Goal: Transaction & Acquisition: Purchase product/service

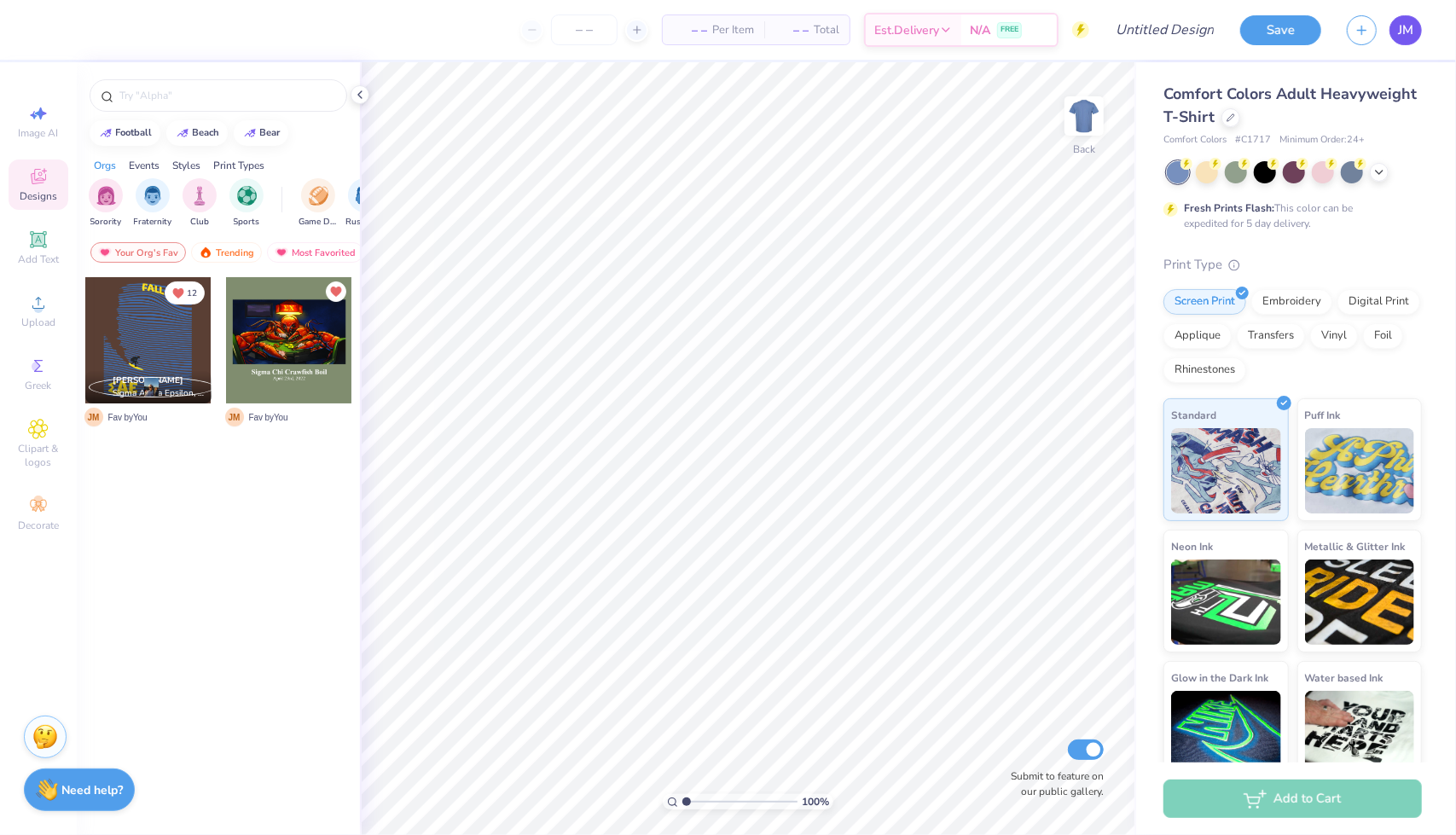
click at [1391, 30] on link "JM" at bounding box center [1405, 30] width 32 height 30
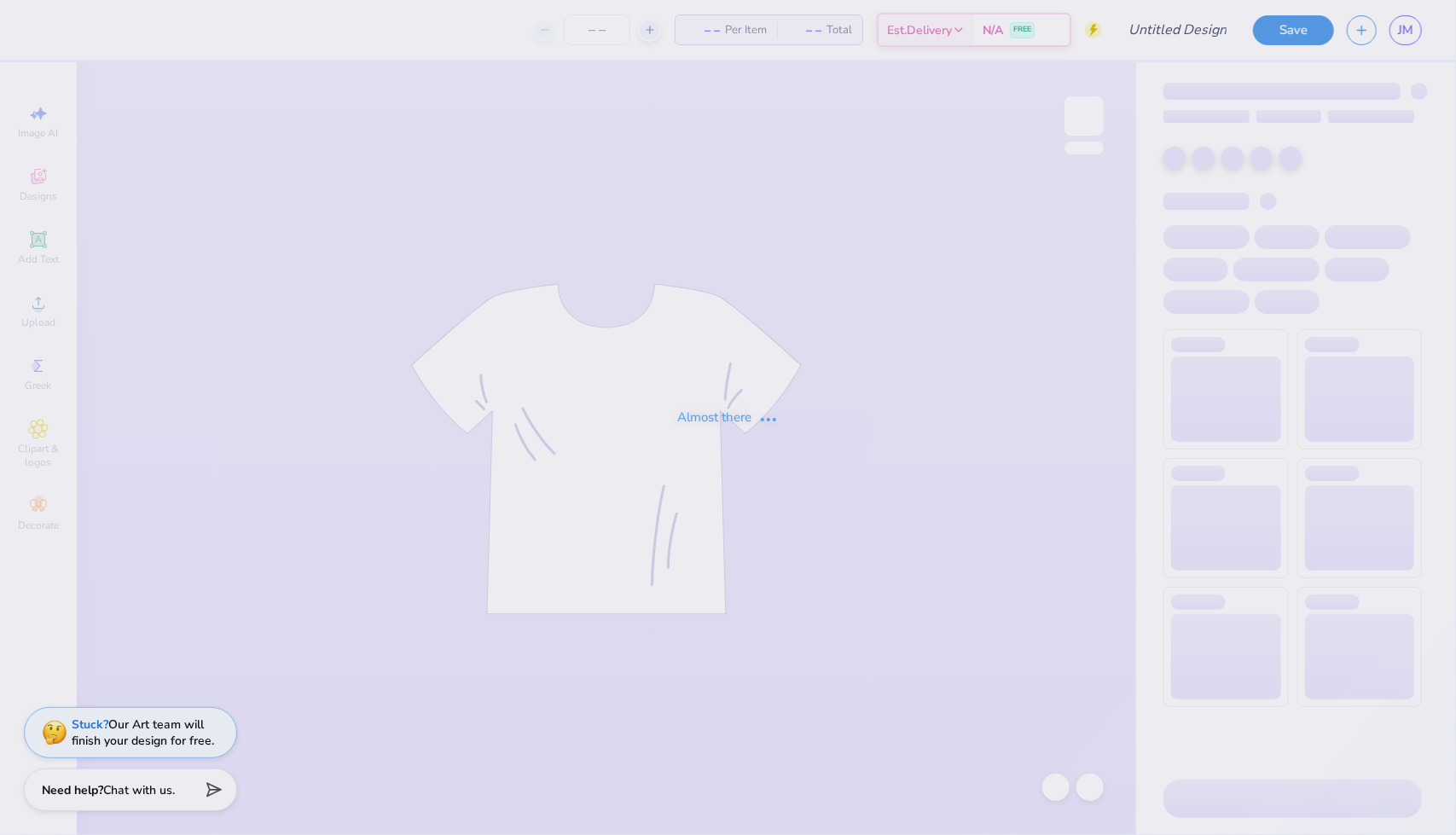
type input "sports daddies"
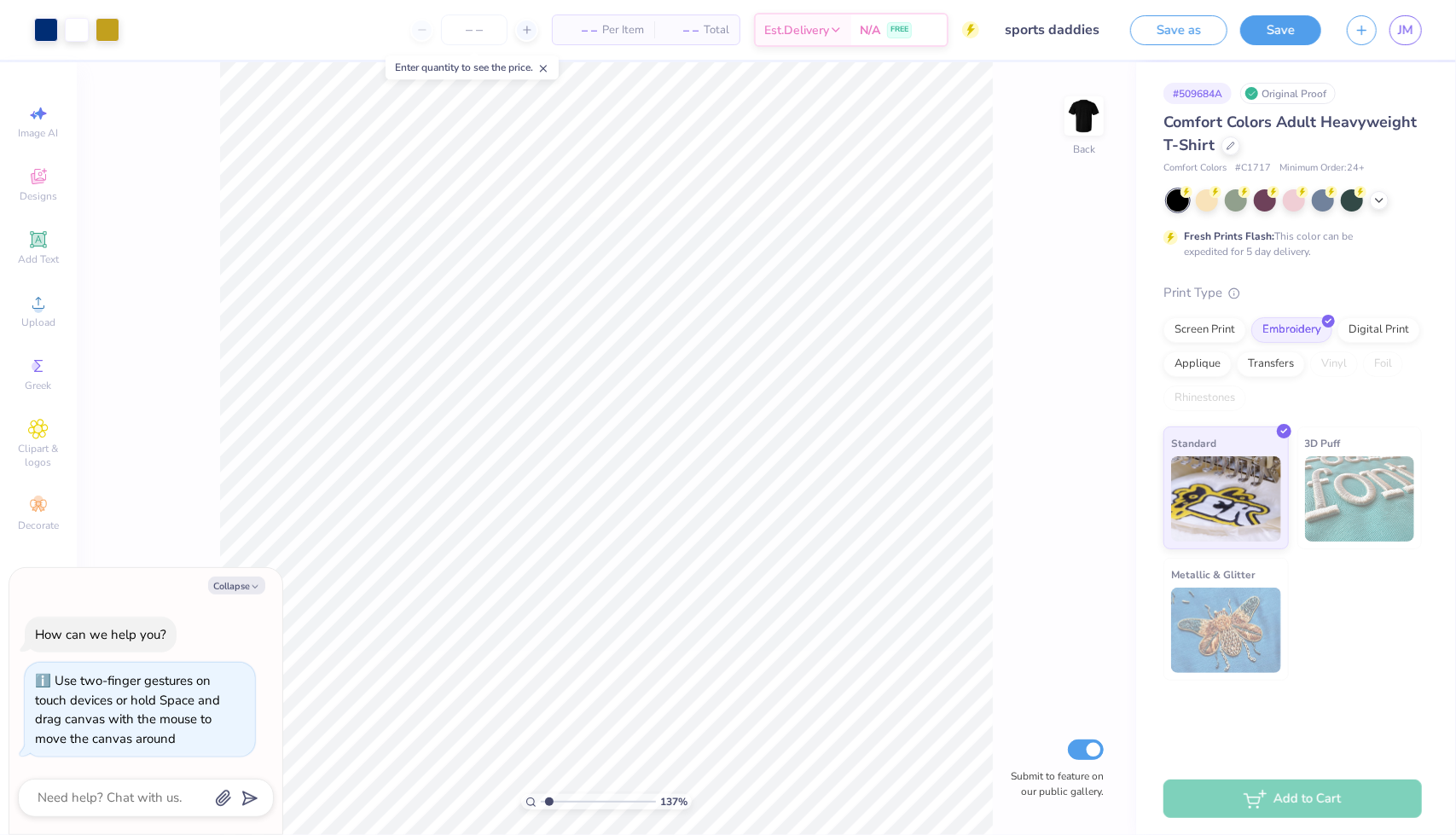
type input "1.36555653092011"
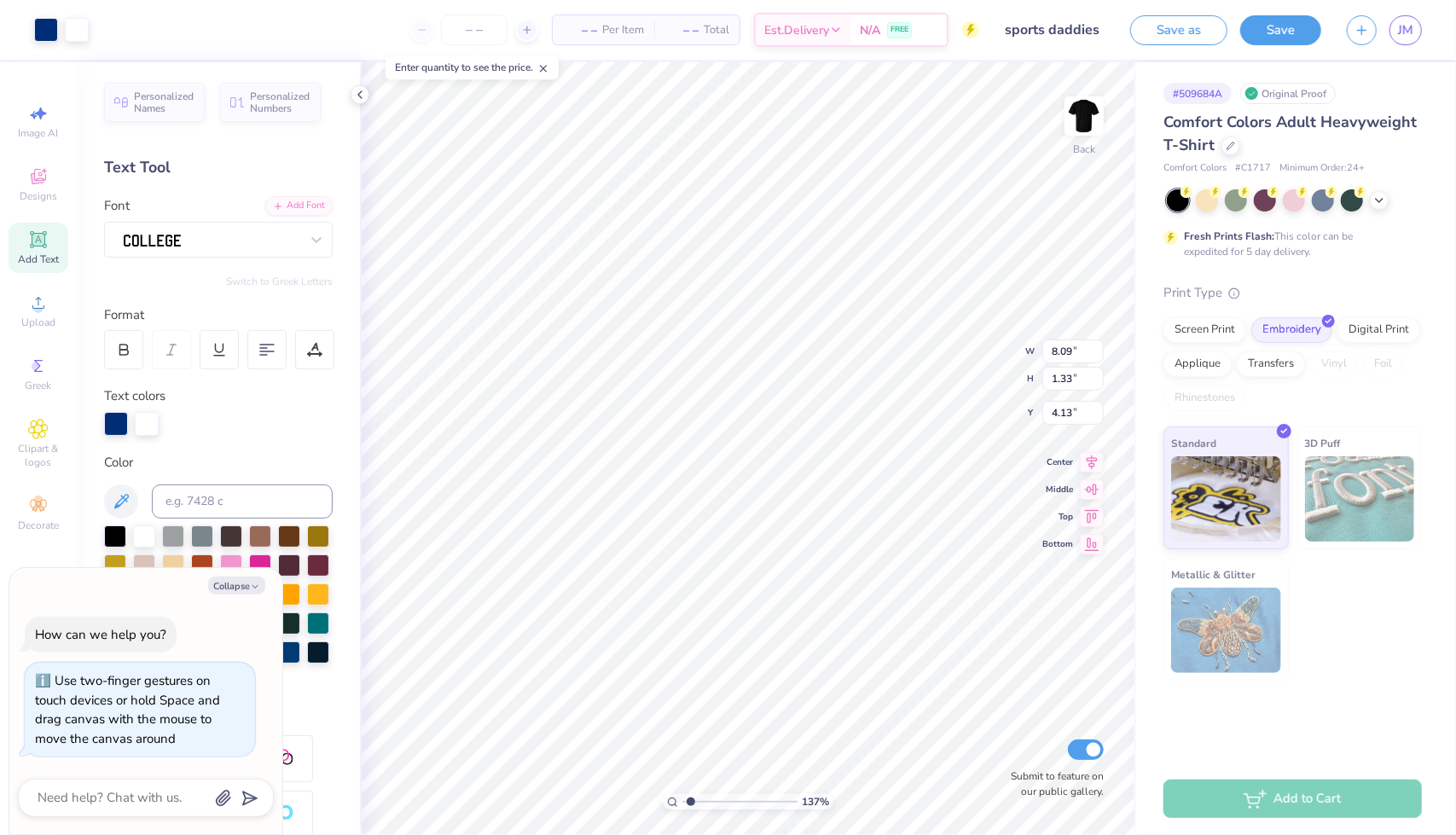
type textarea "x"
type input "1.36555653092011"
type textarea "x"
type input "1.36555653092011"
type textarea "x"
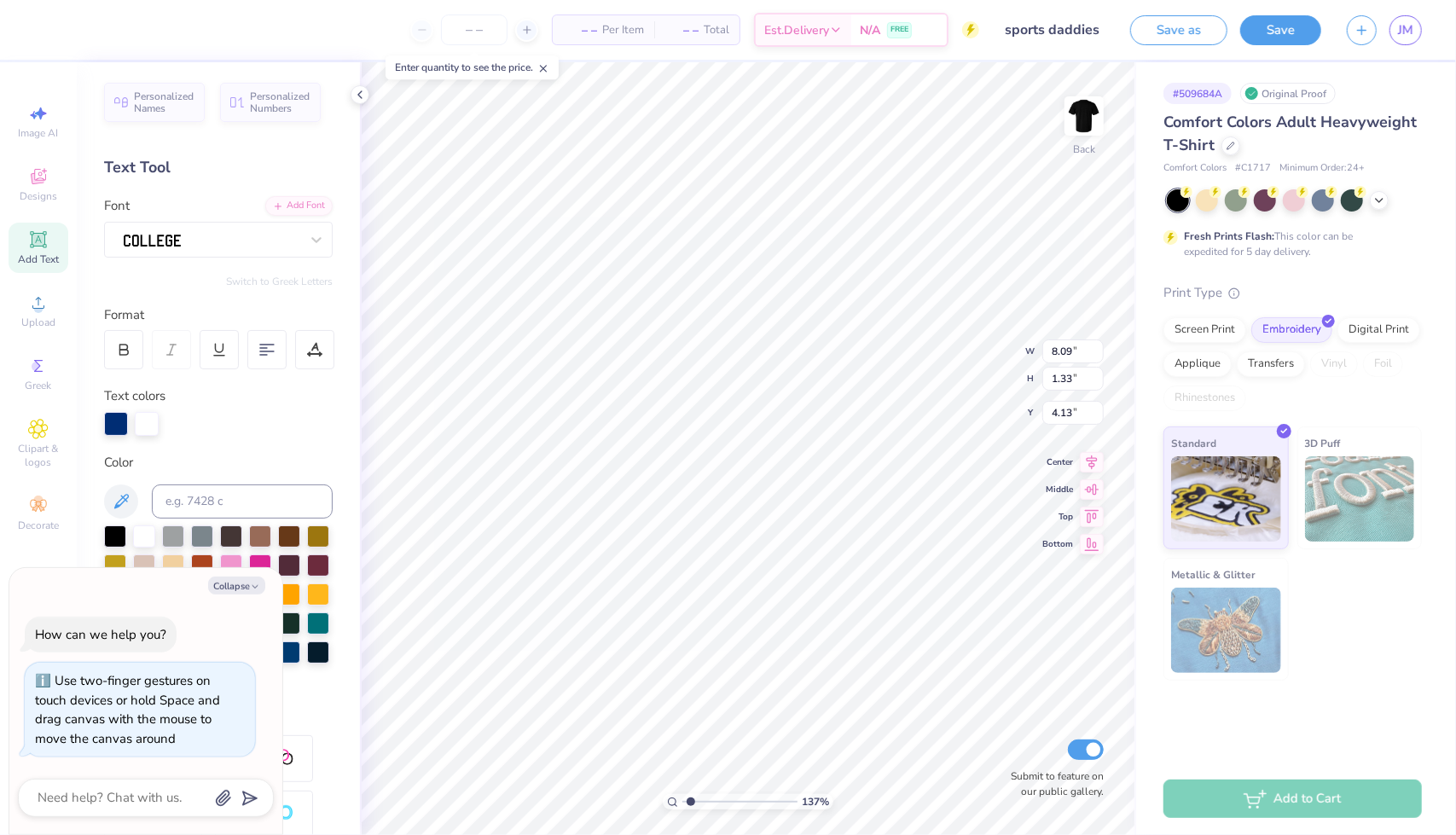
type input "1.36555653092011"
type textarea "x"
type input "1.36555653092011"
type textarea "x"
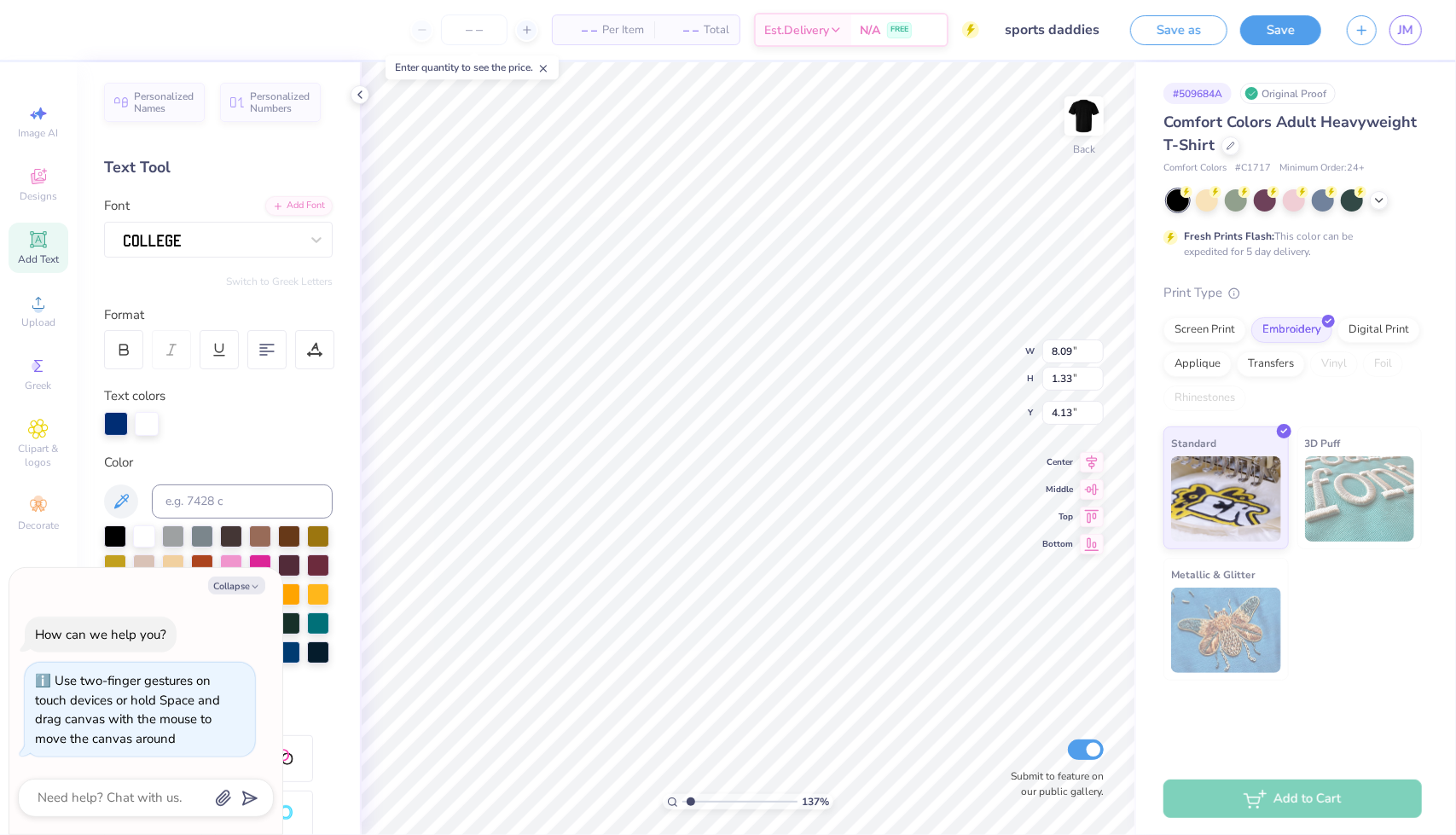
type textarea "Sports"
type input "1.36555653092011"
type textarea "x"
type textarea "Sports"
type input "1.36555653092011"
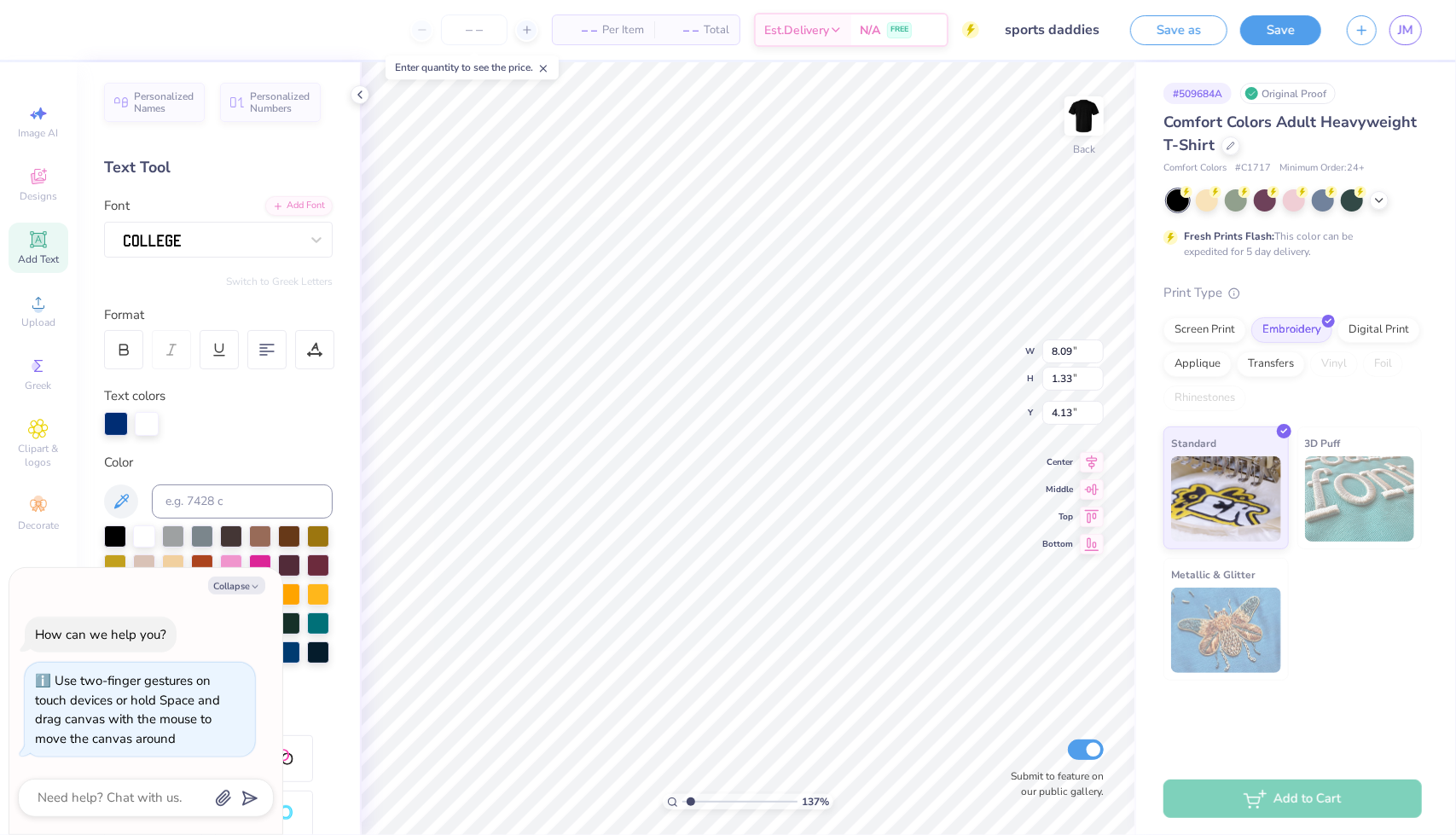
type textarea "x"
type textarea "Sport"
type input "1.36555653092011"
type textarea "x"
type input "1.36555653092011"
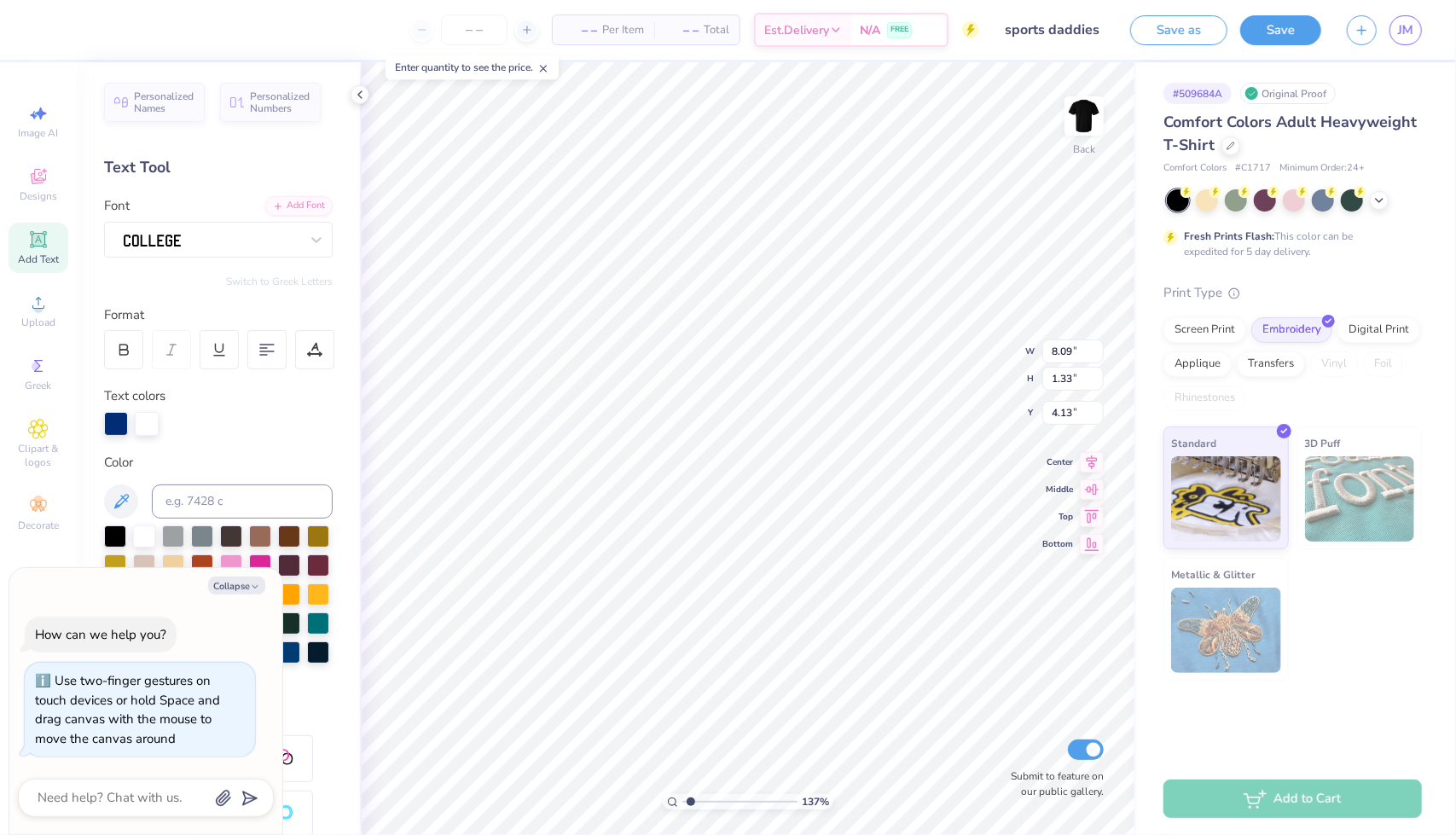
type textarea "x"
type textarea "Spo"
type input "1.36555653092011"
type textarea "x"
type input "1.36555653092011"
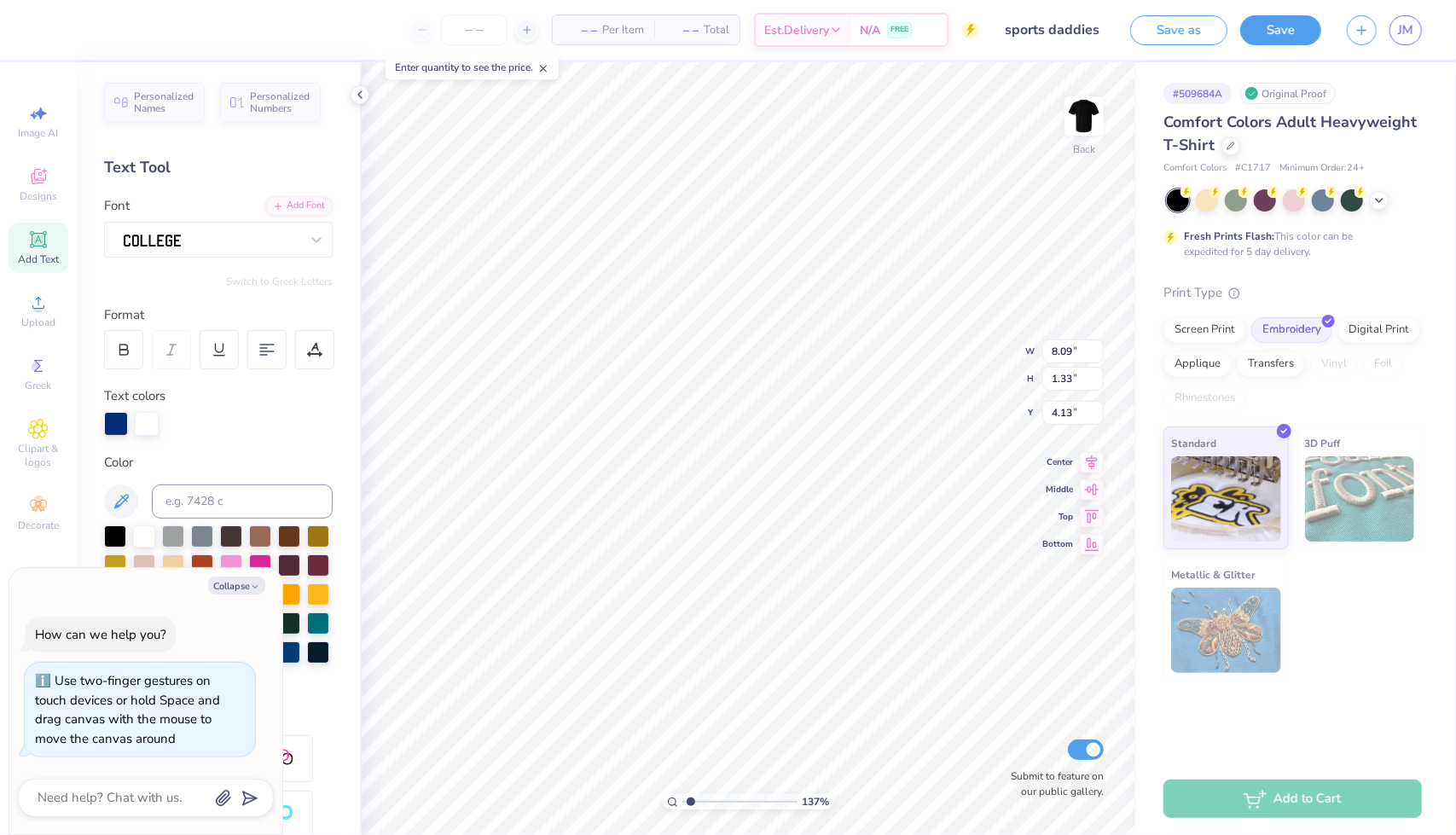
type textarea "x"
type textarea "Sp"
type input "1.36555653092011"
type textarea "x"
type textarea "S"
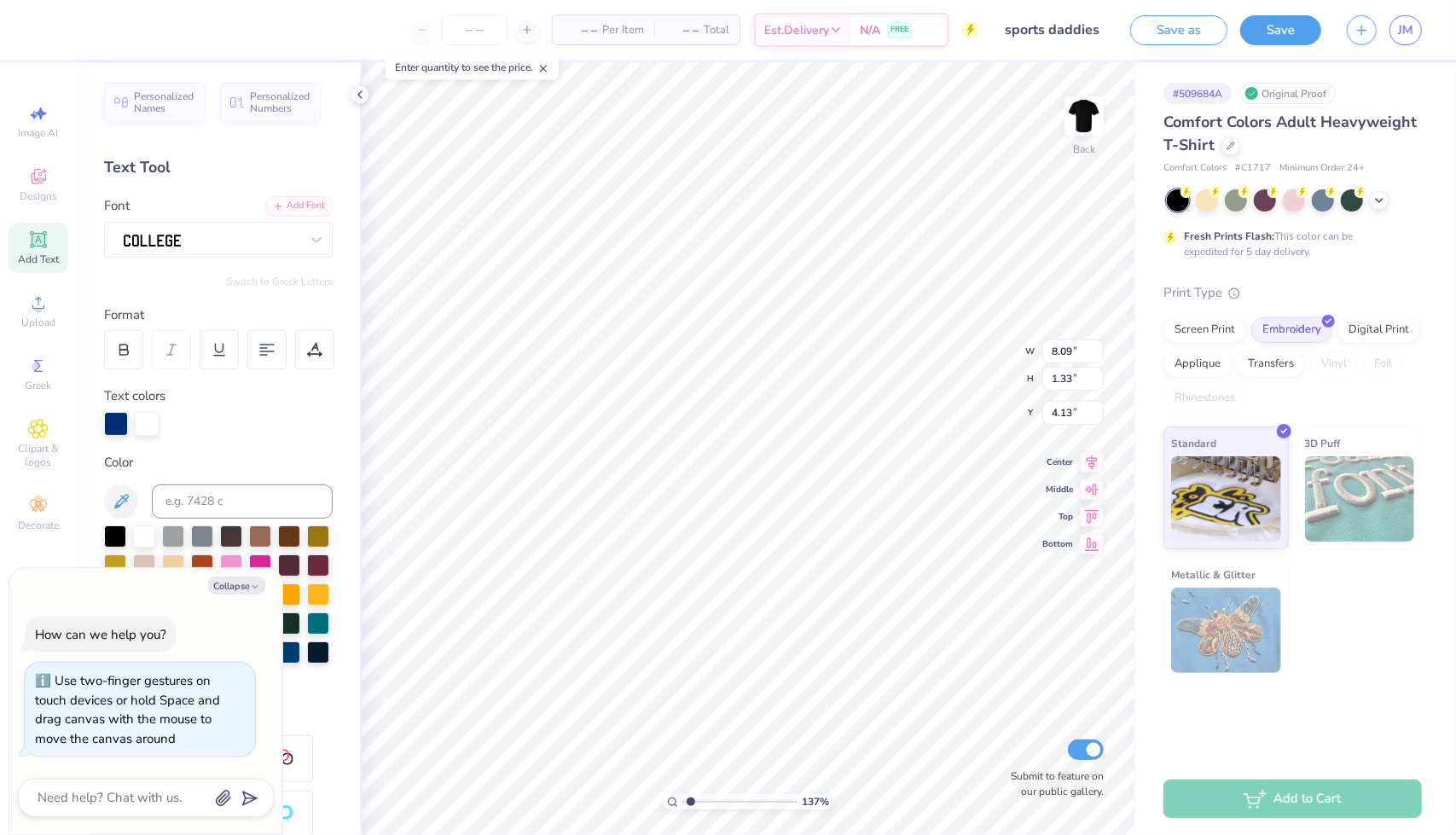
scroll to position [14, 2]
type input "1.36555653092011"
type textarea "x"
type input "1.36555653092011"
type textarea "x"
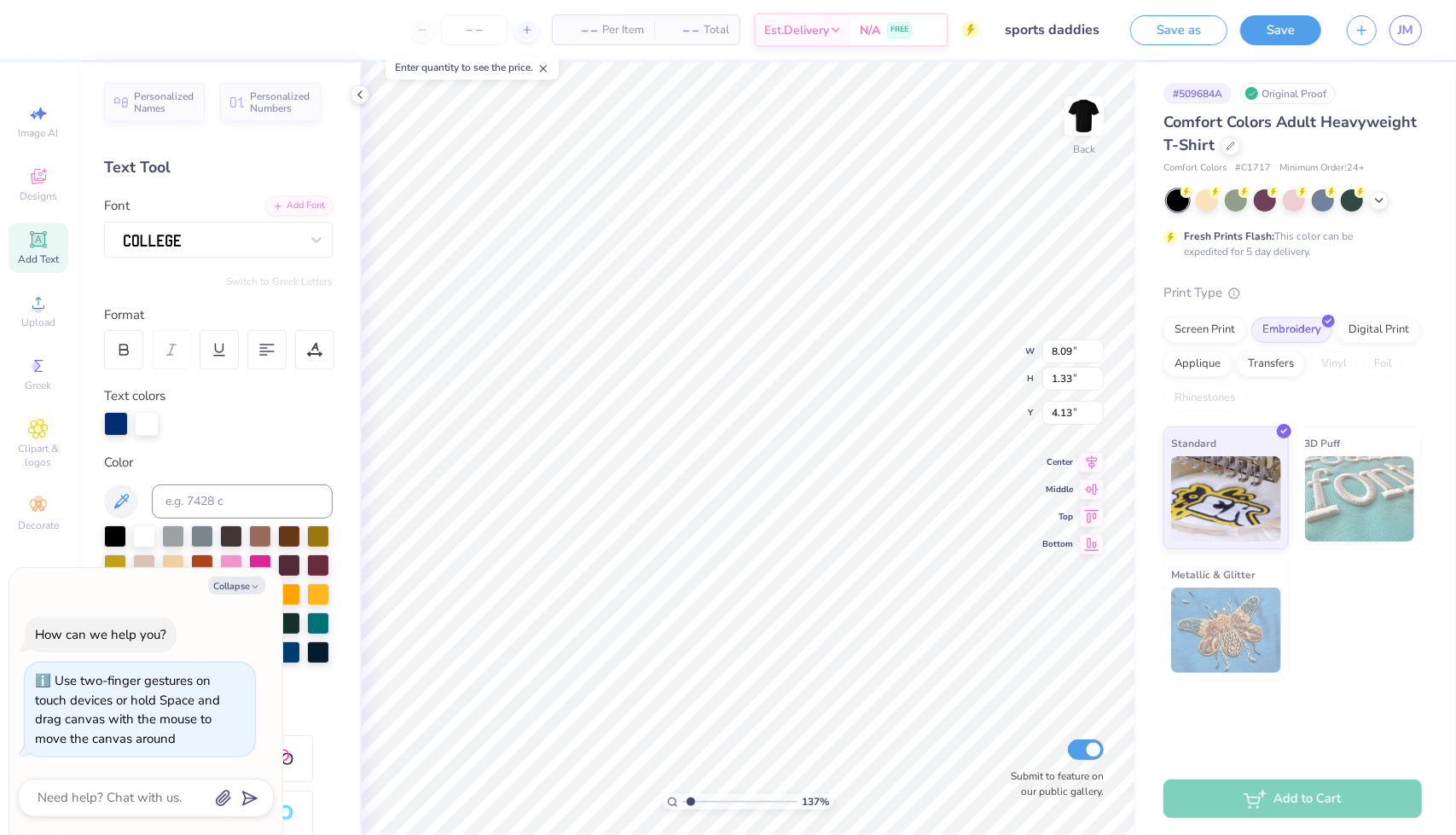
type input "1.36555653092011"
type textarea "x"
type input "1.36555653092011"
type textarea "x"
type textarea "G"
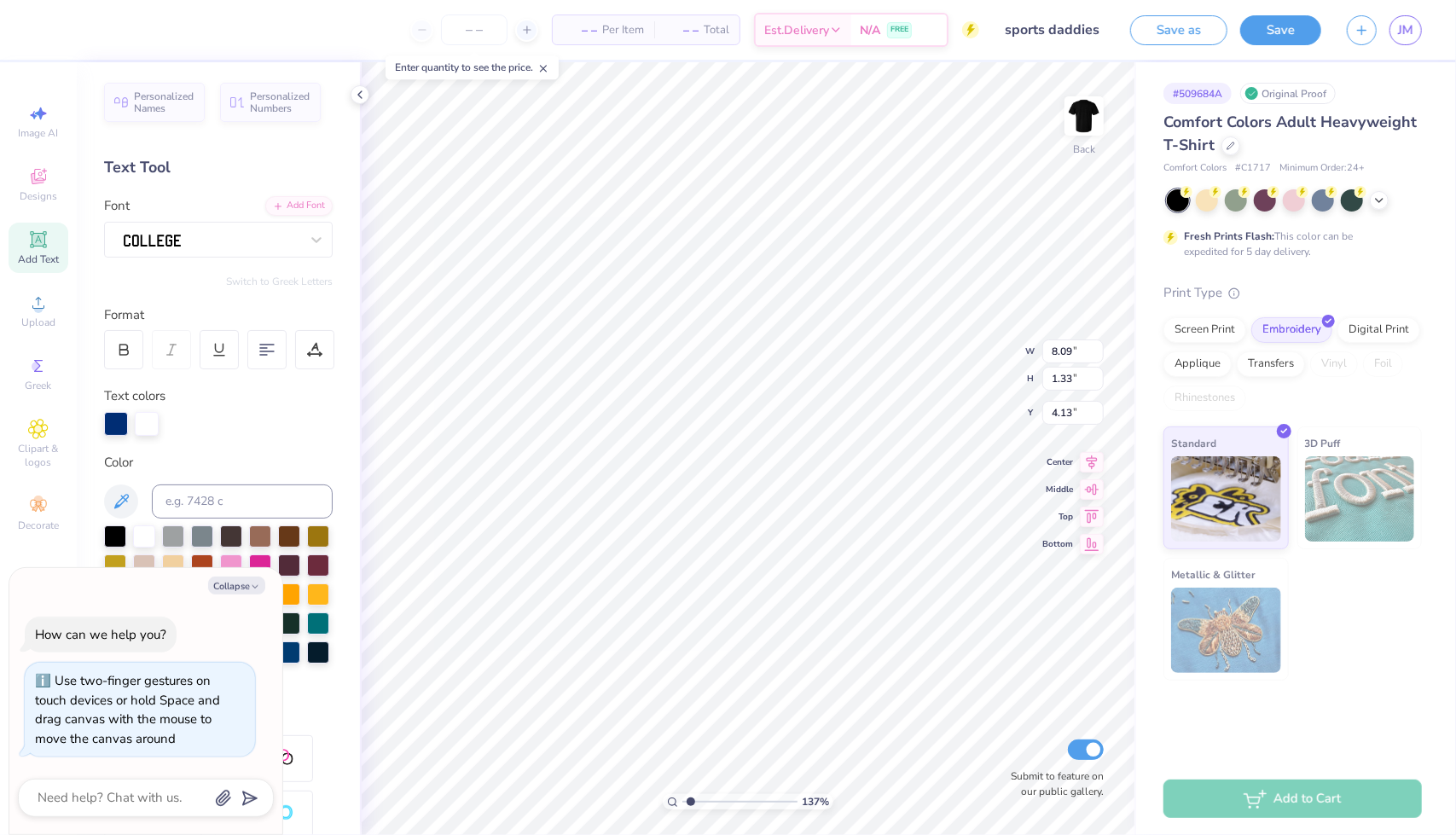
type input "1.36555653092011"
type textarea "x"
type input "1.36555653092011"
type textarea "x"
type textarea "Gam"
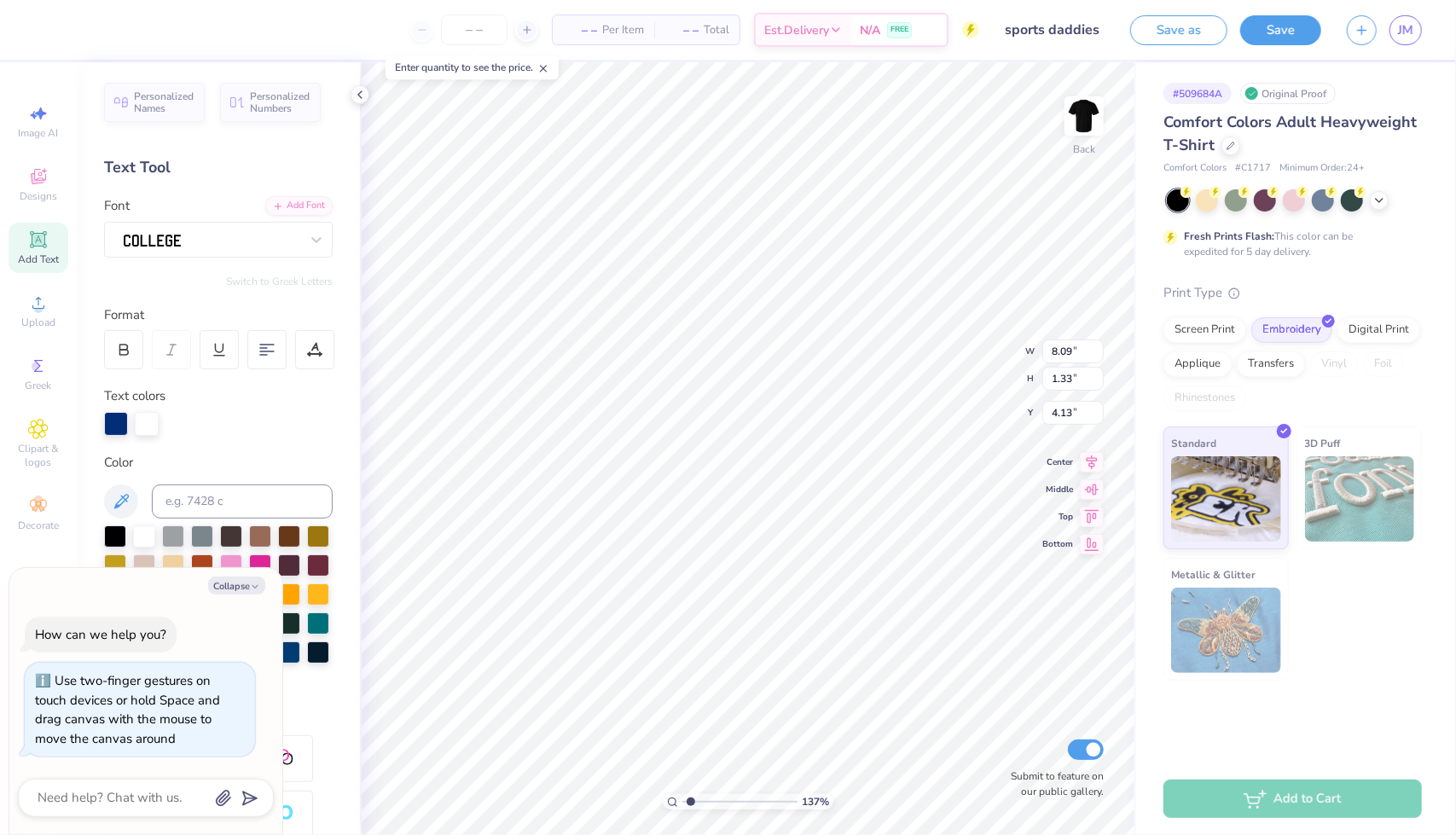
type input "1.36555653092011"
type textarea "x"
type textarea "[PERSON_NAME]"
type input "1.36555653092011"
type textarea "x"
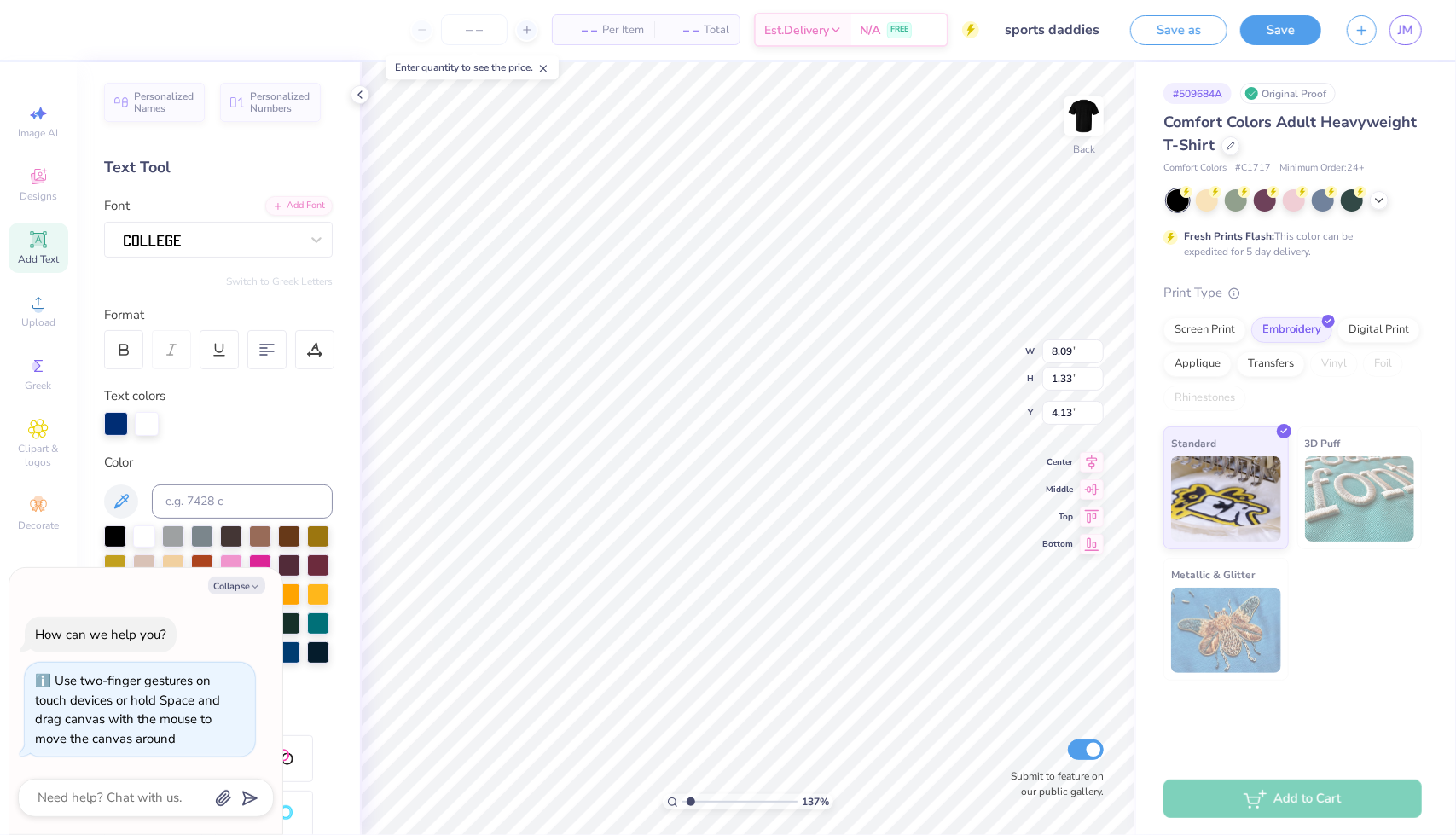
type textarea "Gamma"
type input "1.36555653092011"
type textarea "x"
type input "1.36555653092011"
type textarea "x"
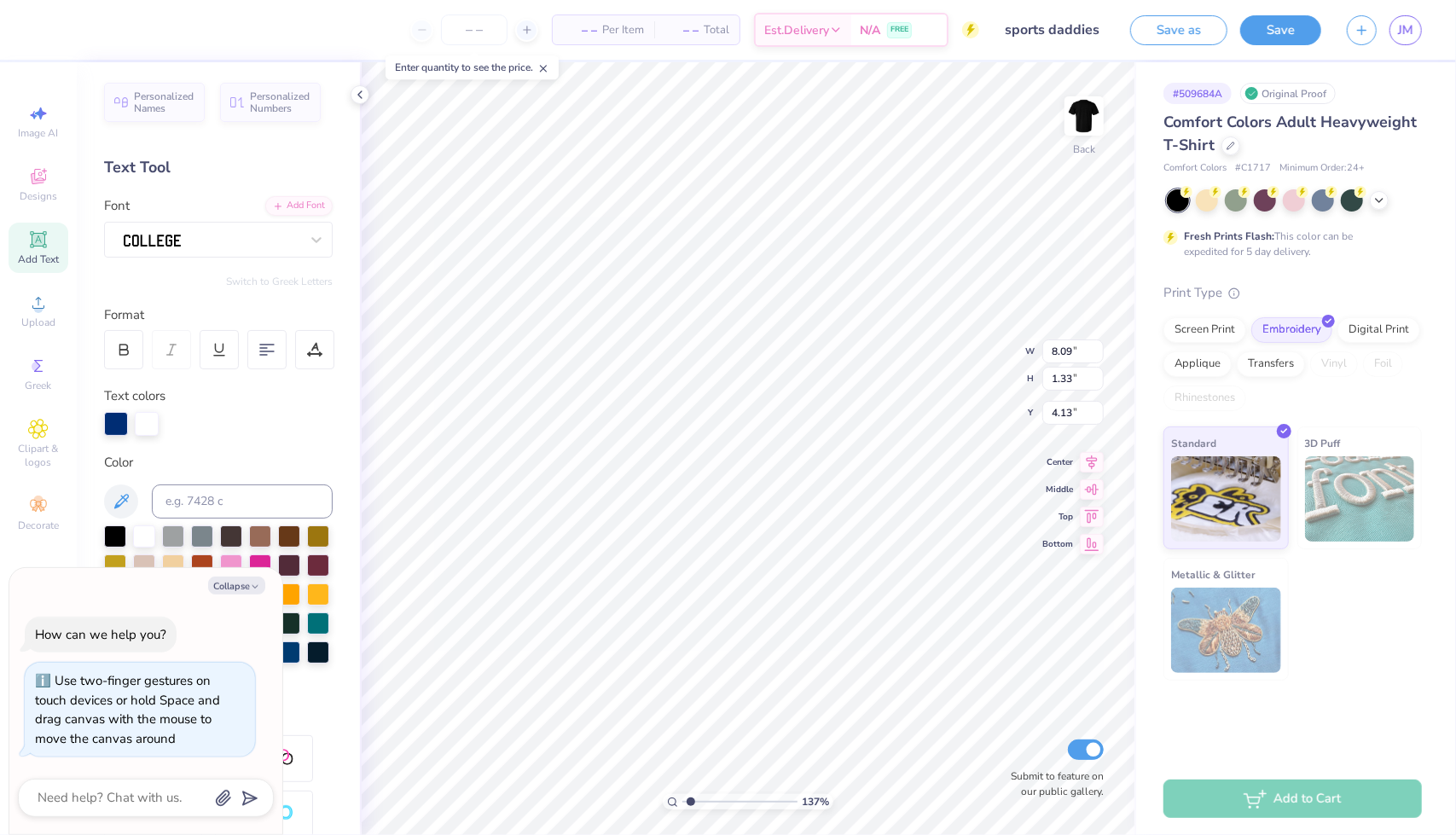
type textarea "Gamma"
type input "1.36555653092011"
type textarea "x"
type textarea "Gamma si"
type input "1.36555653092011"
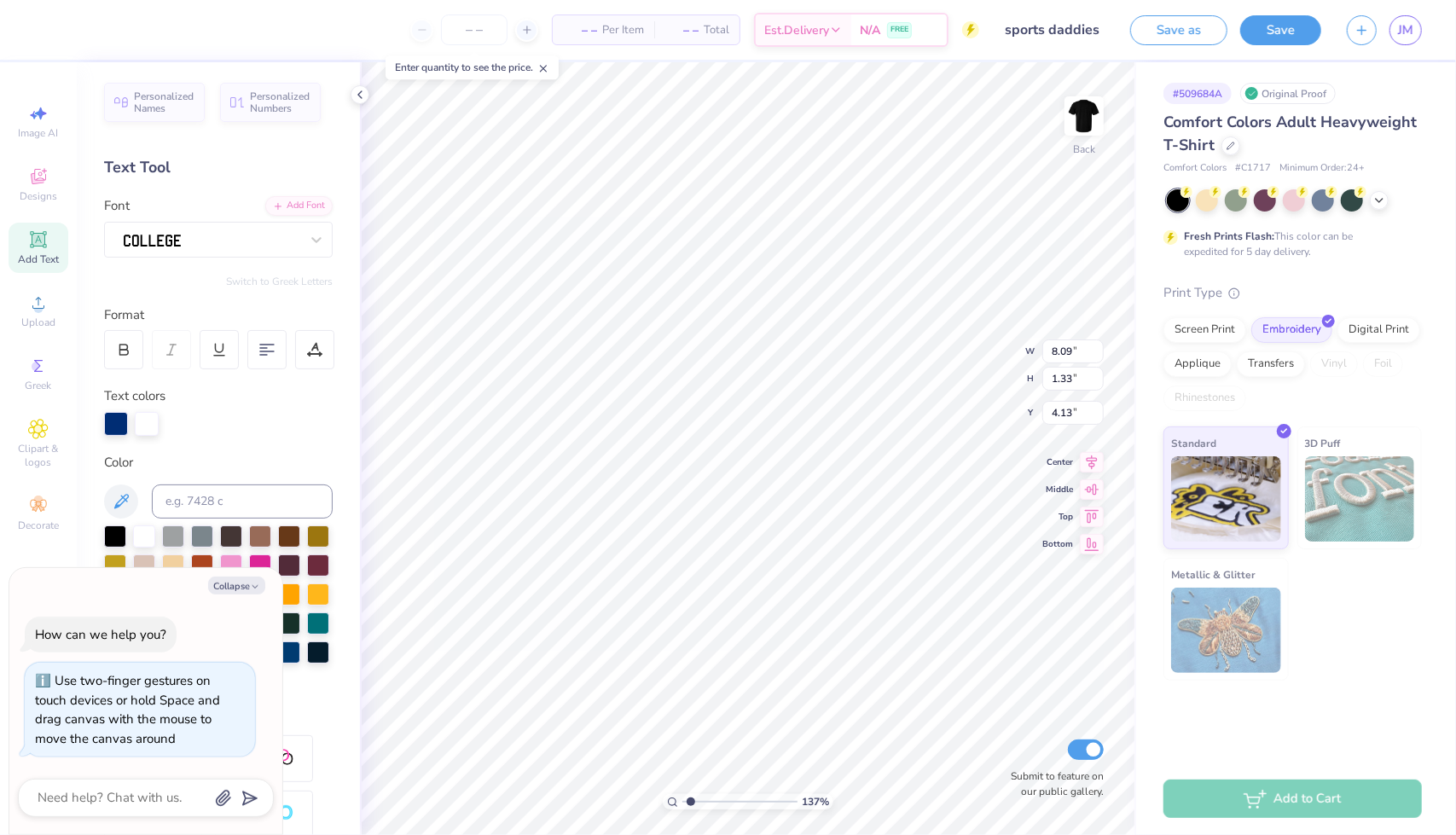
type textarea "x"
type textarea "Gamma sig"
type input "1.36555653092011"
type textarea "x"
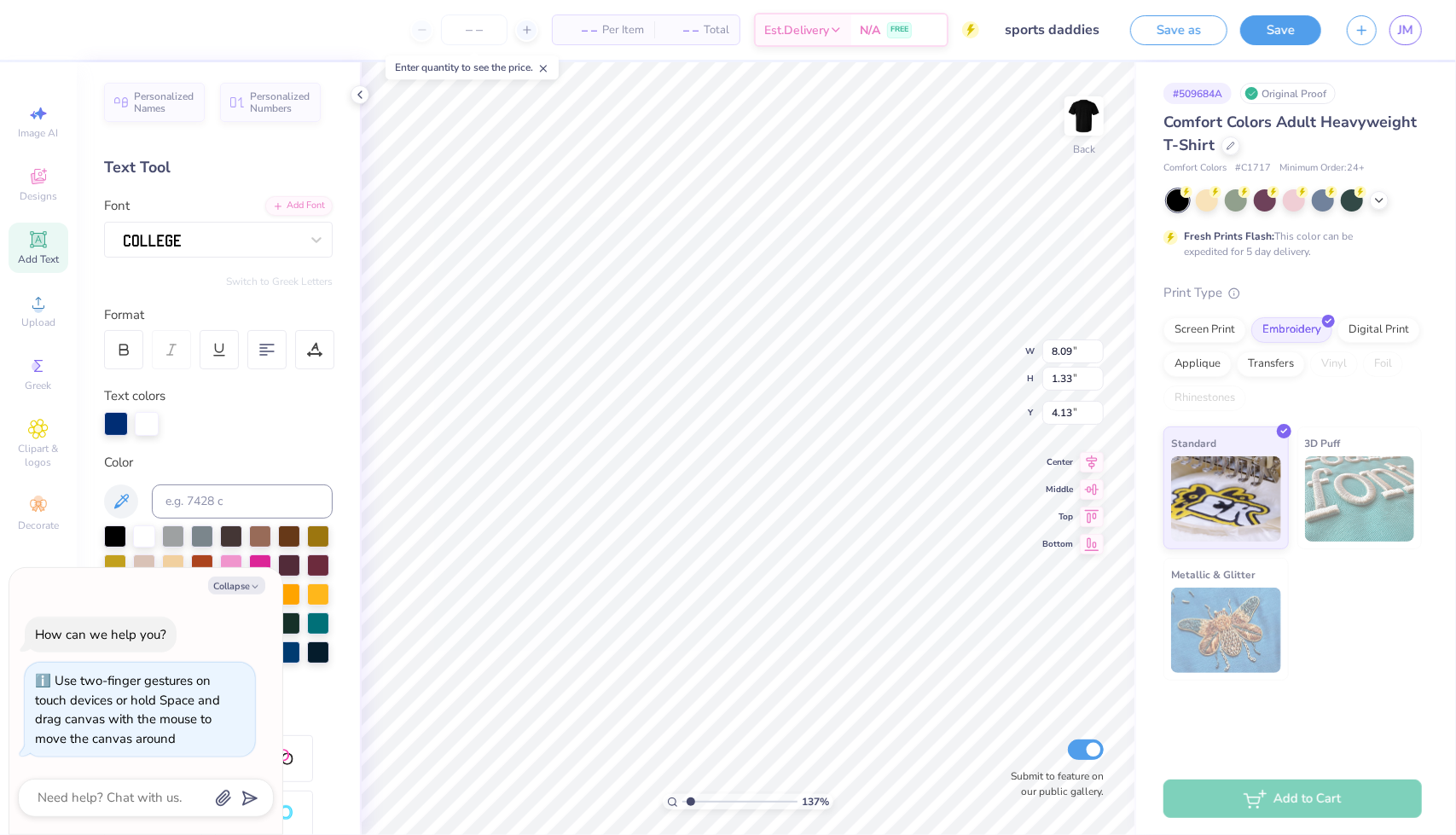
type textarea "Gamma sig"
type input "1.36555653092011"
type textarea "x"
type textarea "Gamma si"
type input "1.36555653092011"
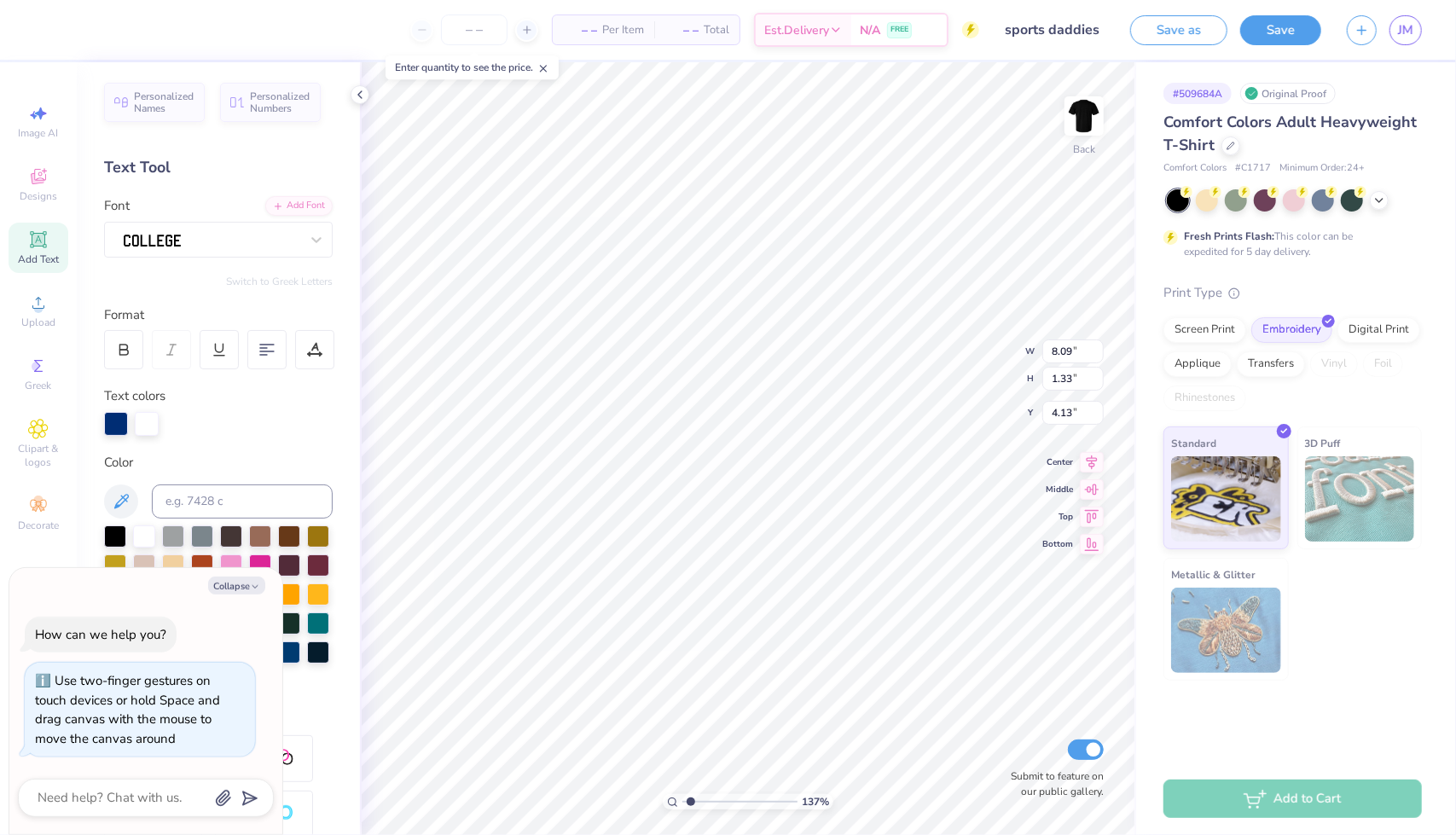
type textarea "x"
type input "1.36555653092011"
type textarea "x"
type textarea "Gamma"
type input "1.36555653092011"
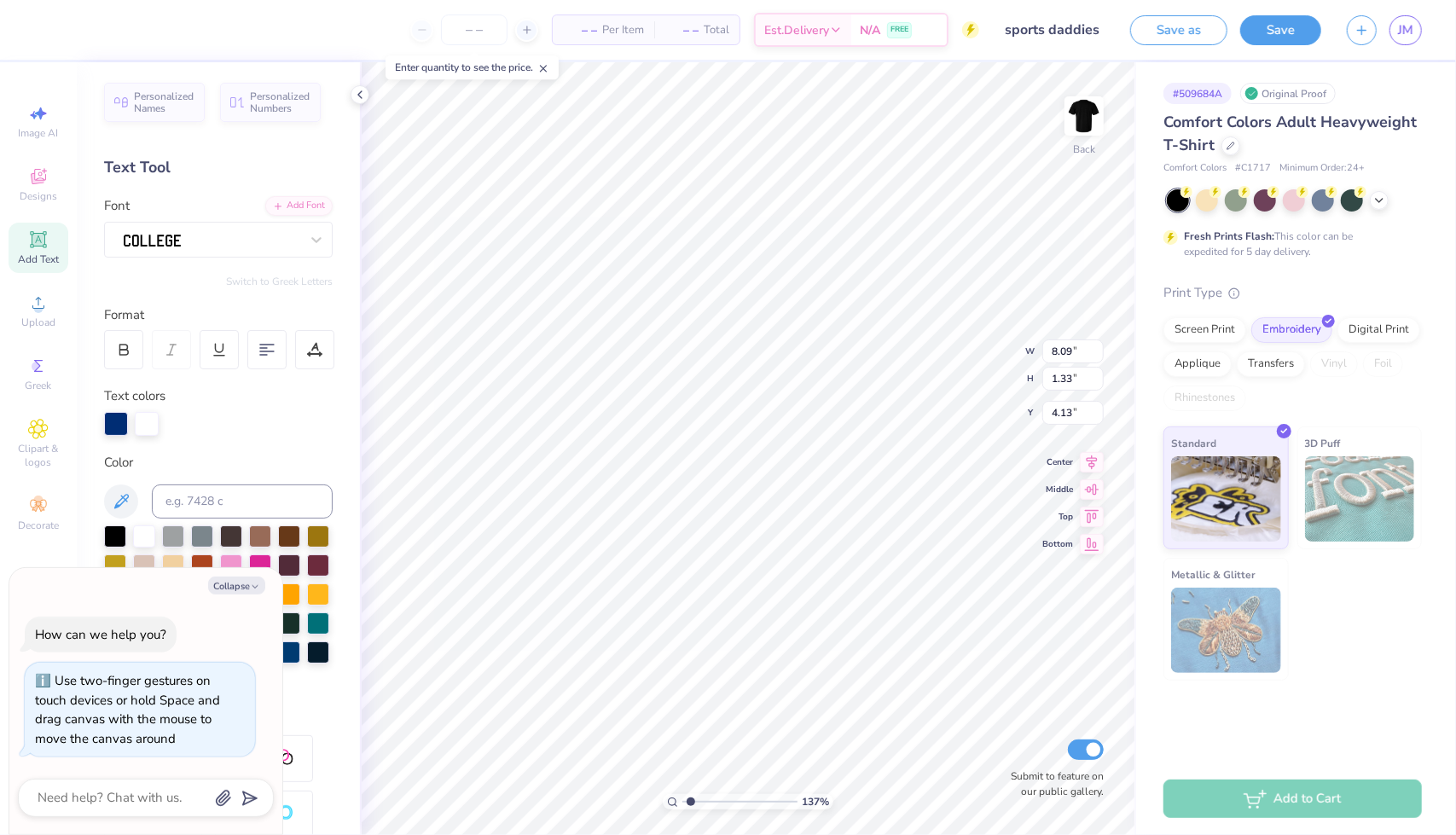
type textarea "x"
type input "1.36555653092011"
type textarea "x"
type textarea "Gamma s"
type input "1.36555653092011"
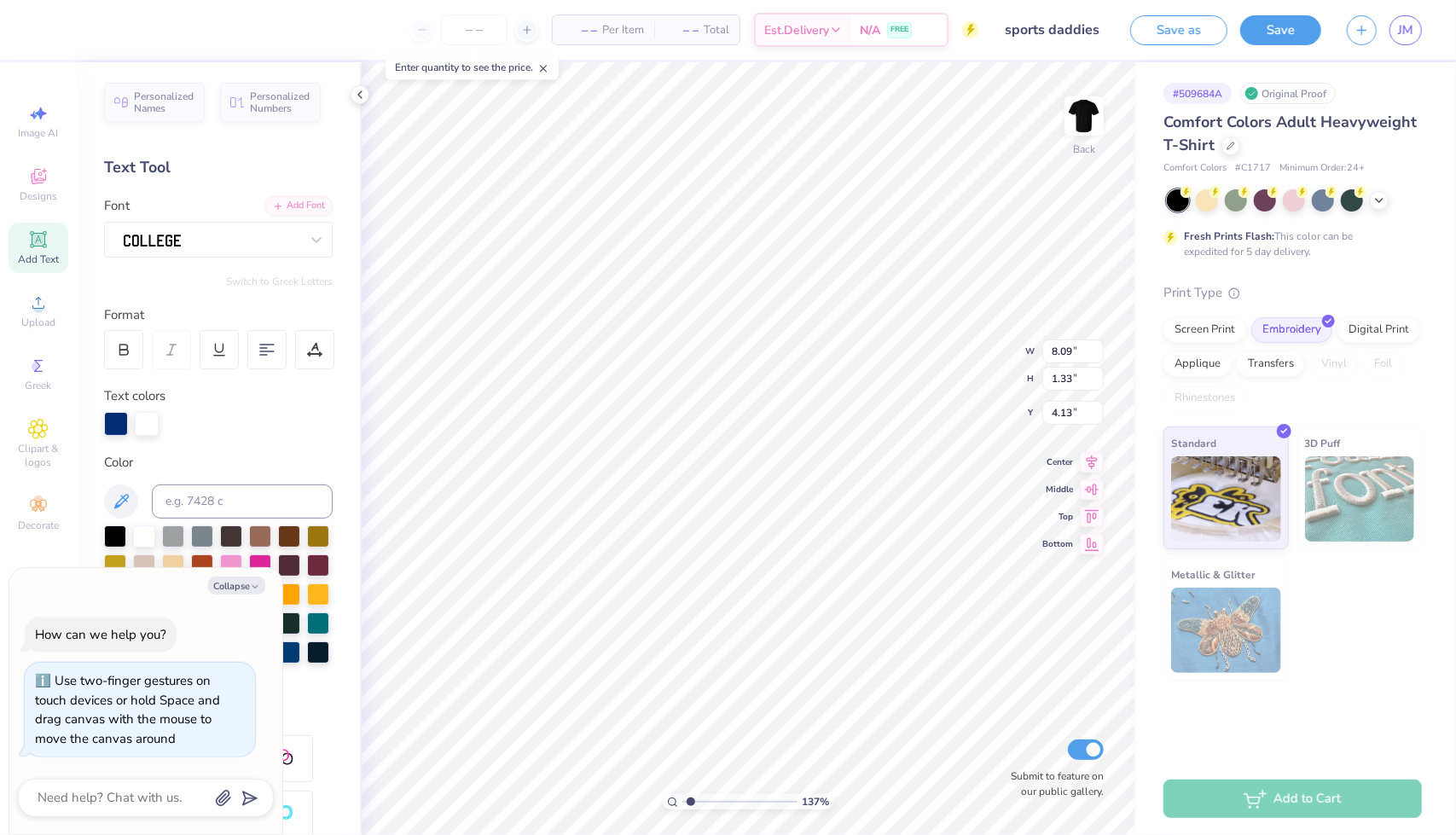
type textarea "x"
type textarea "Gamma si"
type input "1.36555653092011"
type textarea "x"
type textarea "Gamma sigm"
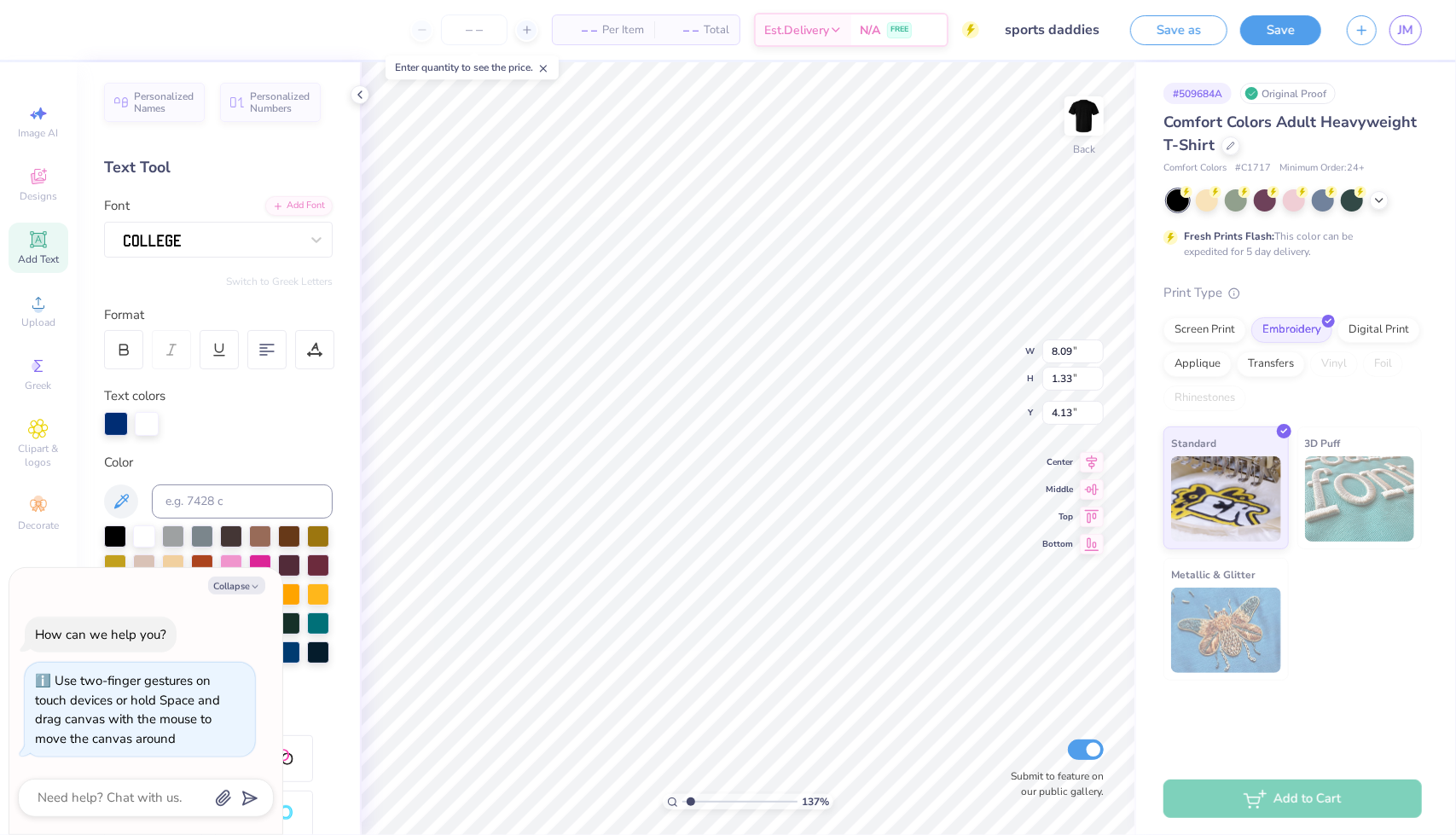
type input "1.36555653092011"
type textarea "x"
type textarea "Gamma sigmah"
type input "1.36555653092011"
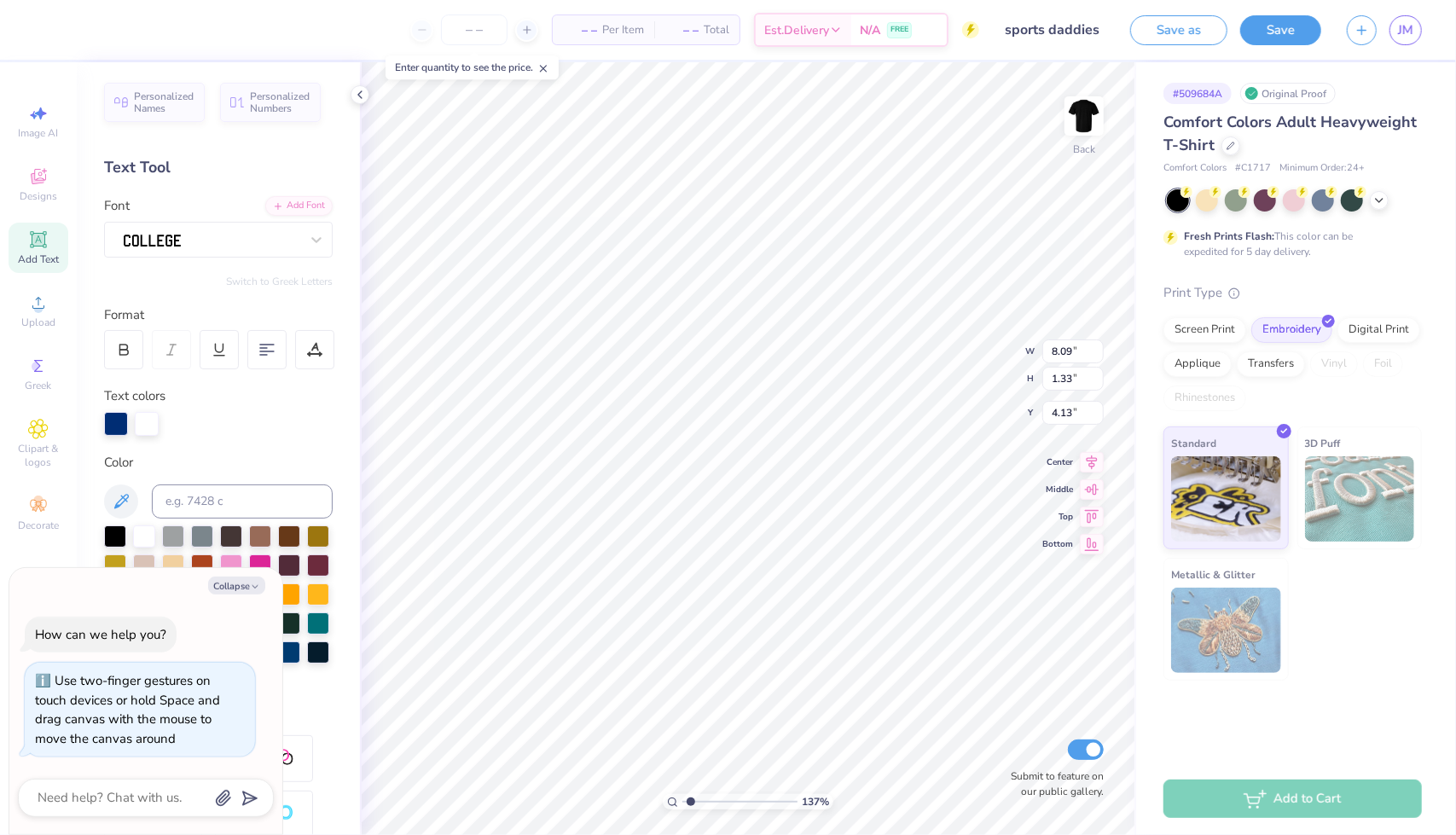
type textarea "x"
type textarea "Gamma sigma"
type input "1.36555653092011"
type textarea "x"
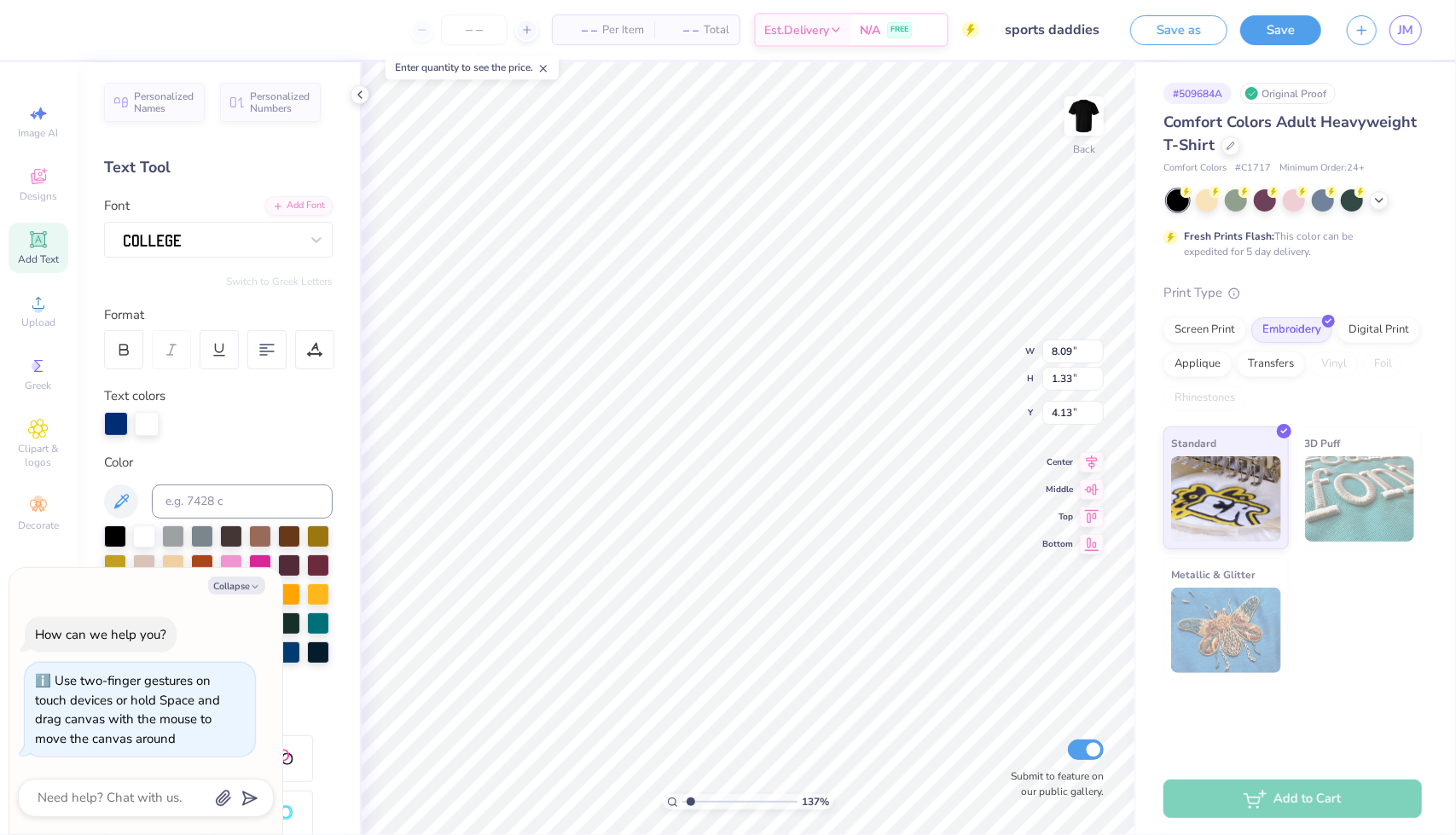
type input "1.36555653092011"
type textarea "x"
type textarea "Gamma sigma"
type input "1.36555653092011"
type textarea "x"
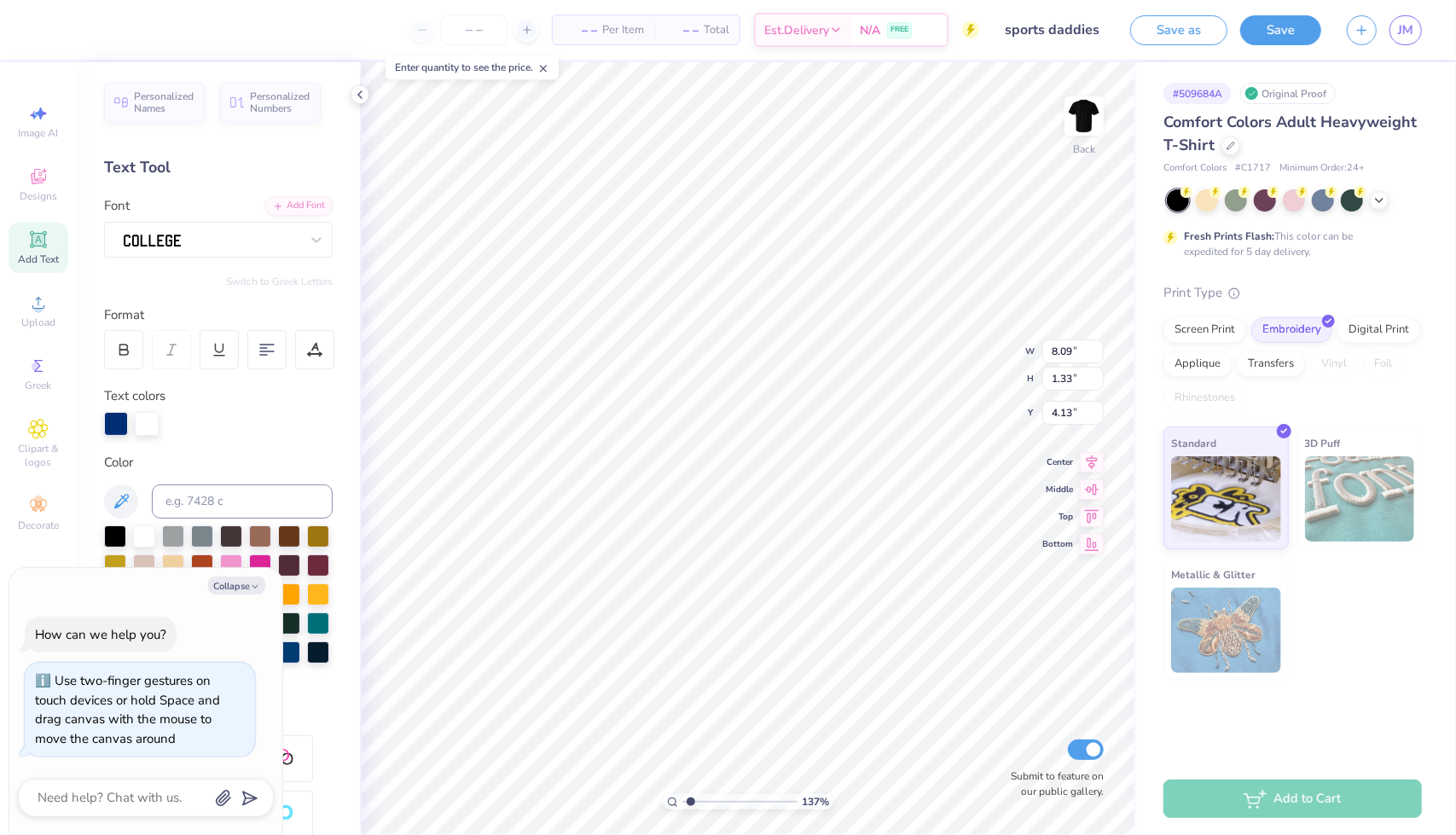
type textarea "Gamma sigma ph"
type input "1.36555653092011"
type textarea "x"
type textarea "Gamma sigma phi"
type input "1.36555653092011"
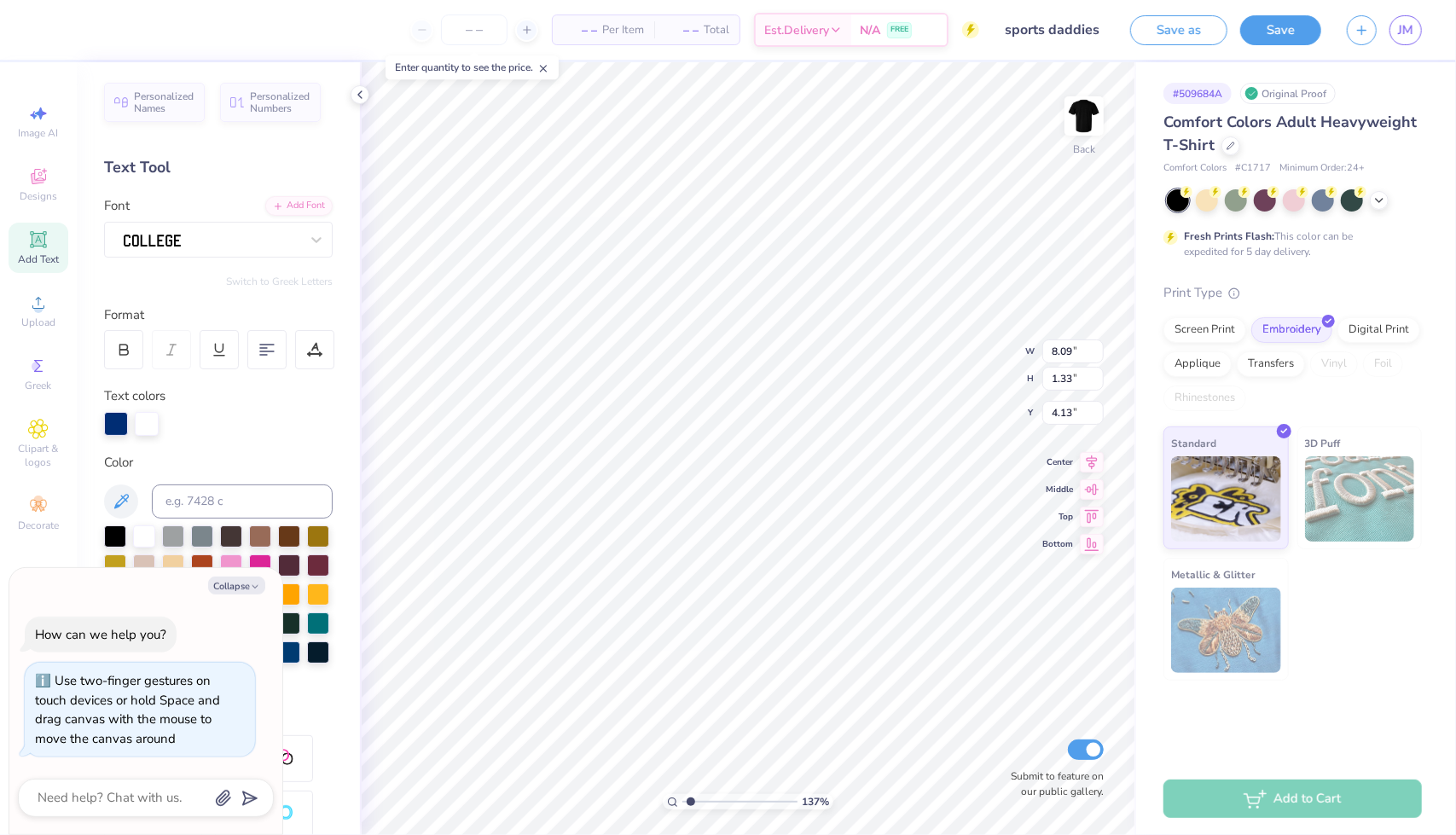
type textarea "x"
type input "1.36555653092011"
type textarea "x"
type input "1.19459992717374"
type textarea "x"
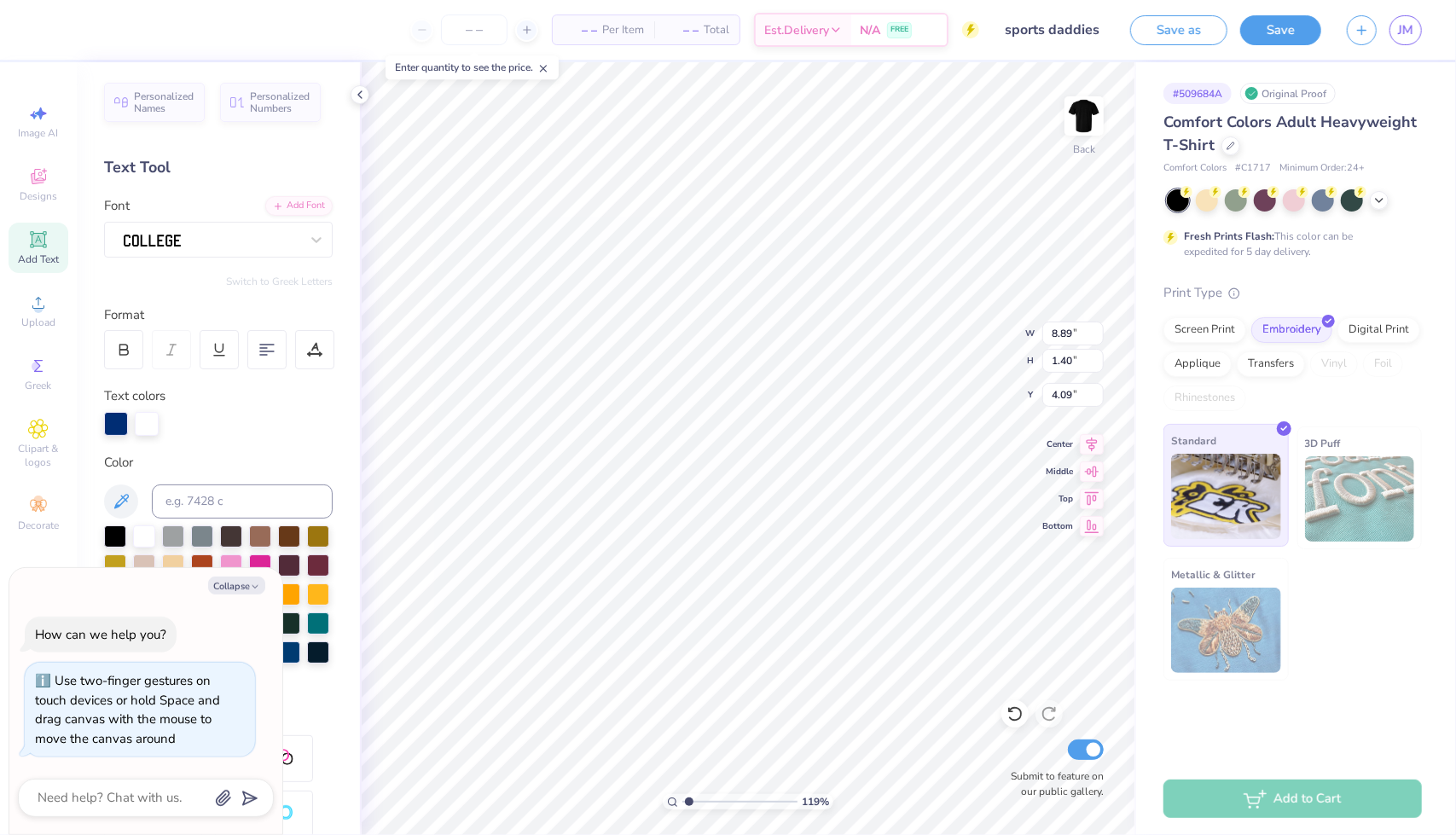
type input "1.19459992717374"
type textarea "x"
type input "1.19459992717374"
type textarea "x"
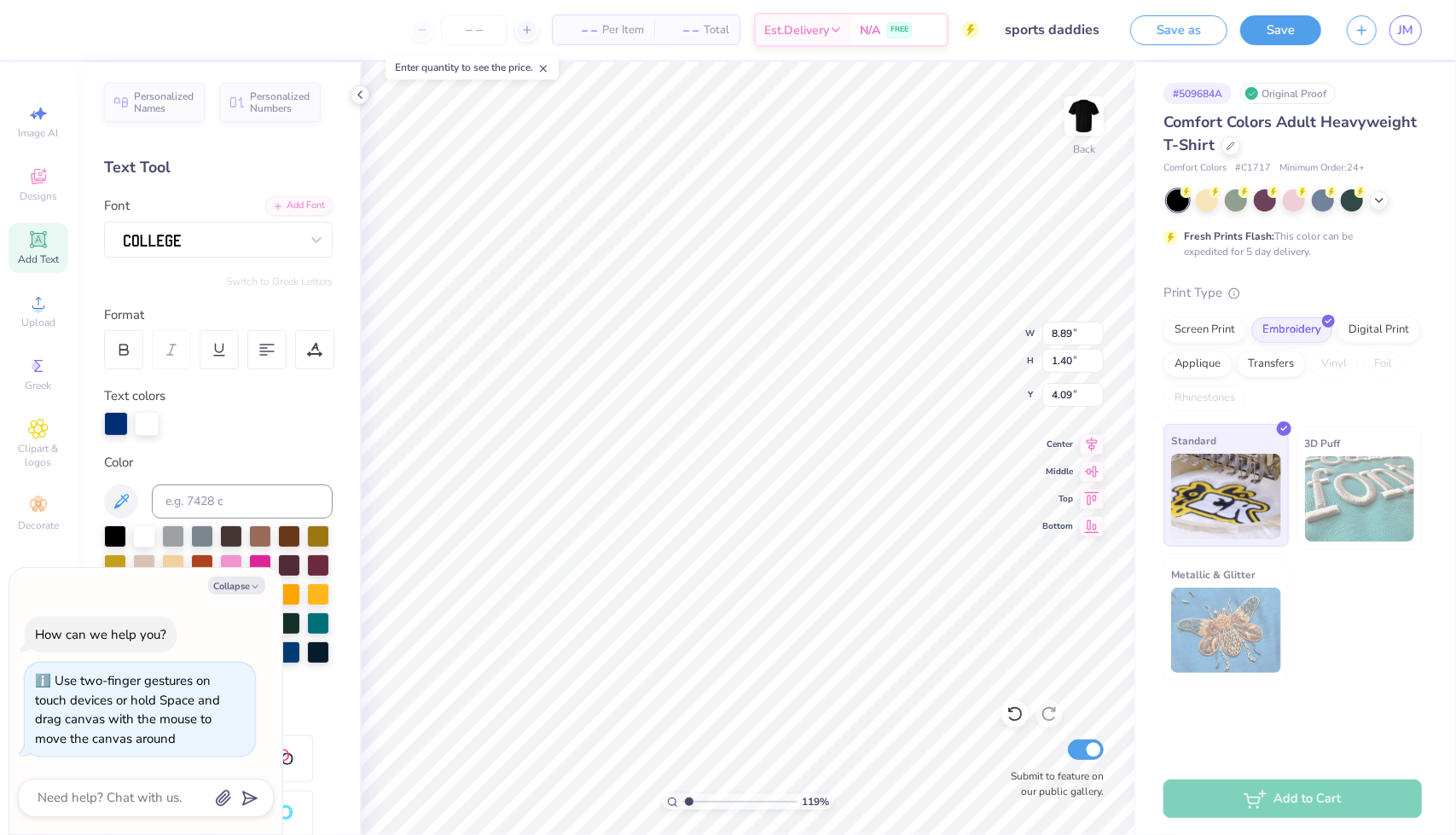
type textarea "Gamma sigma"
type input "1.19459992717374"
type textarea "x"
type textarea "Gamma sigma"
type input "1.19459992717374"
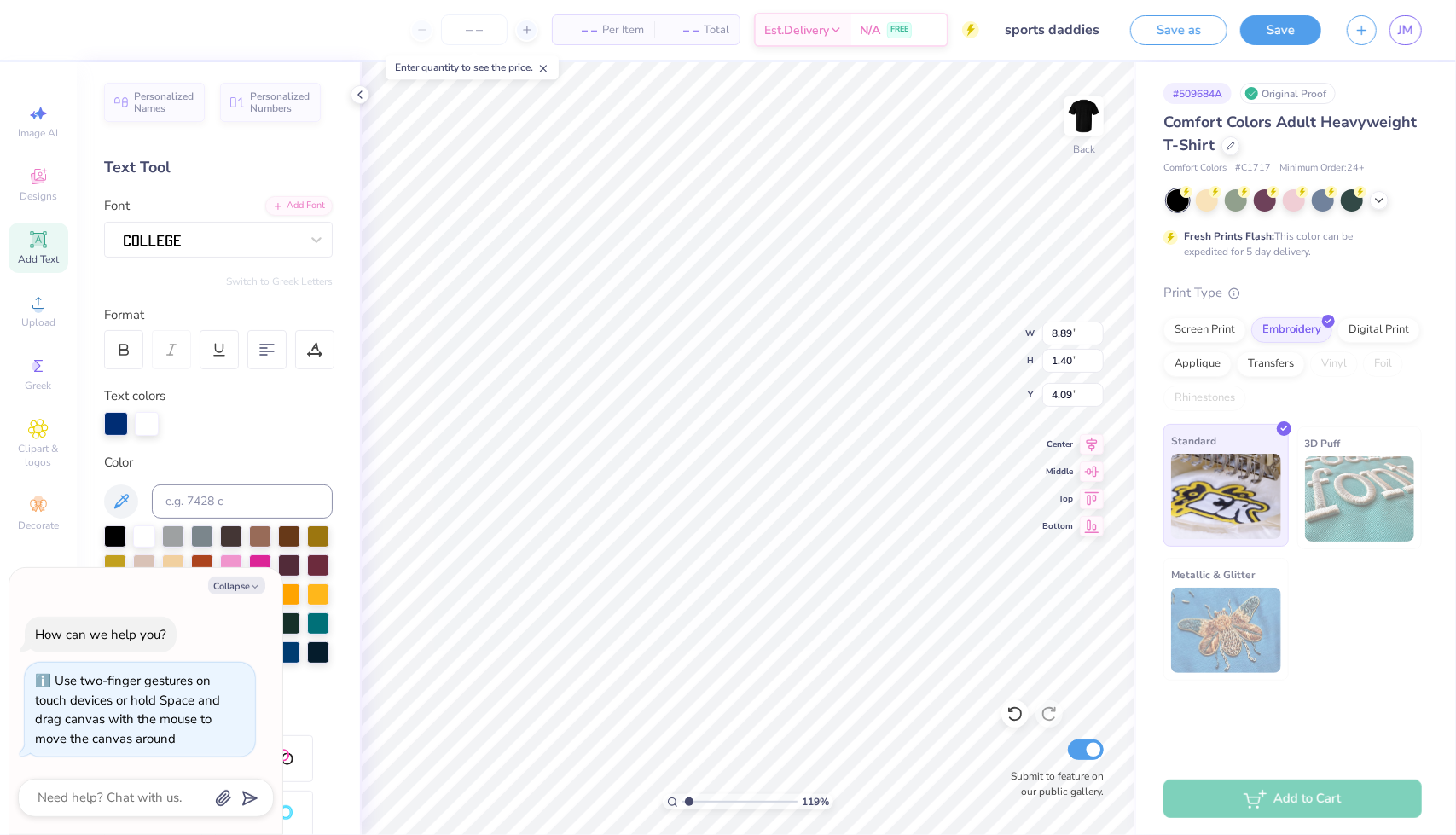
type textarea "x"
type textarea "Gamma sigm"
type input "1.19459992717374"
type textarea "x"
type textarea "Gamma sig"
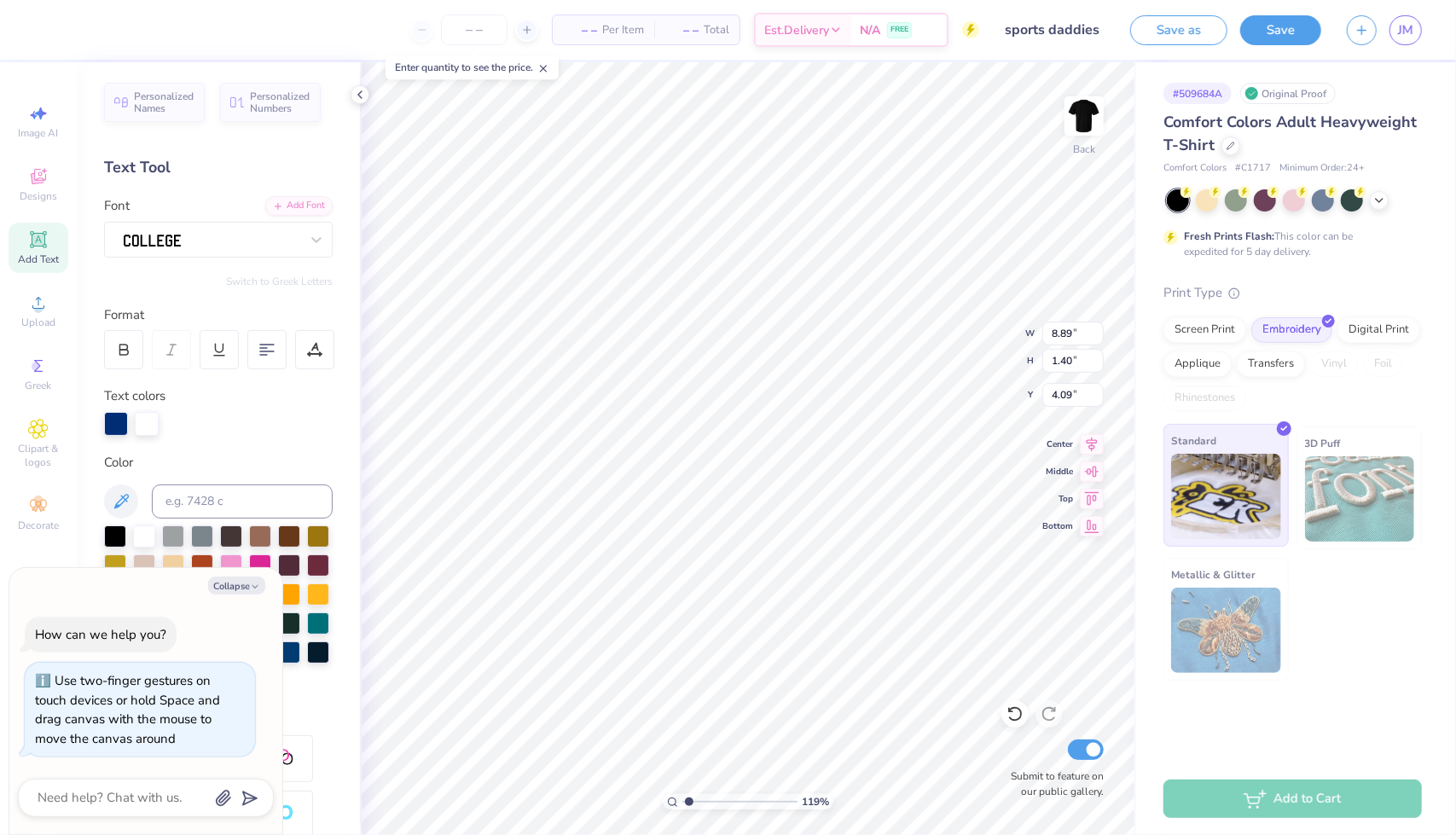
type input "1.19459992717374"
type textarea "x"
type textarea "Gamma si"
type input "1.19459992717374"
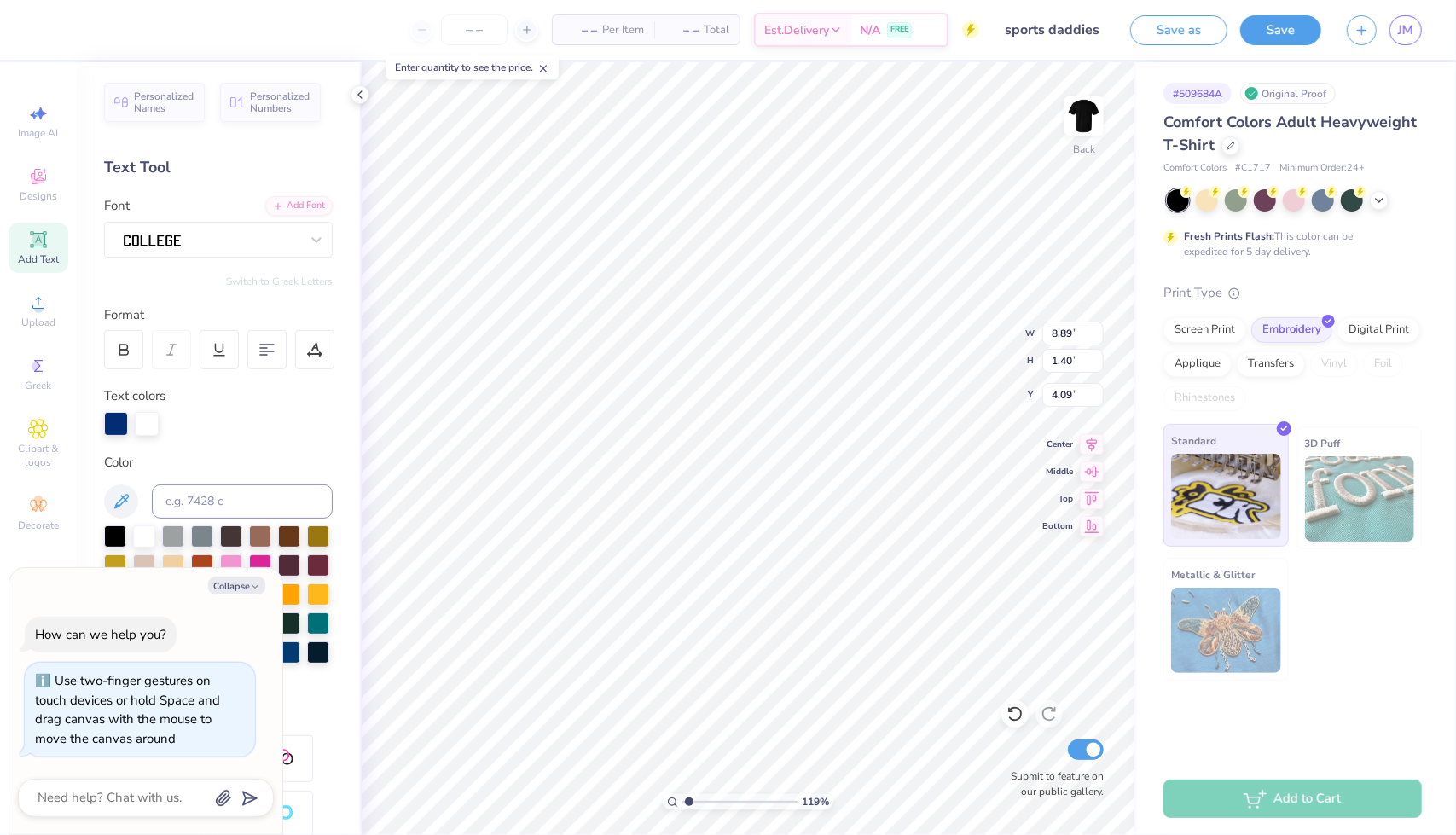
type textarea "x"
type input "1.19459992717374"
type textarea "x"
type textarea "Gamma s"
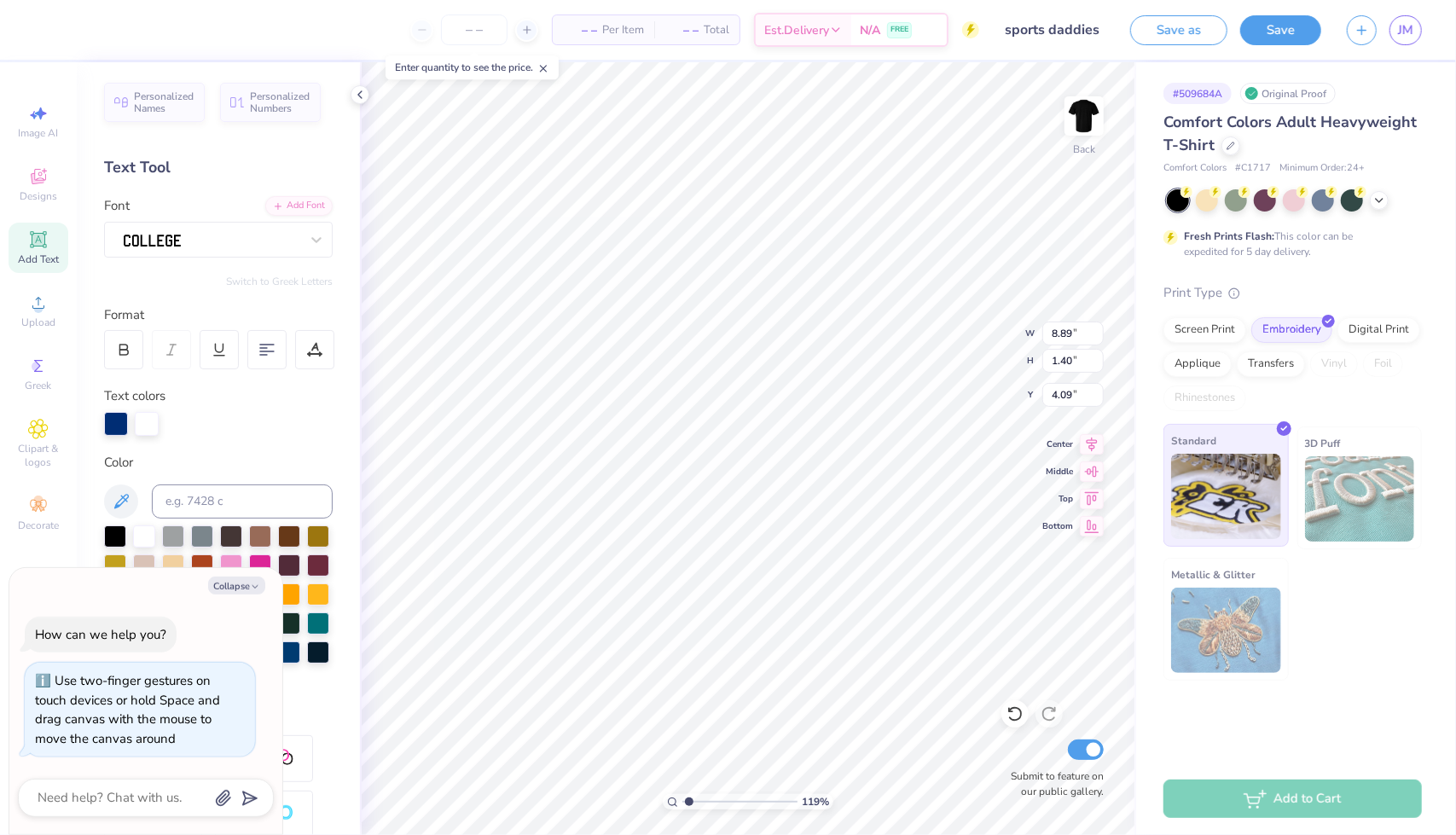
type input "1.19459992717374"
type textarea "x"
type textarea "Gamma"
type input "1.19459992717374"
type textarea "x"
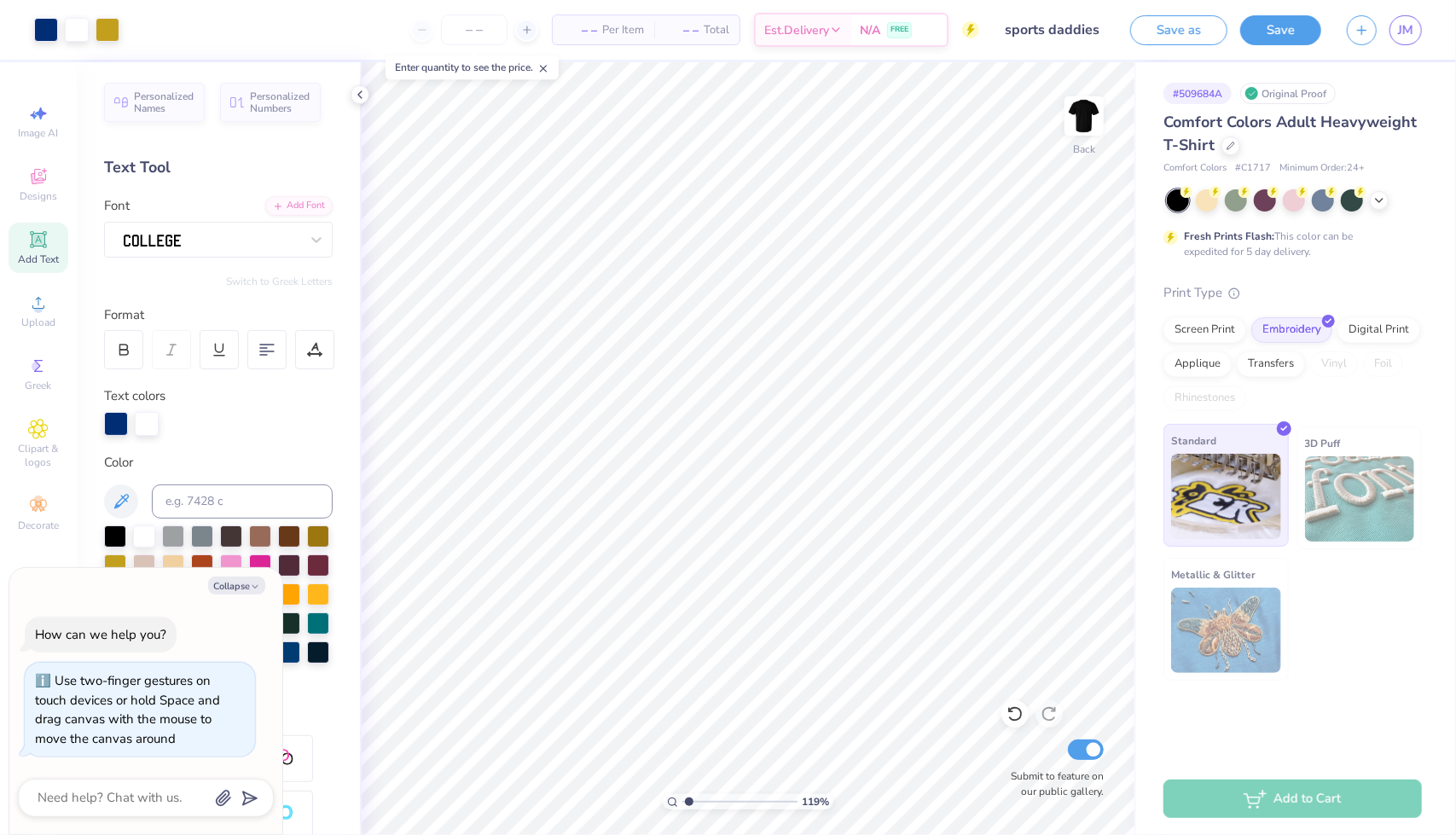
type input "1.19459992717374"
type textarea "x"
type input "1.19459992717374"
type textarea "x"
type input "1.19459992717374"
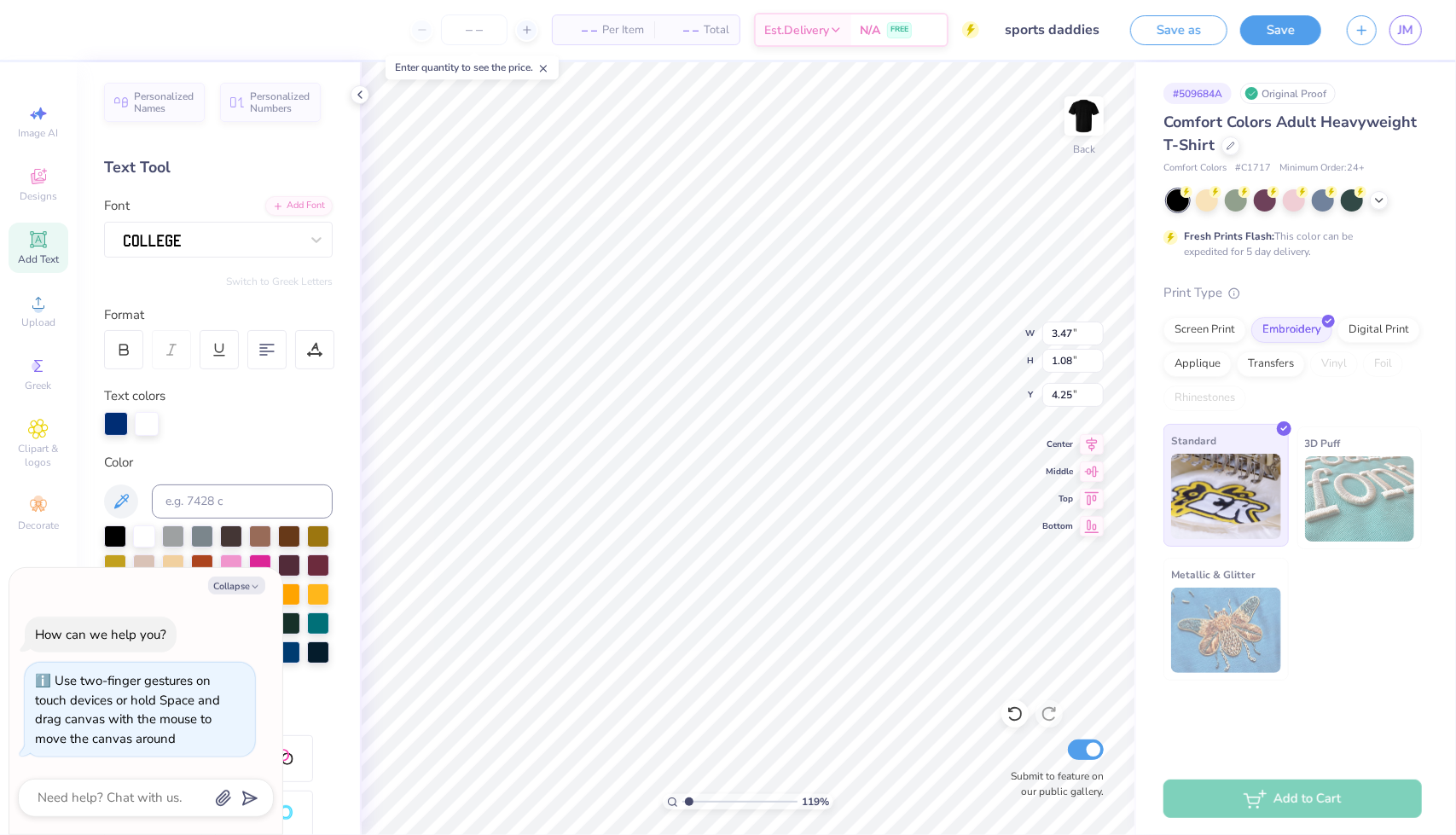
type textarea "x"
type input "5.78"
type input "1.81"
type input "3.53"
type input "1.19459992717374"
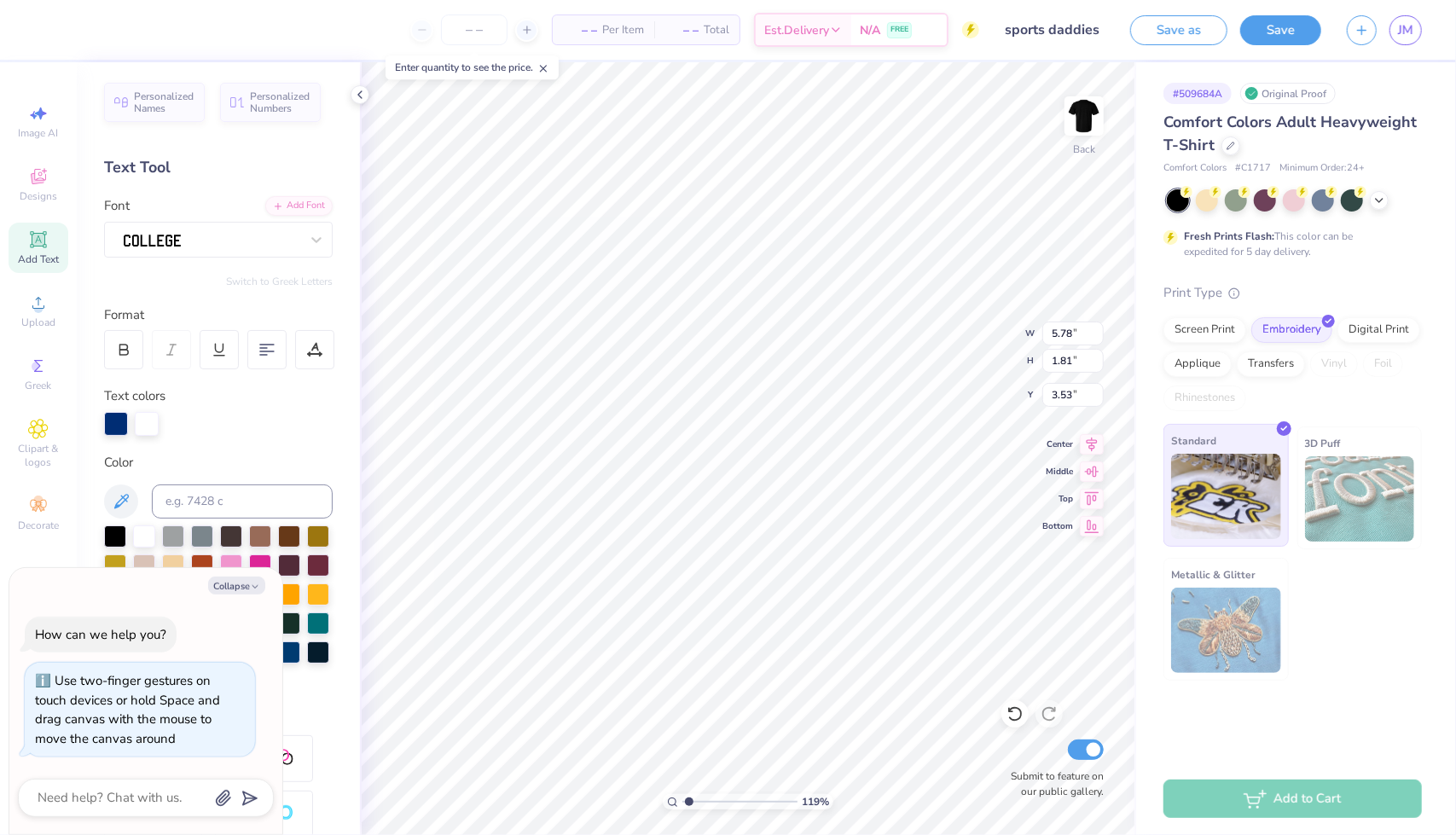
type textarea "x"
type input "1.19459992717374"
type textarea "x"
type input "3.60"
type input "1.19459992717374"
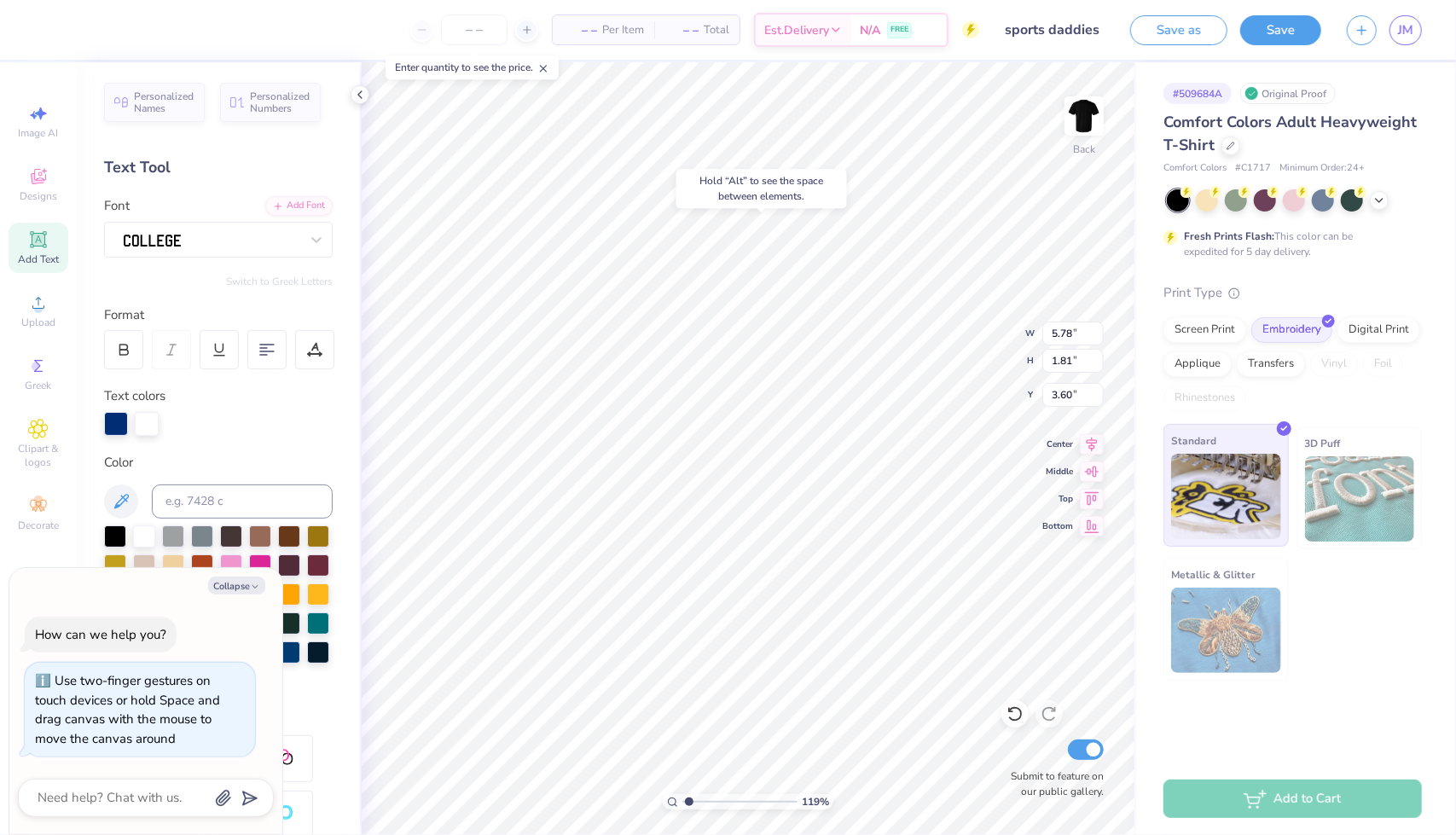
type textarea "x"
type input "1.19459992717374"
type textarea "x"
type input "1.19459992717374"
type textarea "x"
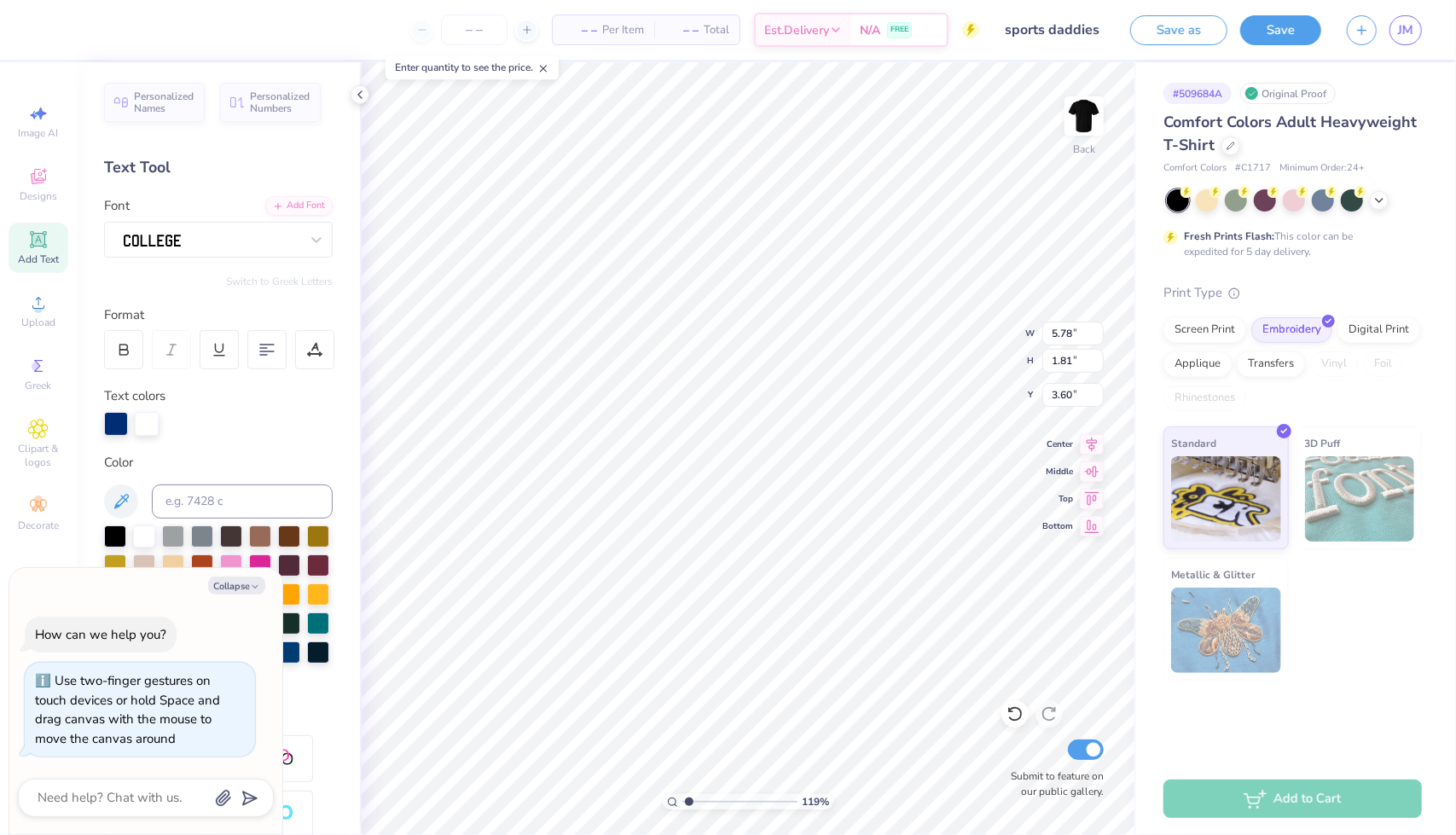
type input "1.19459992717374"
type textarea "x"
type input "4.60"
type input "1.44"
type input "1.19459992717374"
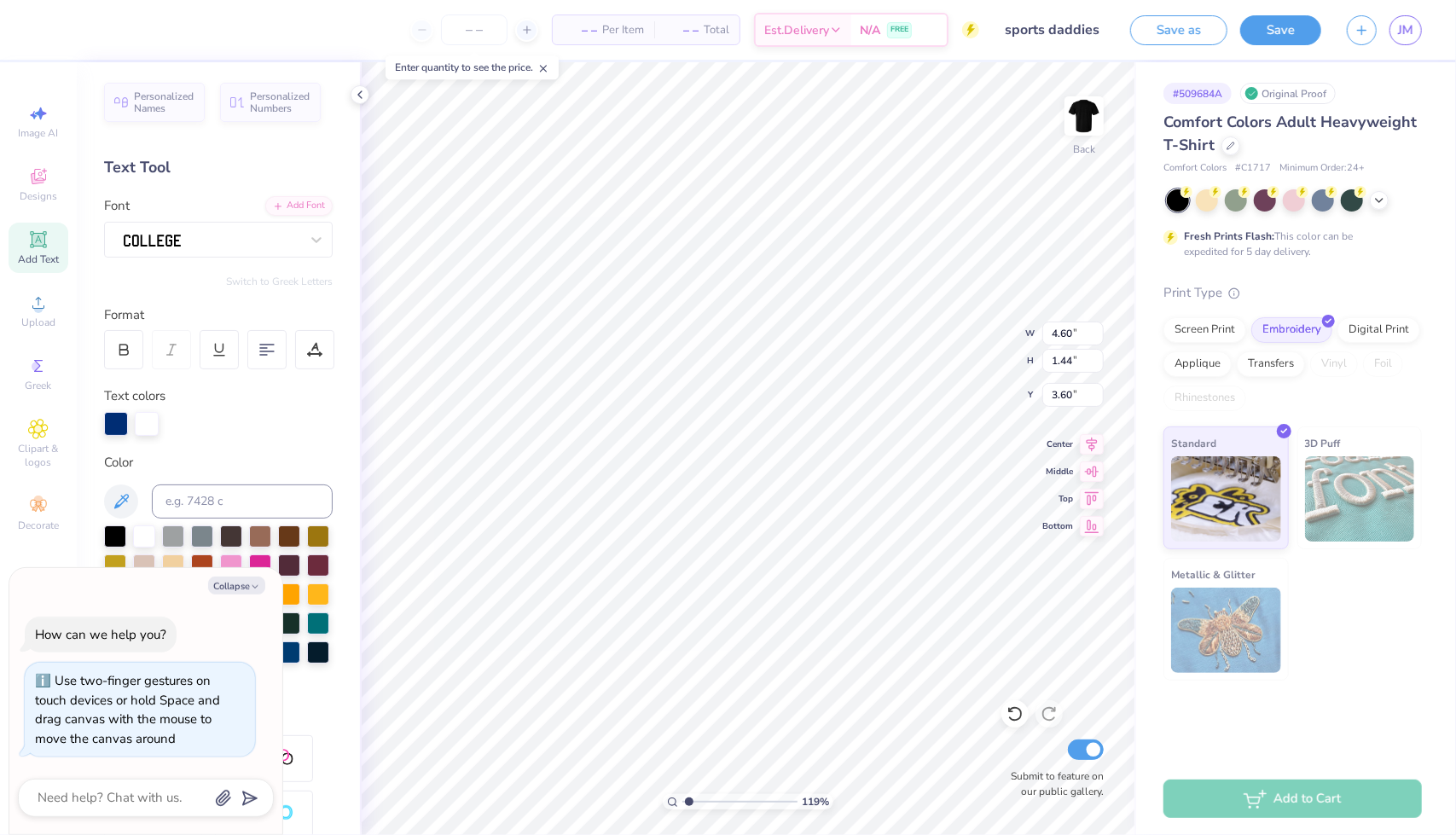
type textarea "x"
type input "1.19459992717374"
type textarea "x"
type input "3.77"
type input "1.19459992717374"
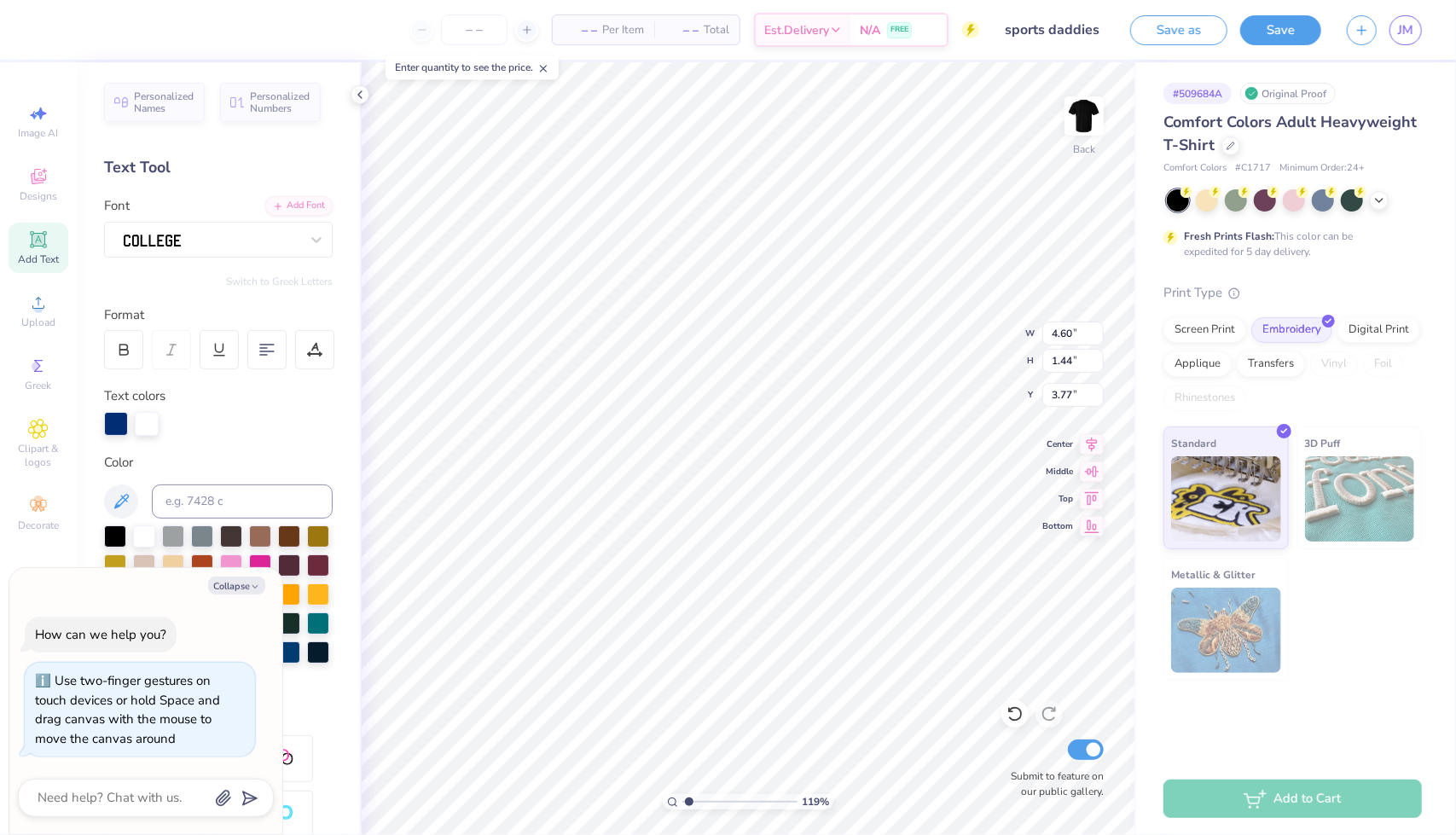
type textarea "x"
type input "1.19459992717374"
type textarea "x"
type input "1.19459992717374"
type textarea "x"
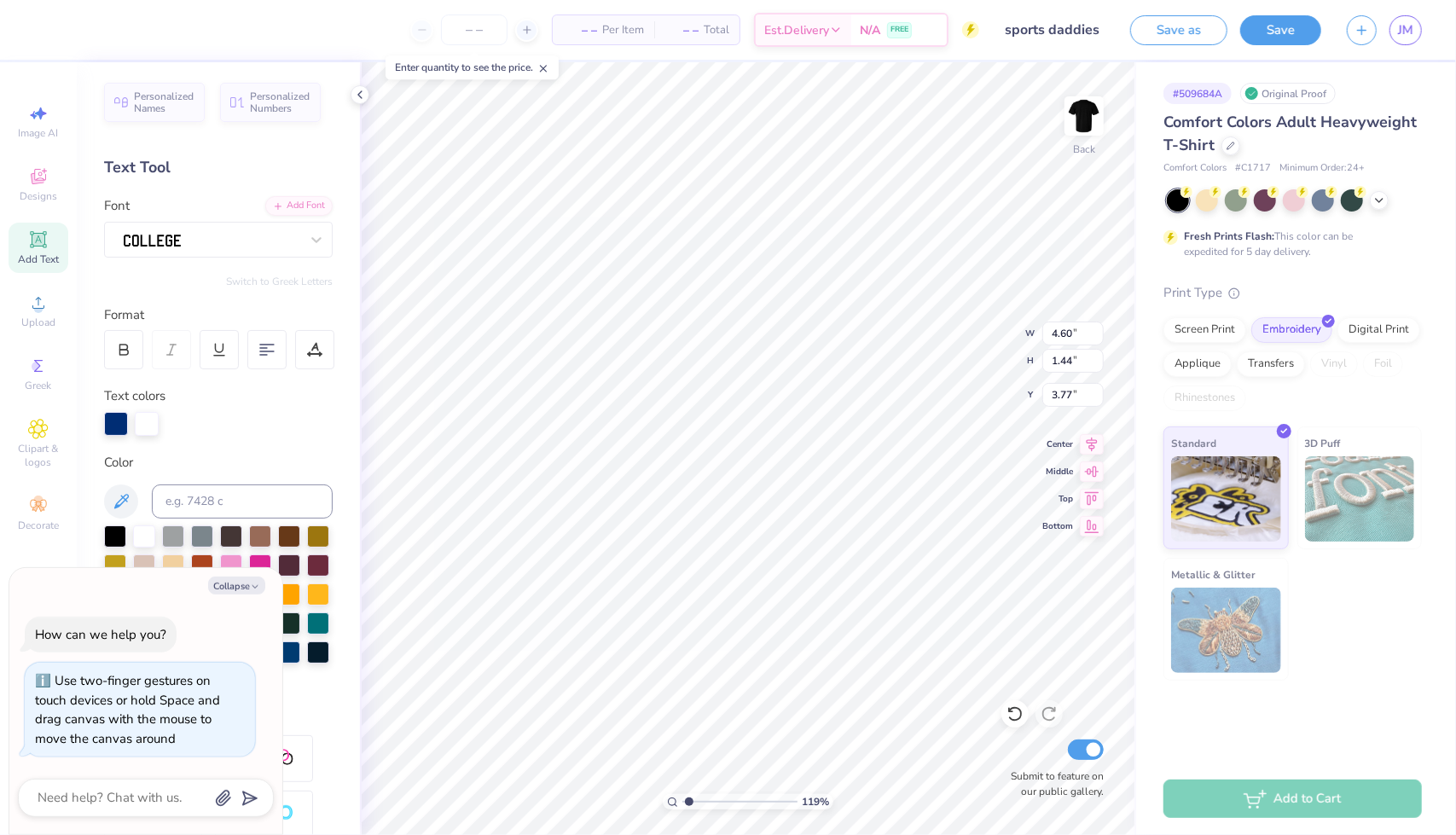
type input "1.19459992717374"
type textarea "x"
type input "1.19459992717374"
type textarea "x"
type input "1.19459992717374"
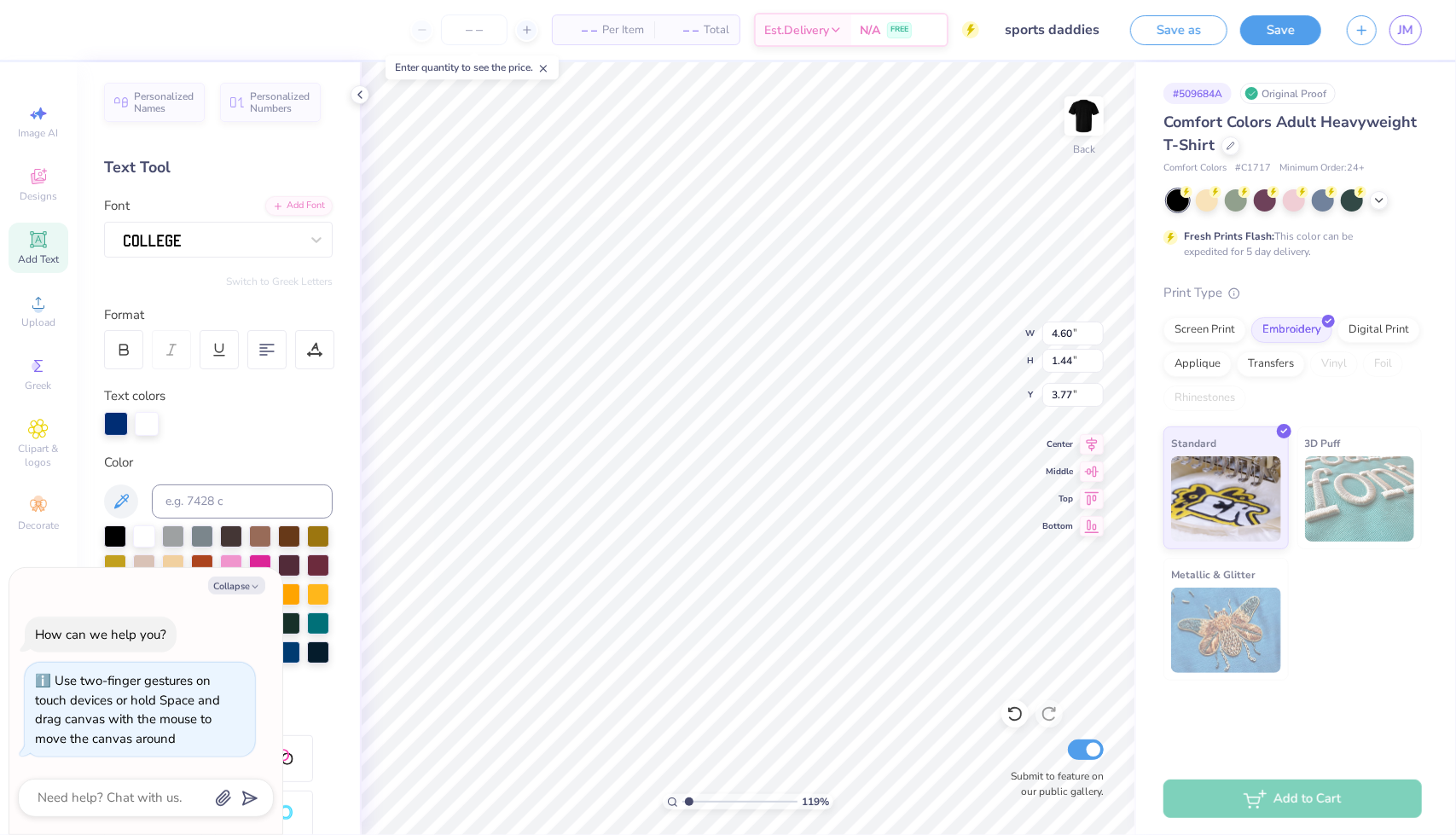
type textarea "x"
type input "1.19459992717374"
type textarea "x"
type textarea "S"
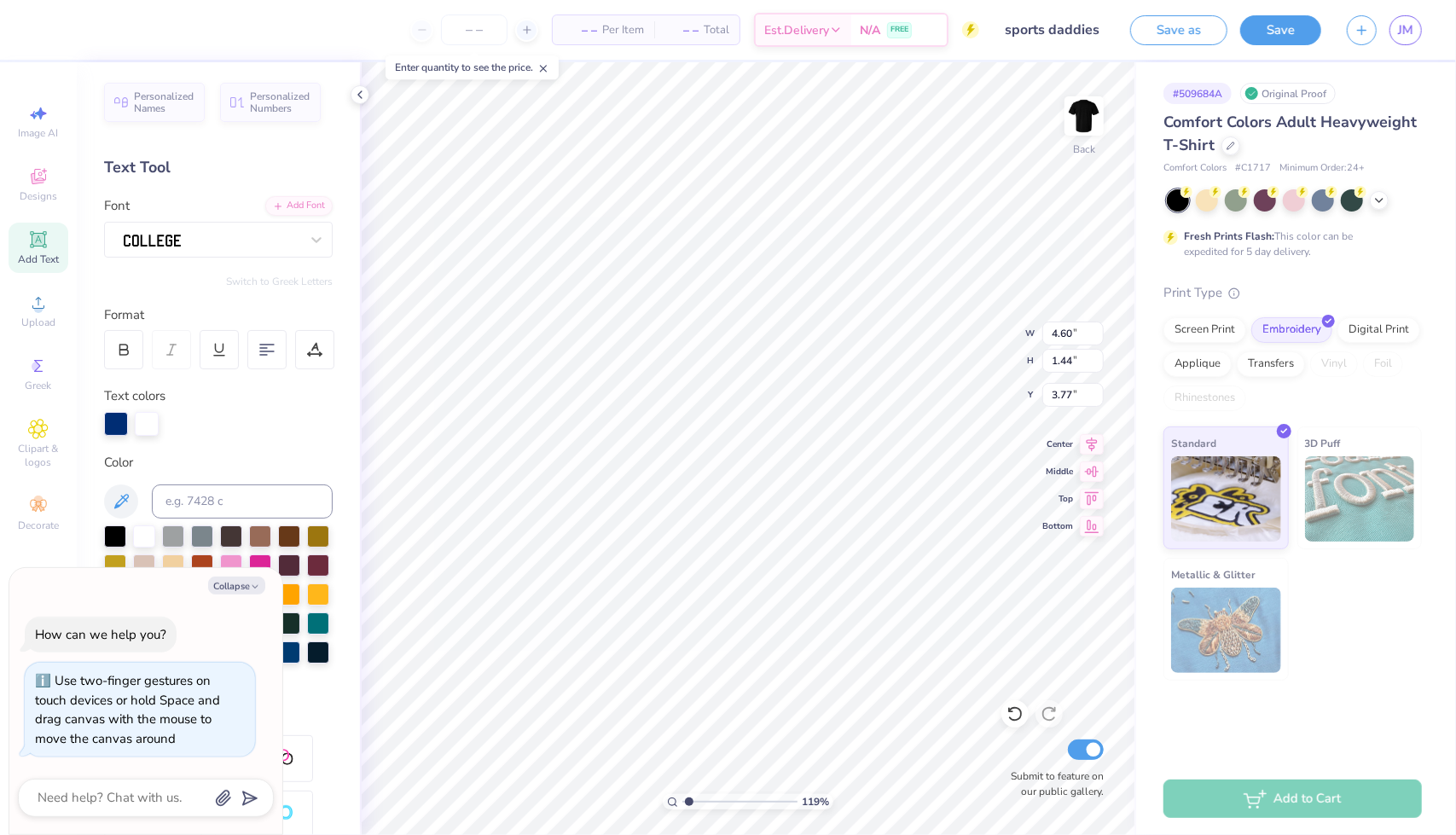
type input "1.19459992717374"
type textarea "x"
type textarea "Spo"
type input "1.19459992717374"
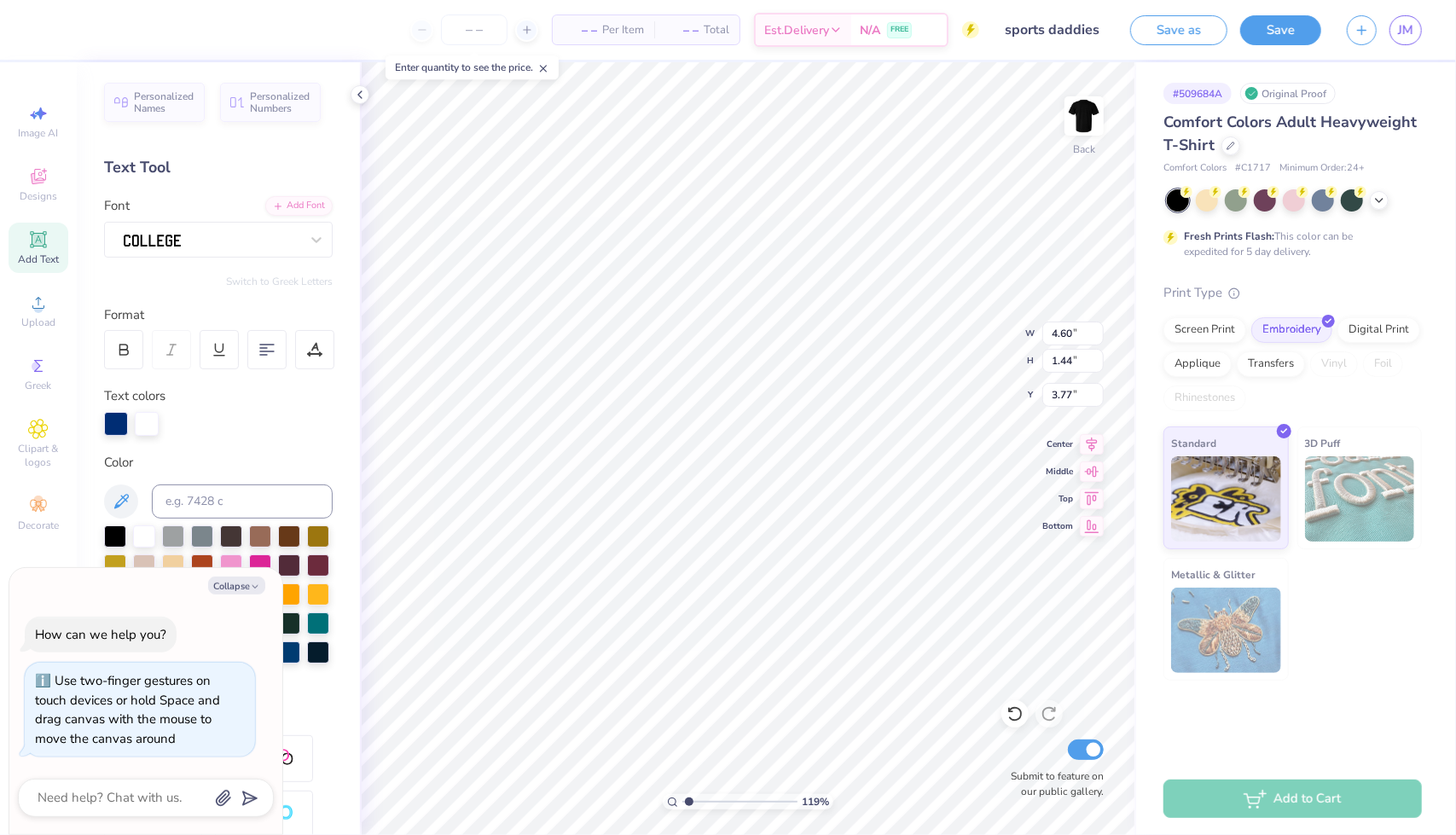
type textarea "x"
type input "1.19459992717374"
type textarea "x"
type textarea "Spo"
type input "1.19459992717374"
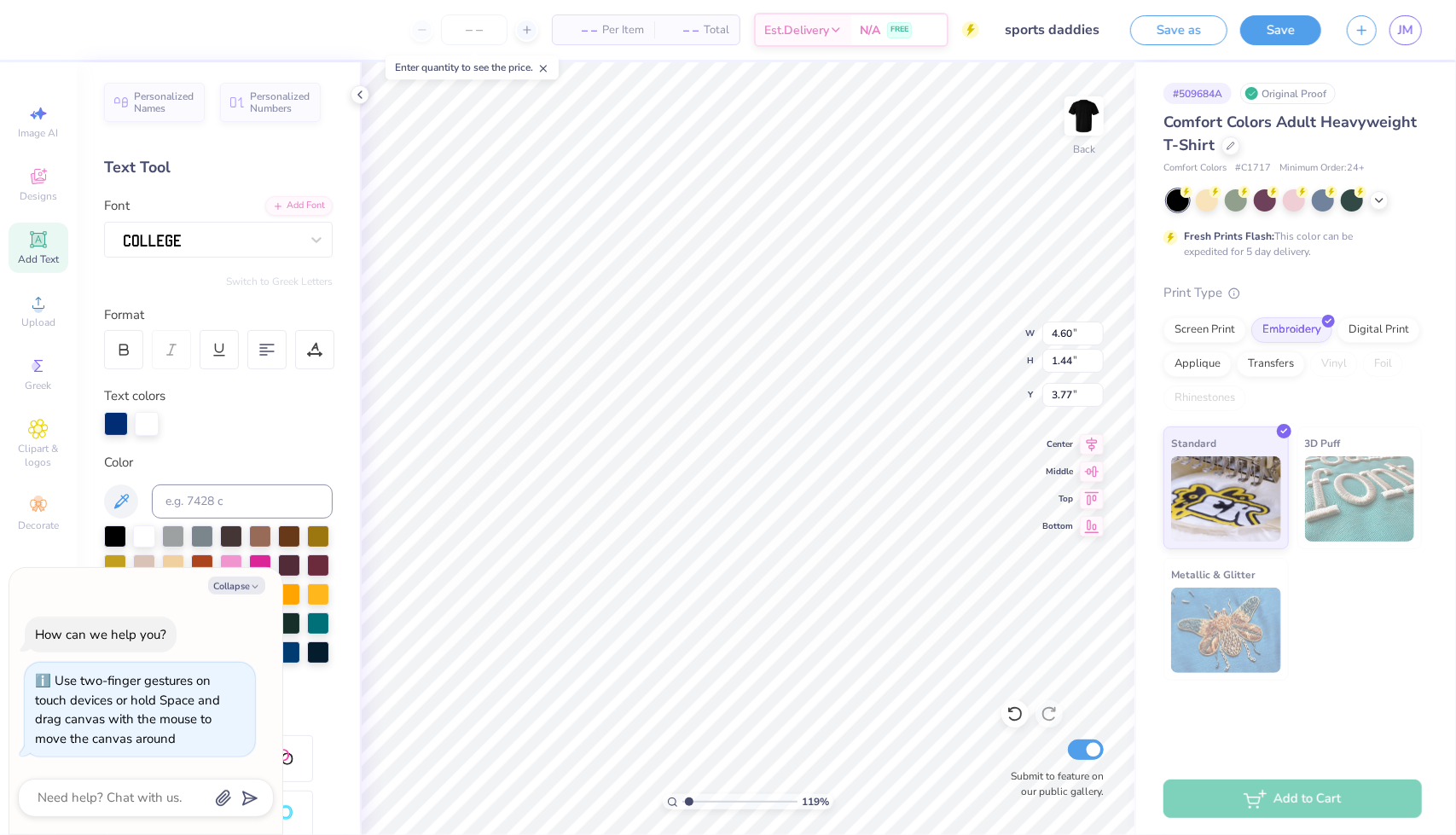
type textarea "x"
type textarea "Sport"
type input "1.19459992717374"
type textarea "x"
type textarea "Sports"
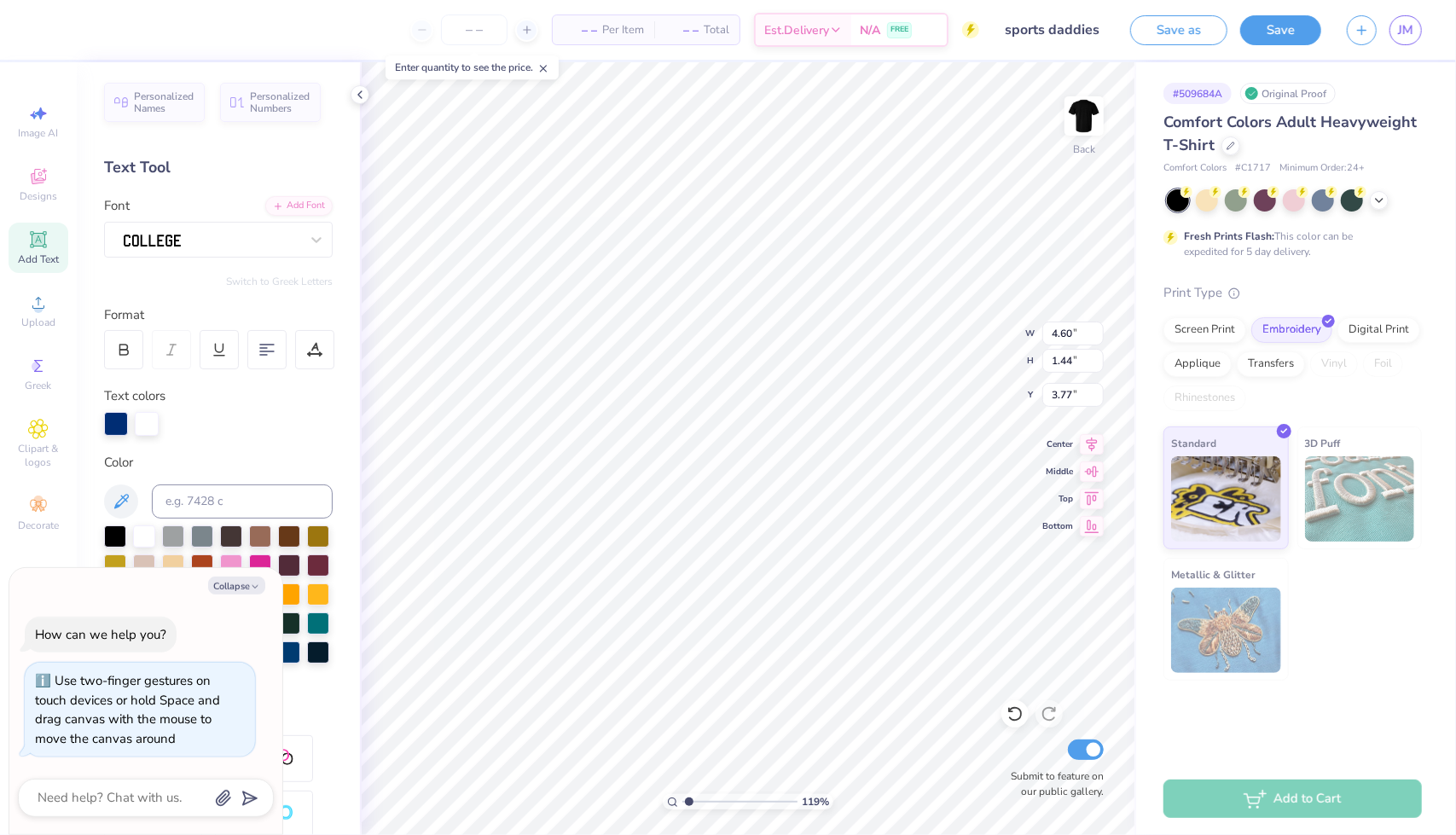
type input "1.19459992717374"
type textarea "x"
type textarea "Sports b"
type input "1.19459992717374"
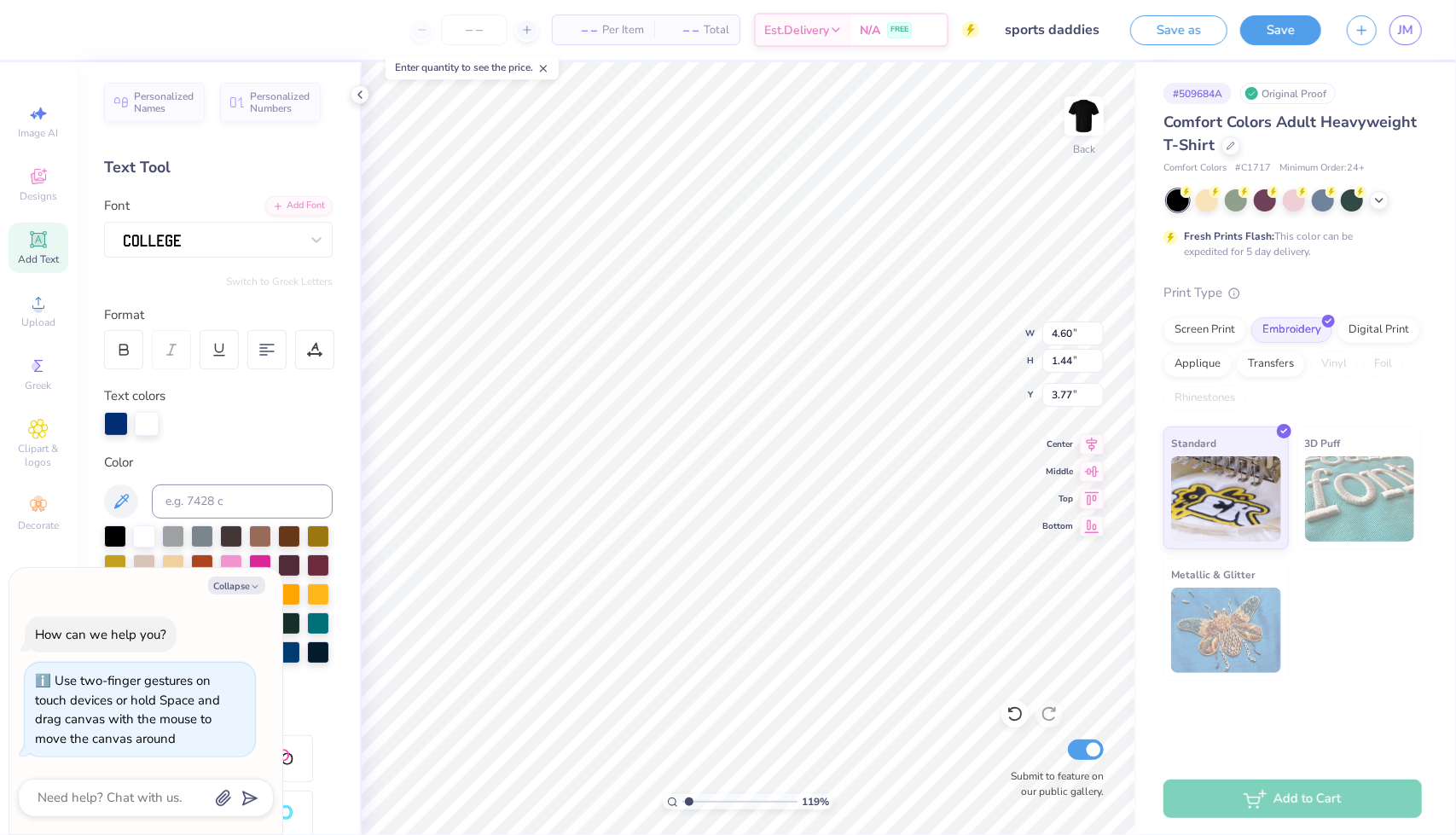
type textarea "x"
type textarea "Sports bab"
type input "1.19459992717374"
click at [228, 245] on div at bounding box center [211, 239] width 179 height 27
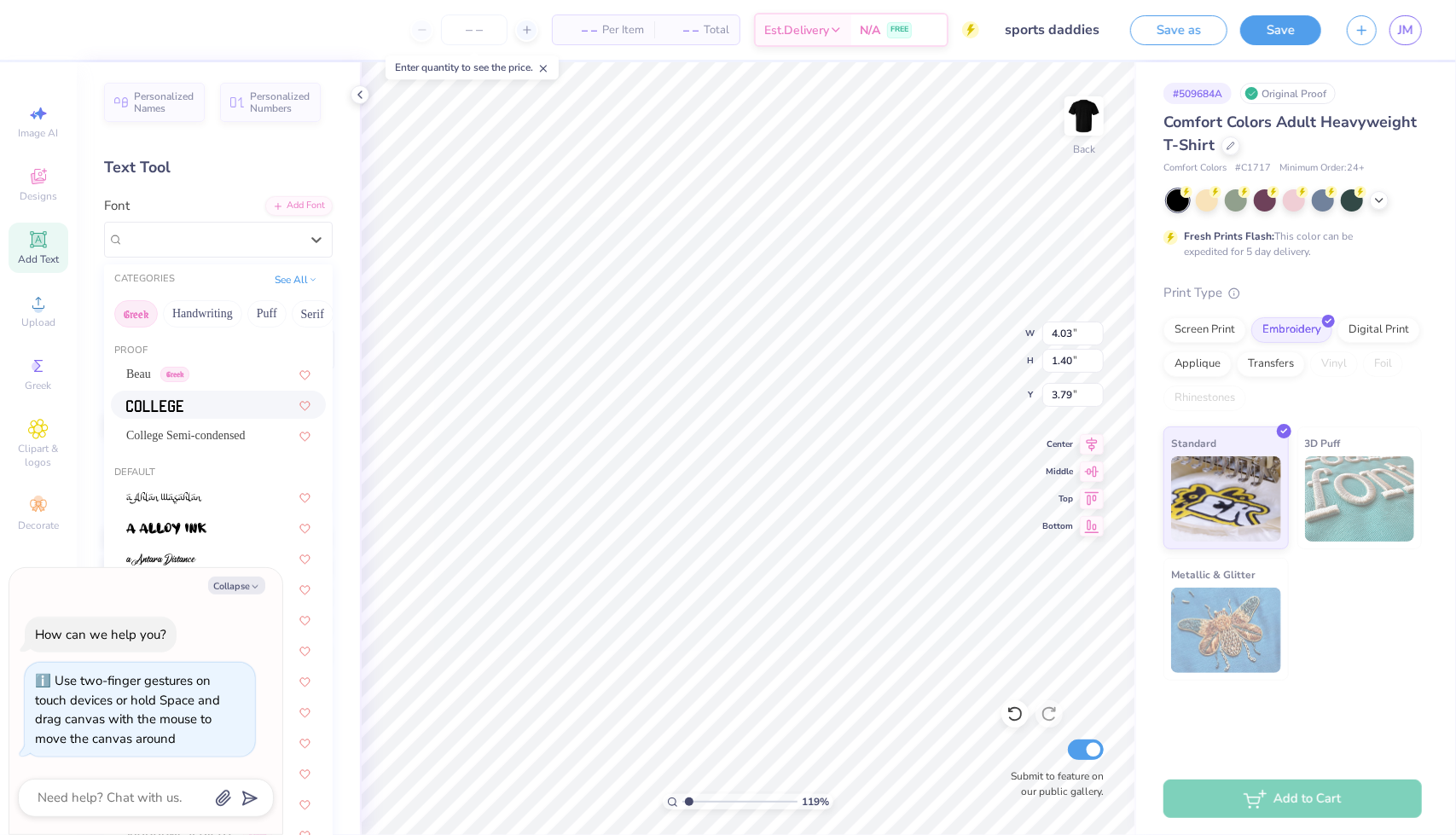
click at [140, 312] on button "Greek" at bounding box center [136, 314] width 43 height 28
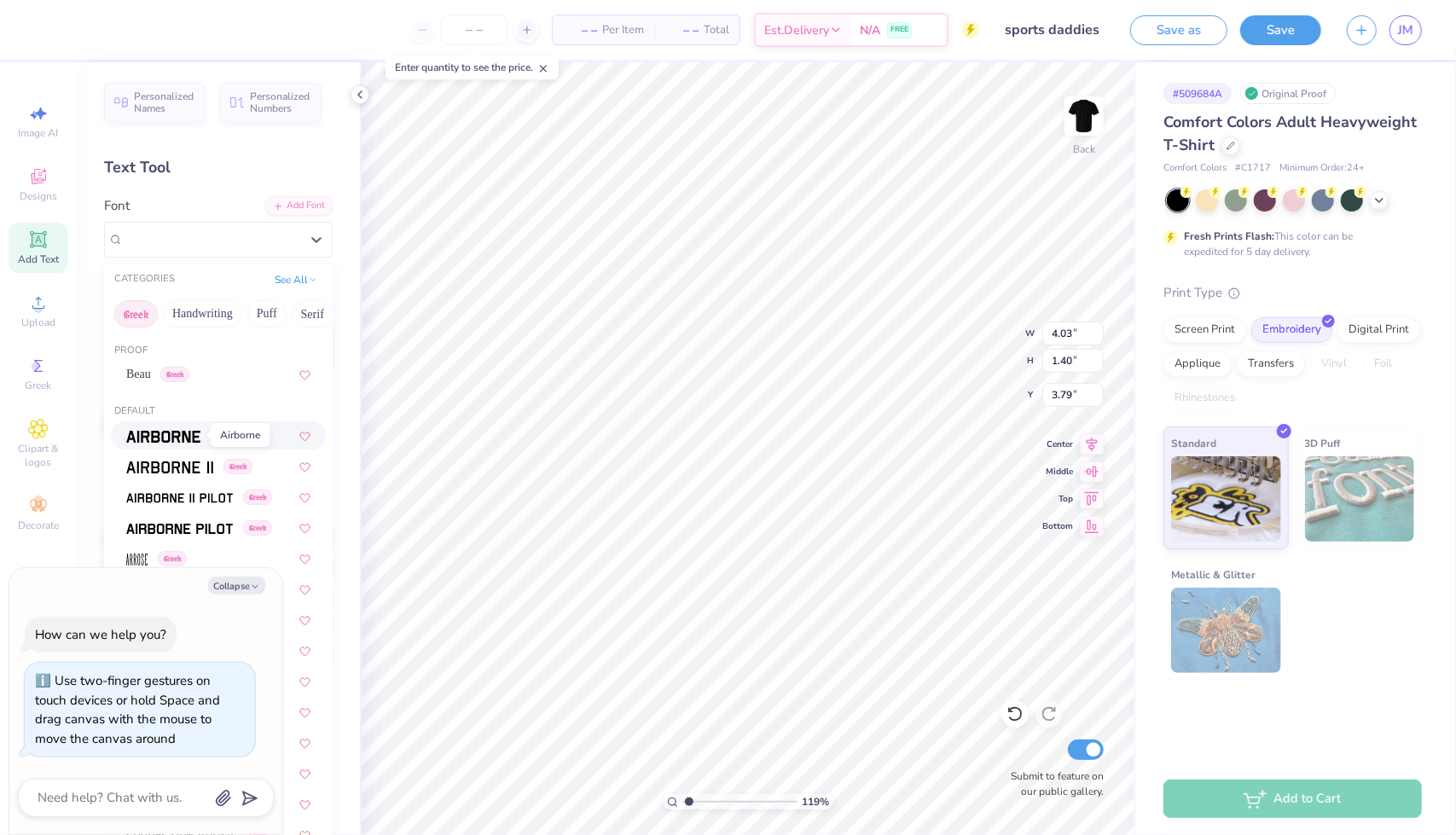
click at [153, 435] on img at bounding box center [164, 437] width 74 height 12
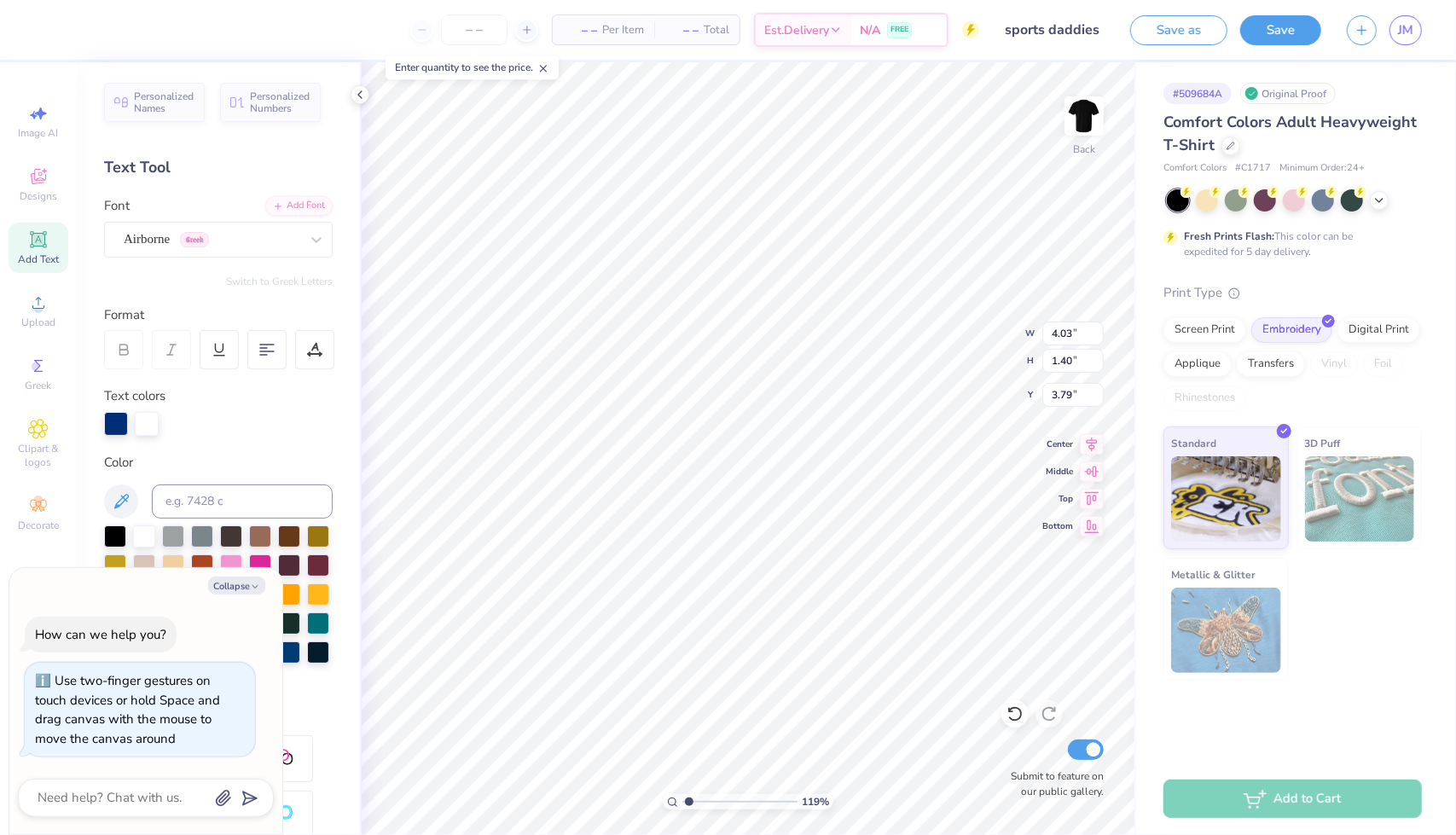
scroll to position [14, 3]
click at [217, 234] on div "Airborne Greek" at bounding box center [211, 239] width 179 height 27
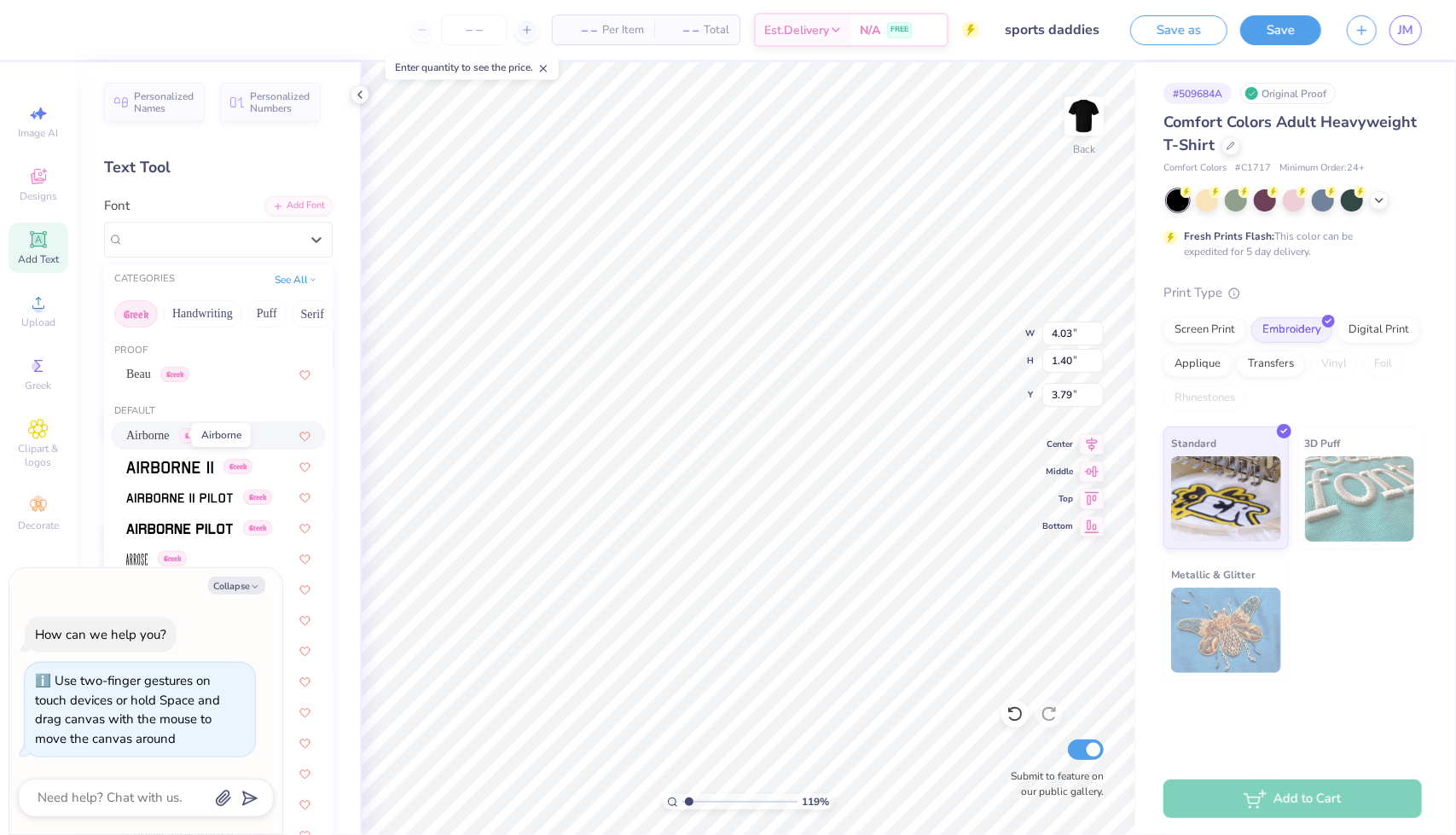
click at [170, 435] on span "Airborne" at bounding box center [148, 435] width 43 height 18
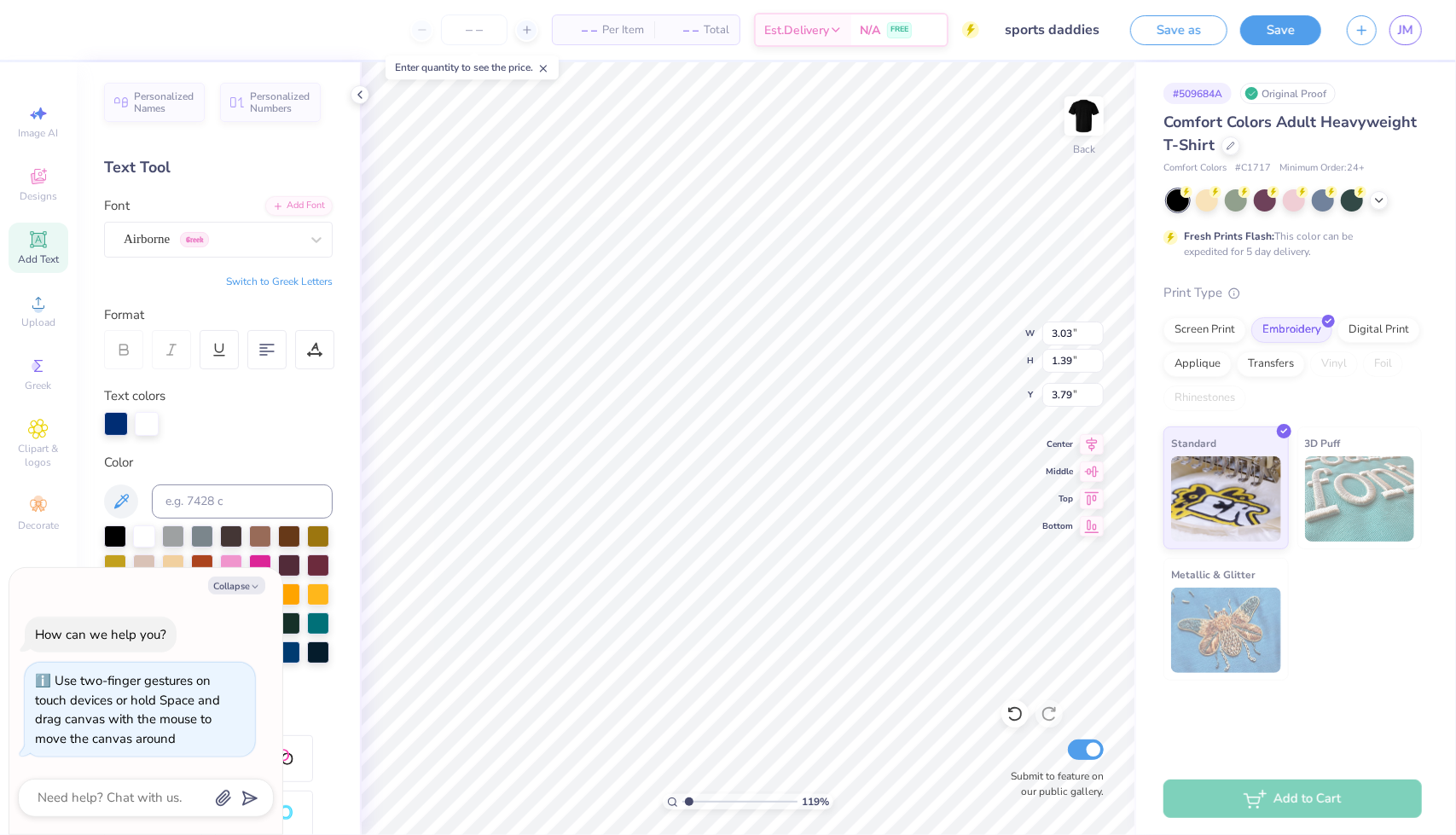
click at [271, 274] on button "Switch to Greek Letters" at bounding box center [279, 281] width 106 height 14
click at [234, 282] on button "Switch to Normal Letters" at bounding box center [275, 281] width 114 height 14
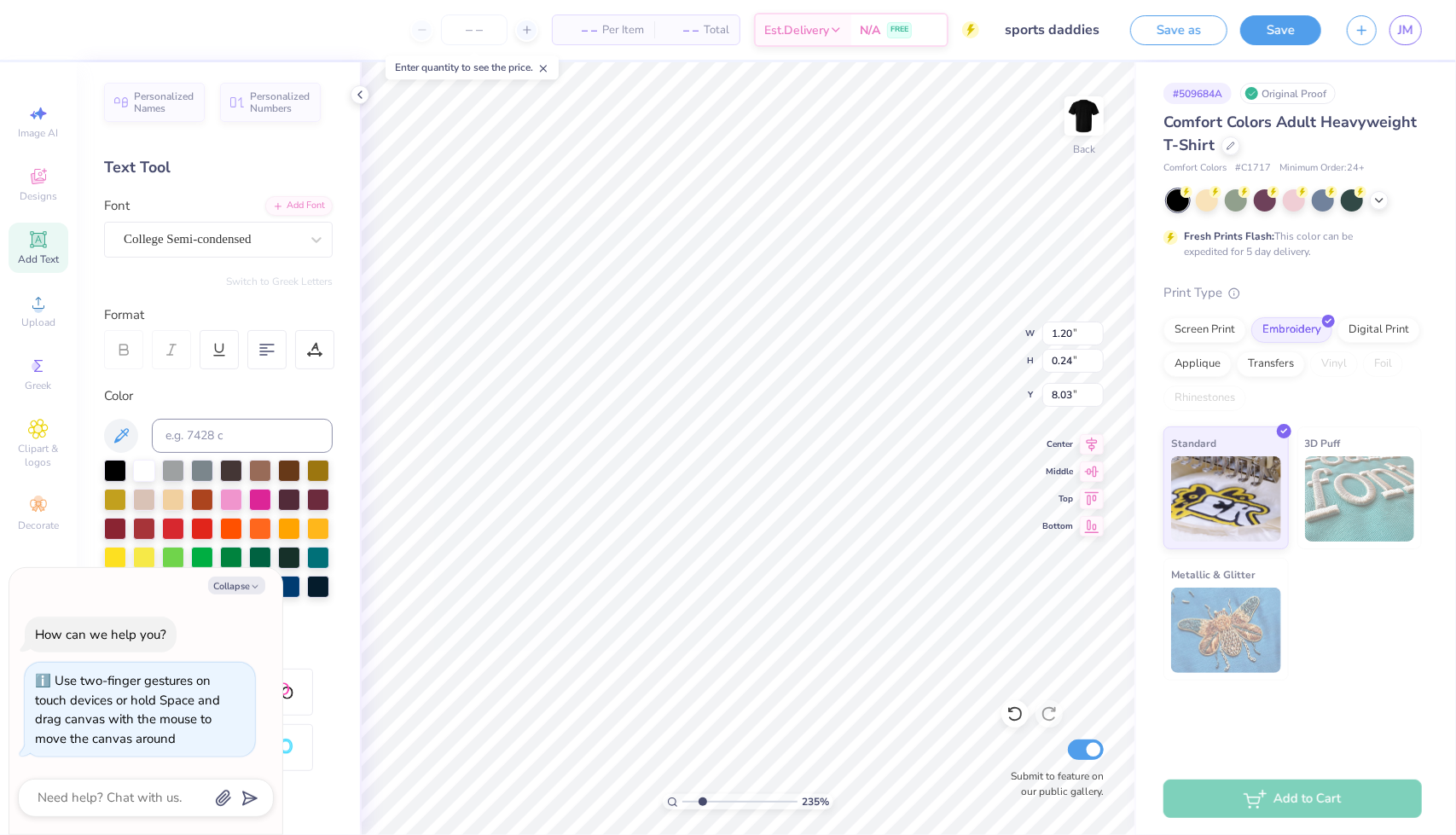
scroll to position [14, 4]
click at [31, 454] on span "Clipart & logos" at bounding box center [38, 456] width 60 height 28
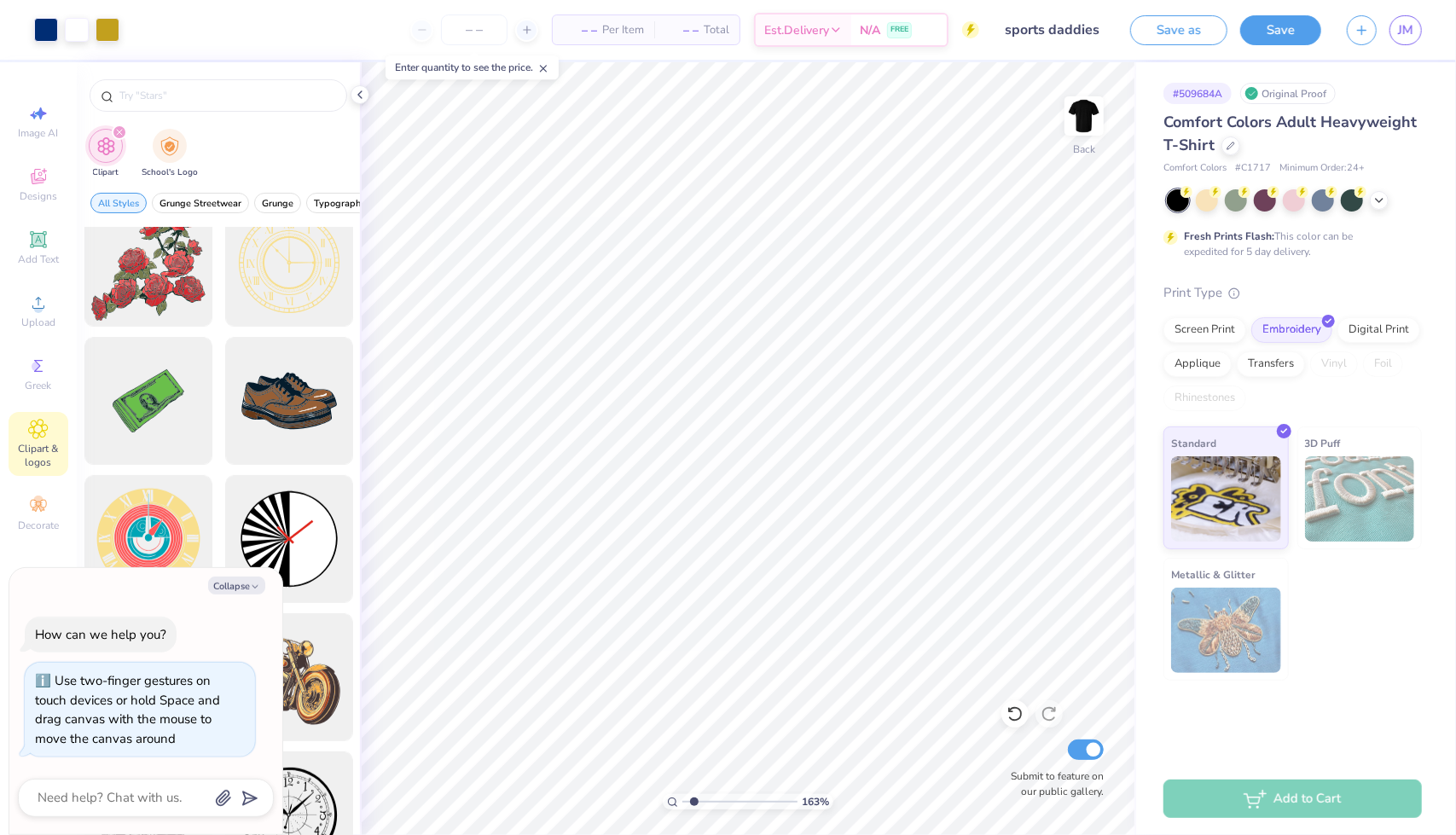
scroll to position [305, 0]
click at [254, 589] on icon "button" at bounding box center [255, 587] width 10 height 10
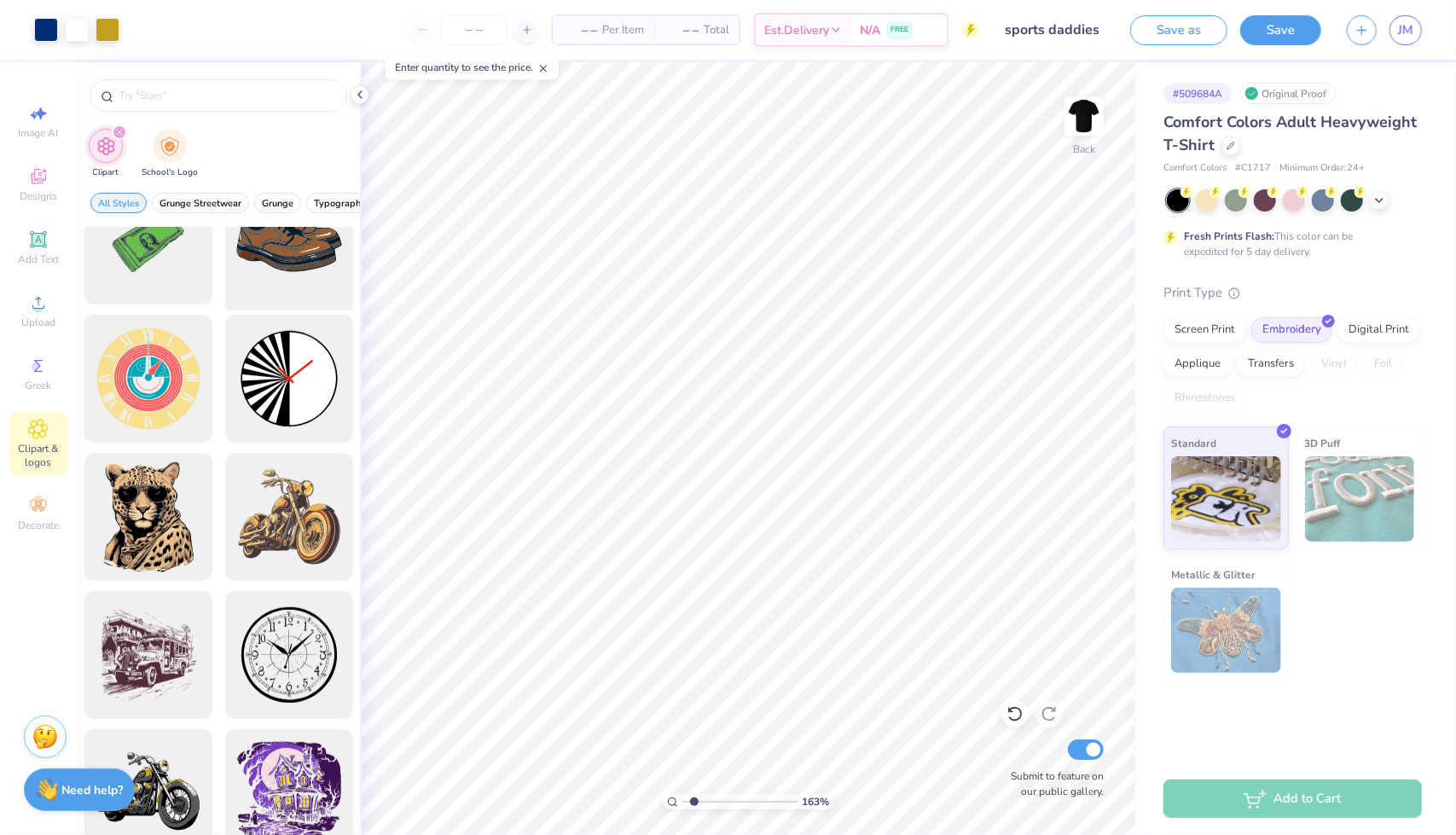
scroll to position [451, 0]
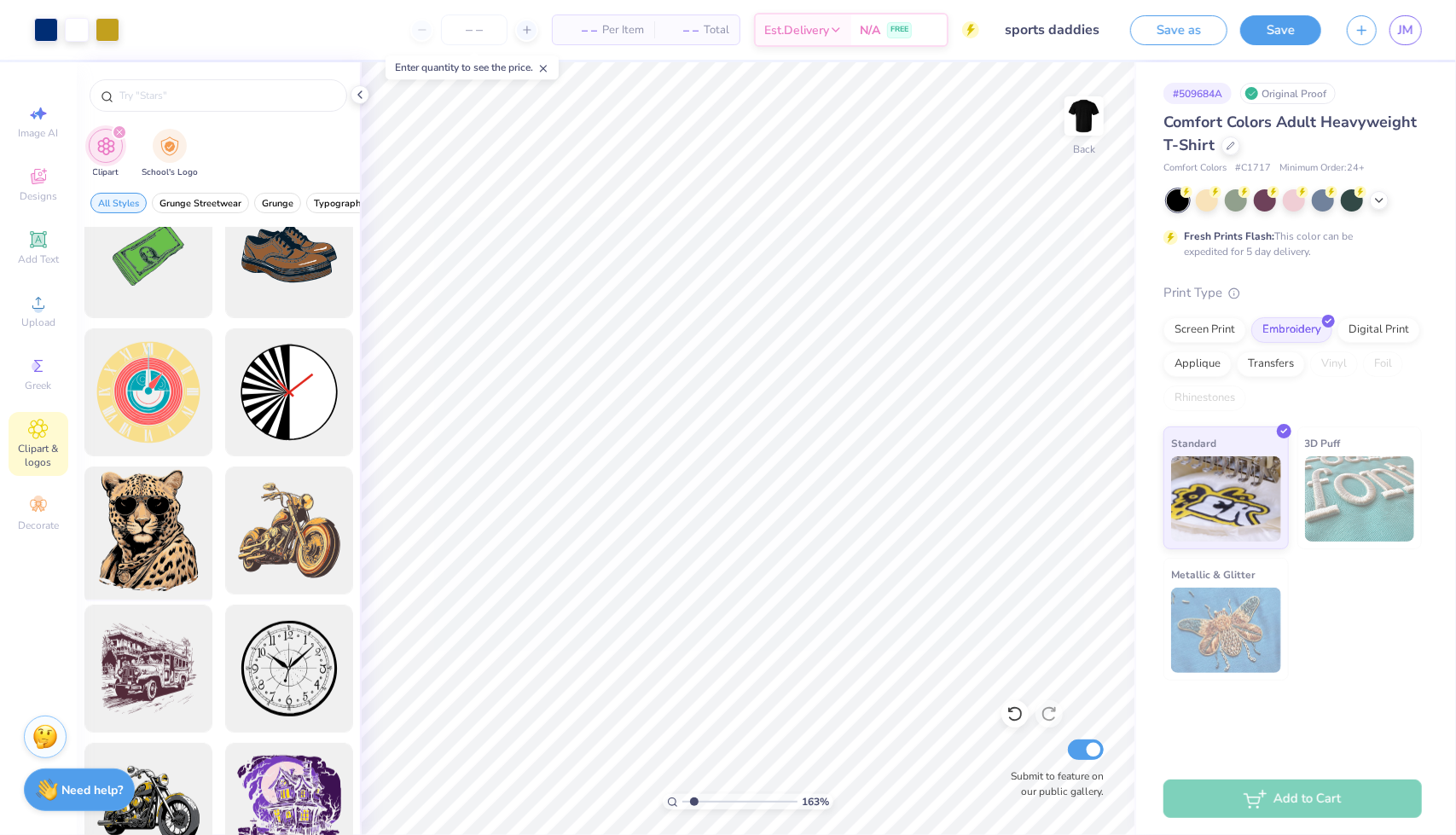
click at [177, 511] on div at bounding box center [148, 530] width 141 height 141
drag, startPoint x: 129, startPoint y: 550, endPoint x: 142, endPoint y: 510, distance: 42.1
click at [142, 510] on div at bounding box center [148, 530] width 141 height 141
click at [140, 519] on div at bounding box center [148, 530] width 141 height 141
click at [92, 560] on div at bounding box center [148, 530] width 141 height 141
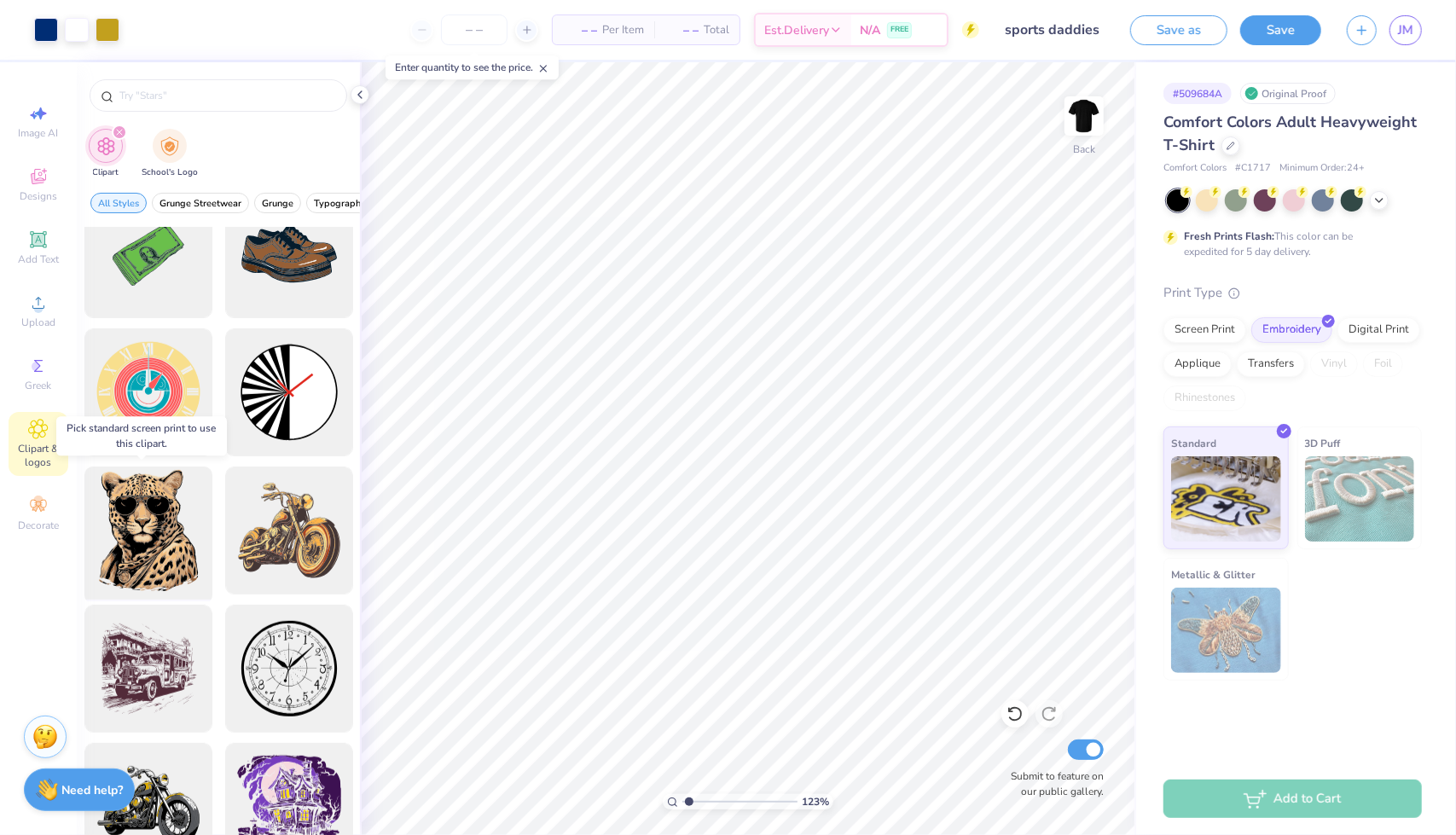
click at [125, 508] on div at bounding box center [148, 530] width 141 height 141
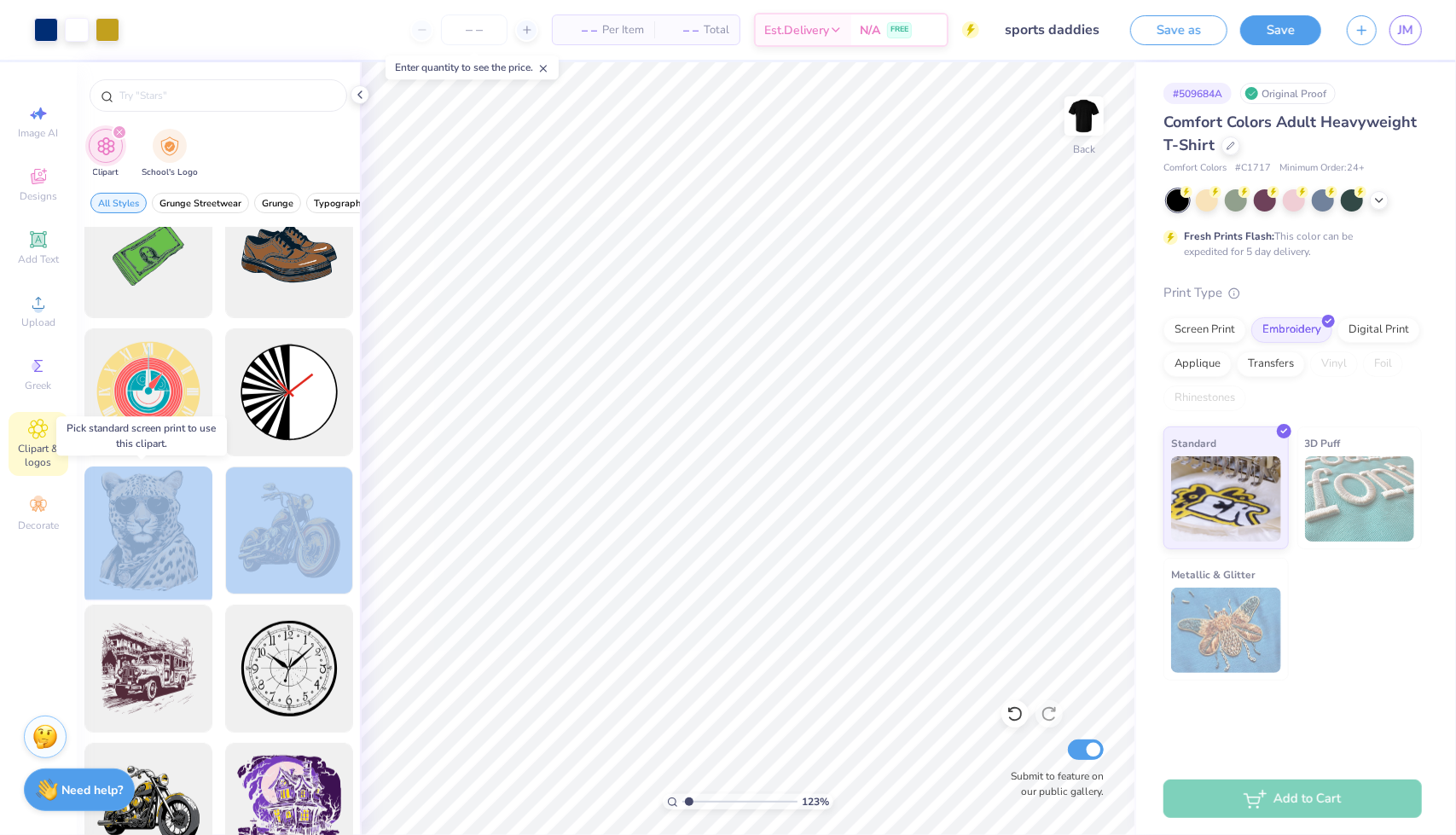
click at [125, 508] on div at bounding box center [148, 530] width 141 height 141
click at [258, 501] on div at bounding box center [288, 530] width 141 height 141
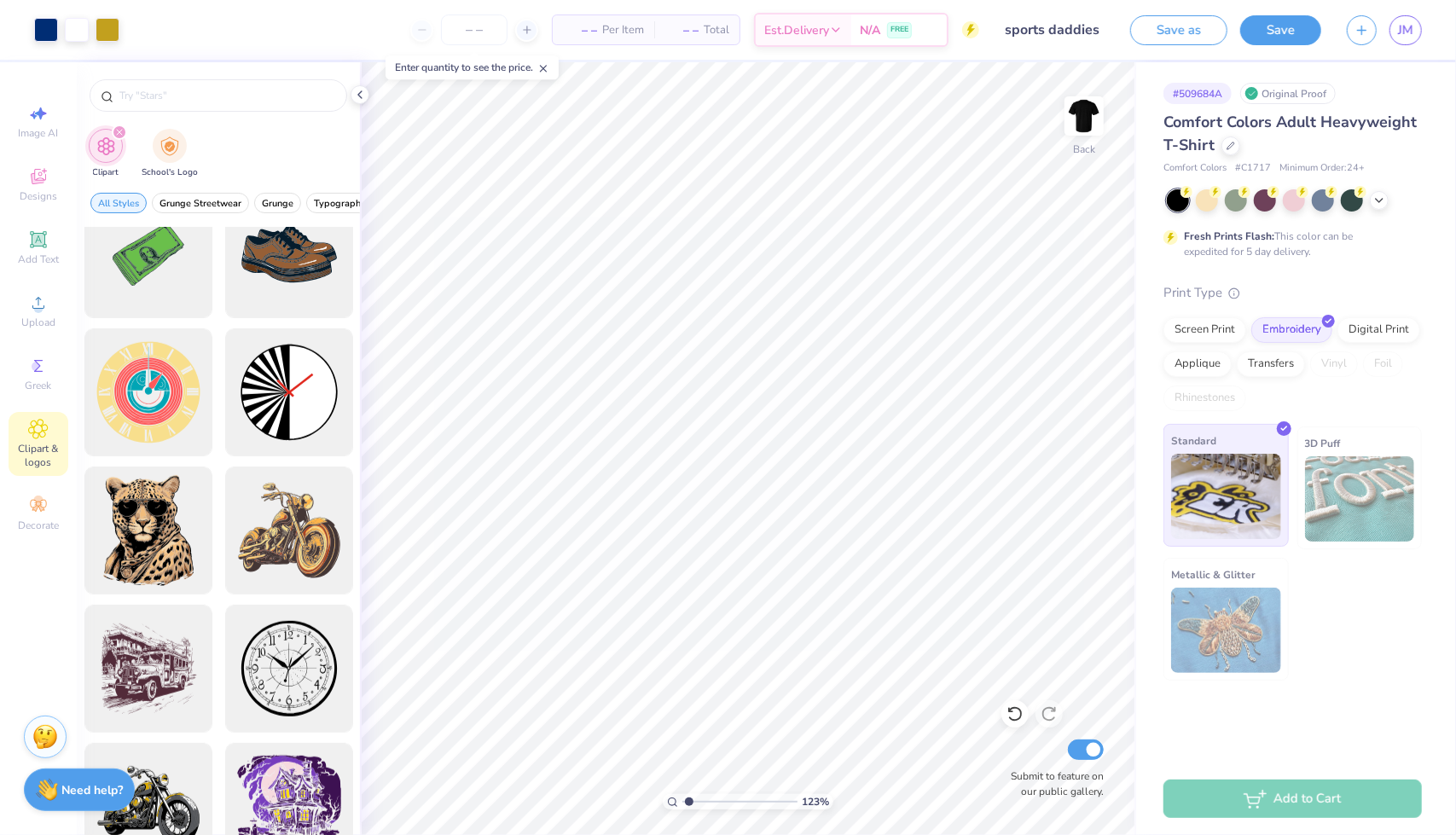
click at [1215, 475] on img at bounding box center [1226, 496] width 110 height 86
click at [1225, 330] on div "Screen Print" at bounding box center [1205, 328] width 83 height 26
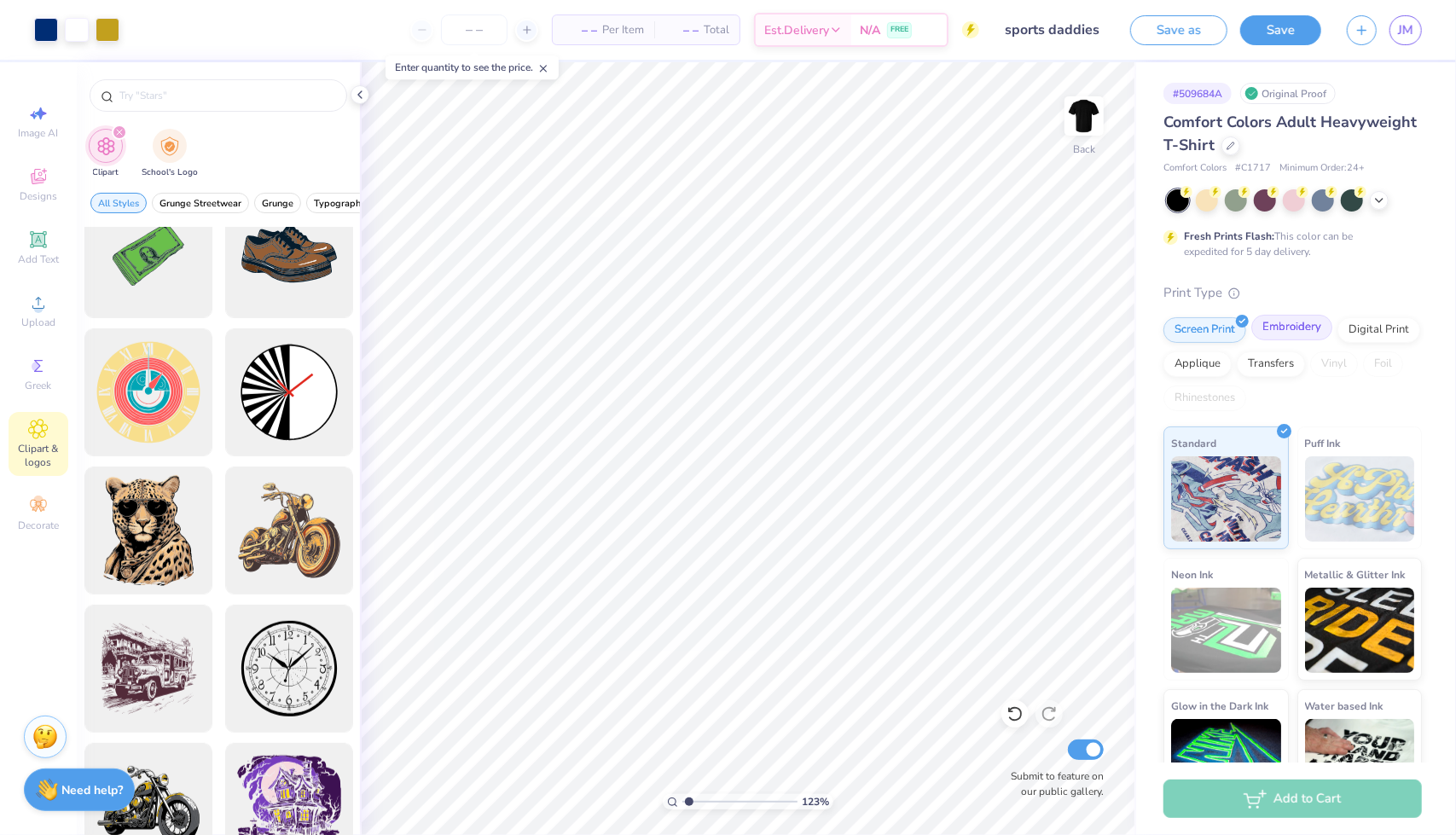
click at [1259, 325] on div "Embroidery" at bounding box center [1292, 328] width 81 height 26
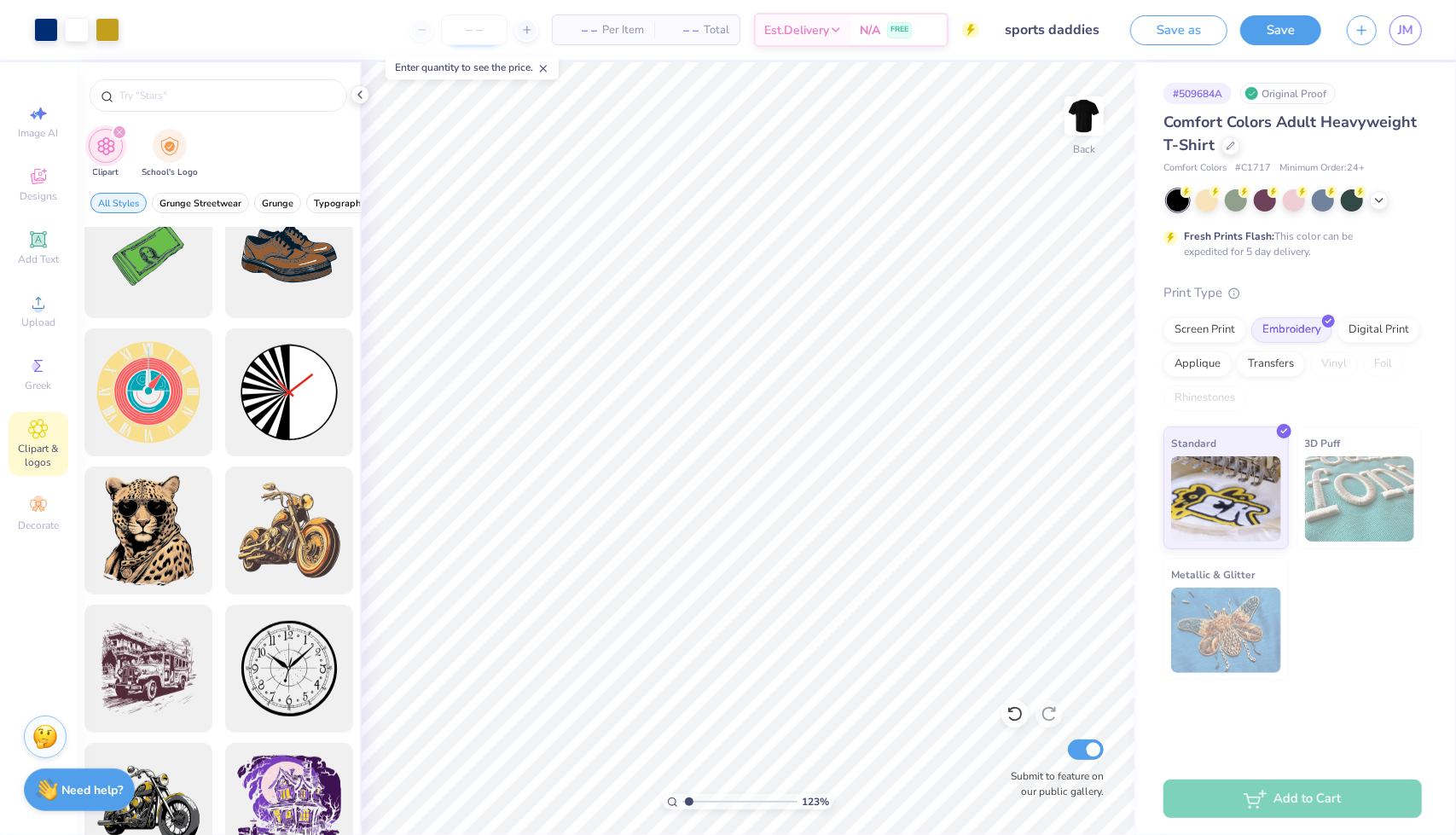
click at [488, 28] on input "number" at bounding box center [474, 29] width 67 height 30
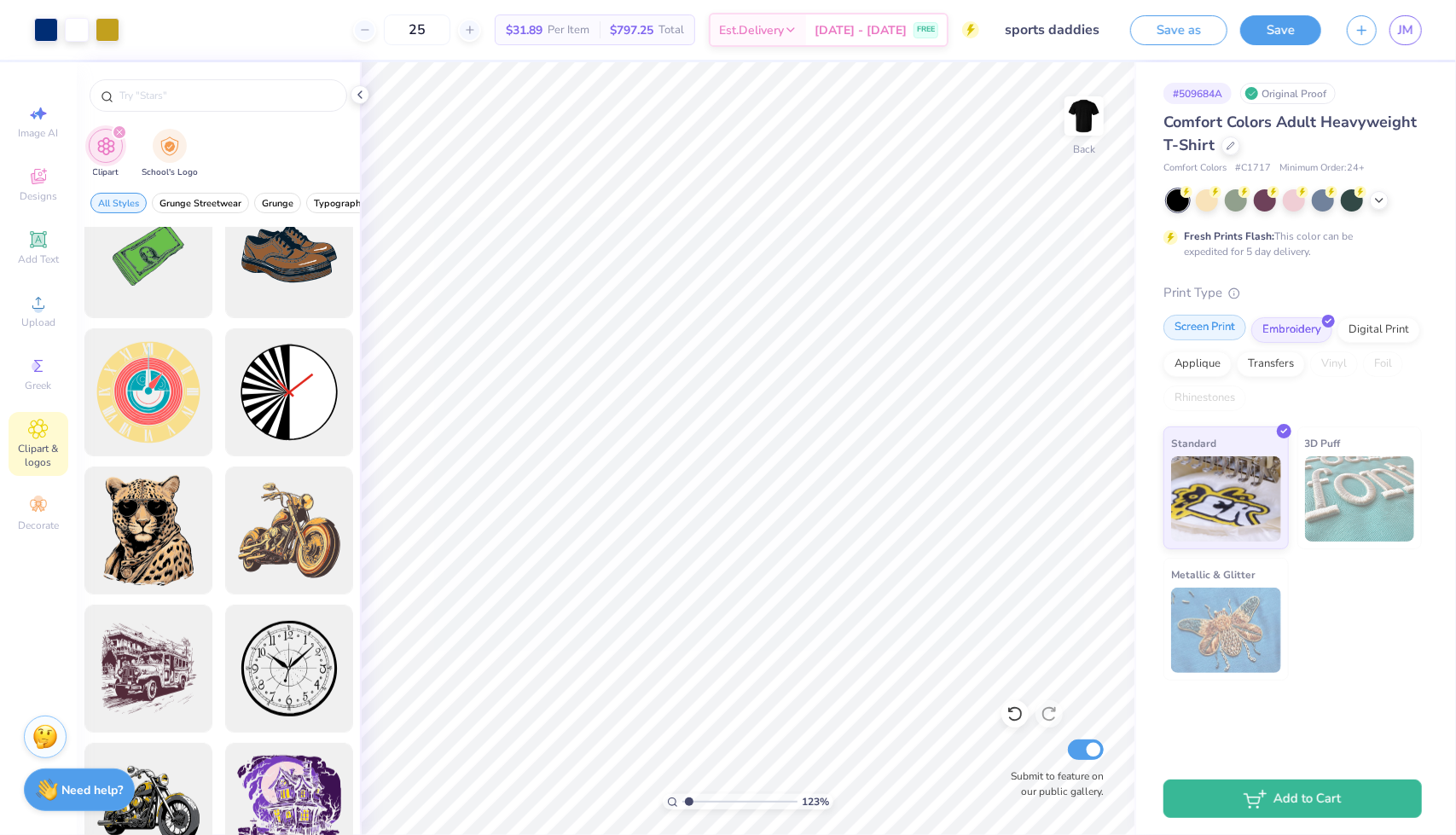
click at [1209, 328] on div "Screen Print" at bounding box center [1205, 328] width 83 height 26
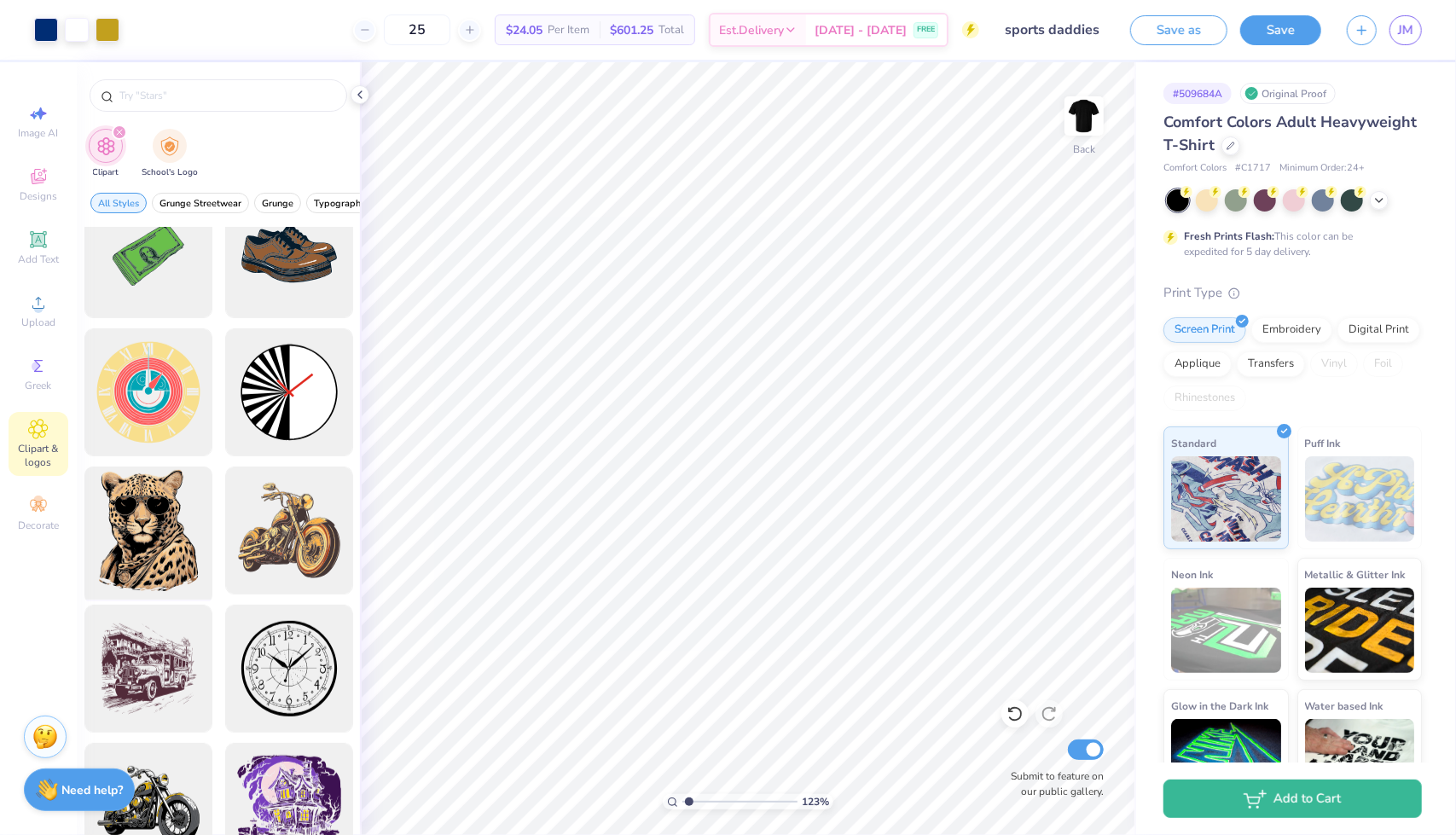
click at [144, 526] on div at bounding box center [148, 530] width 141 height 141
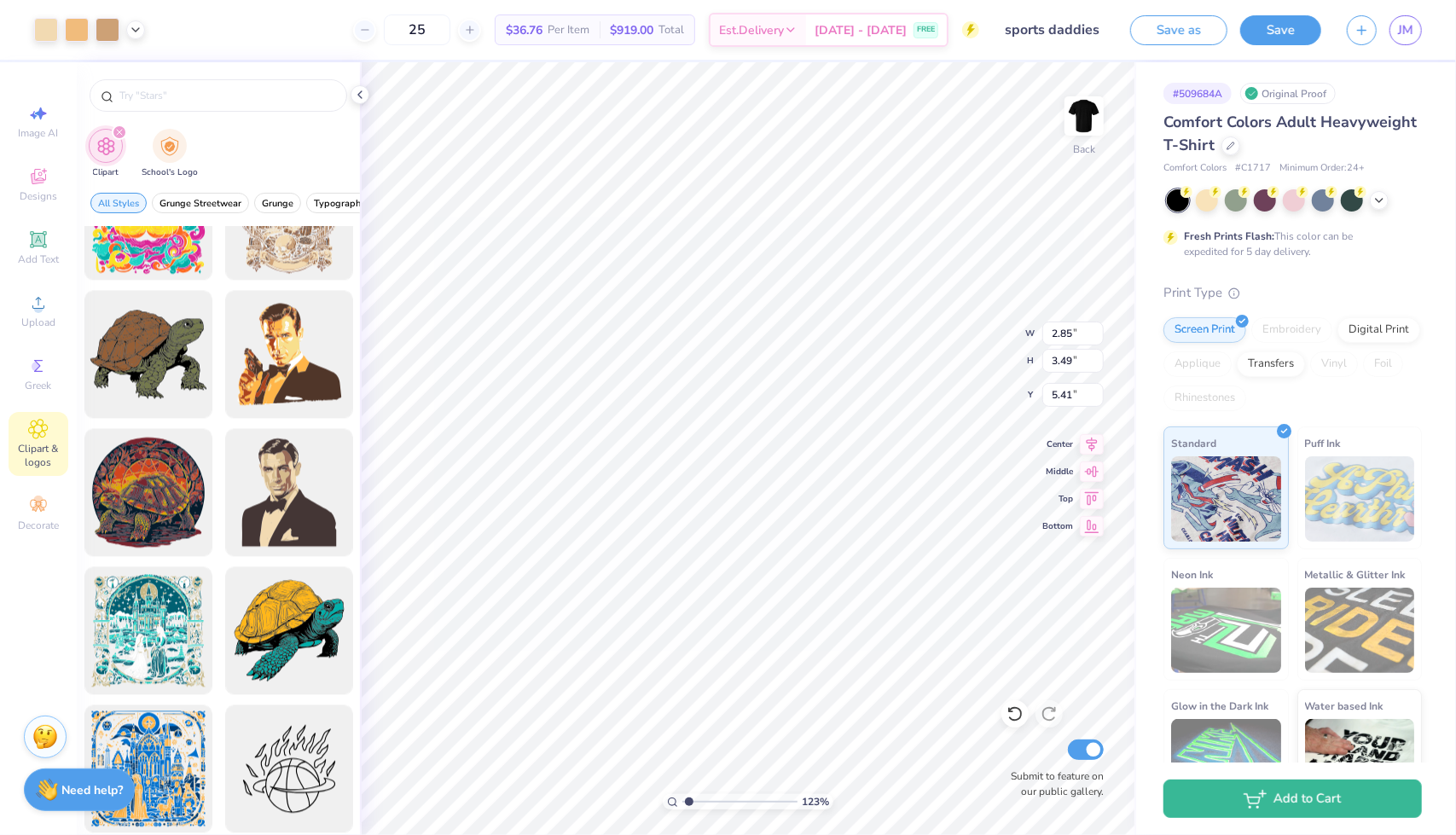
scroll to position [2424, 0]
click at [292, 487] on div at bounding box center [288, 493] width 141 height 141
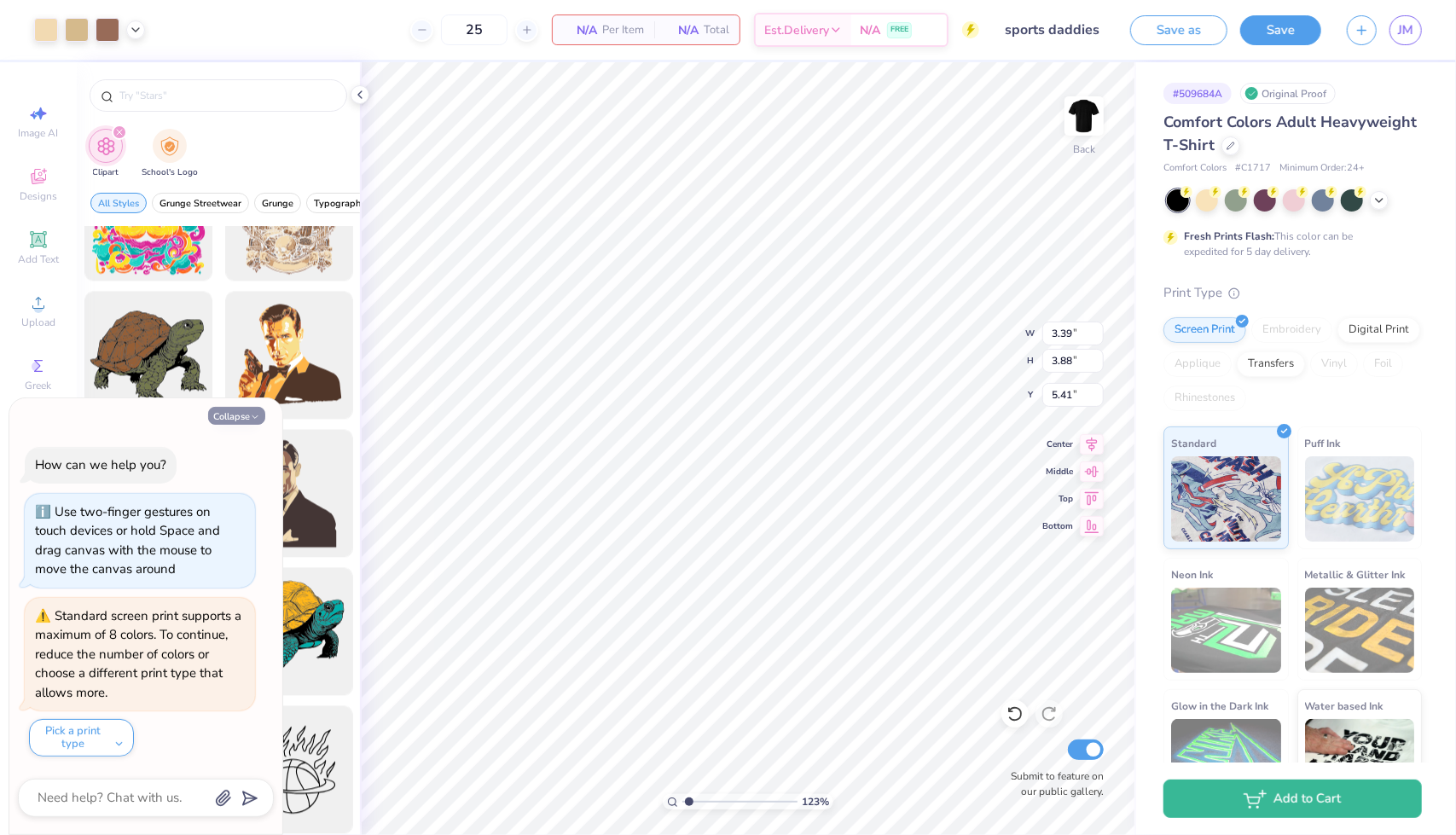
click at [230, 417] on button "Collapse" at bounding box center [237, 415] width 57 height 18
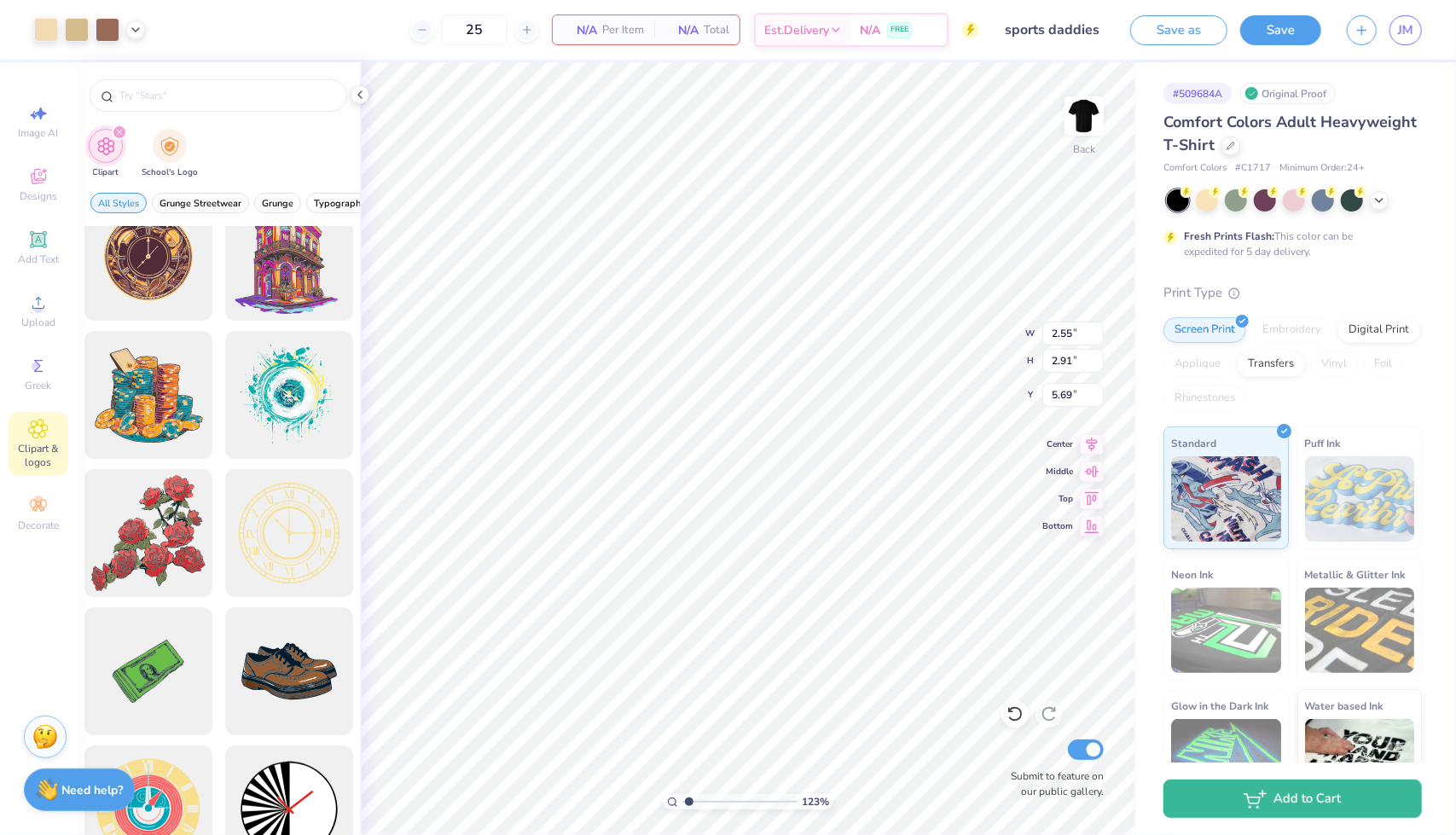
scroll to position [0, 0]
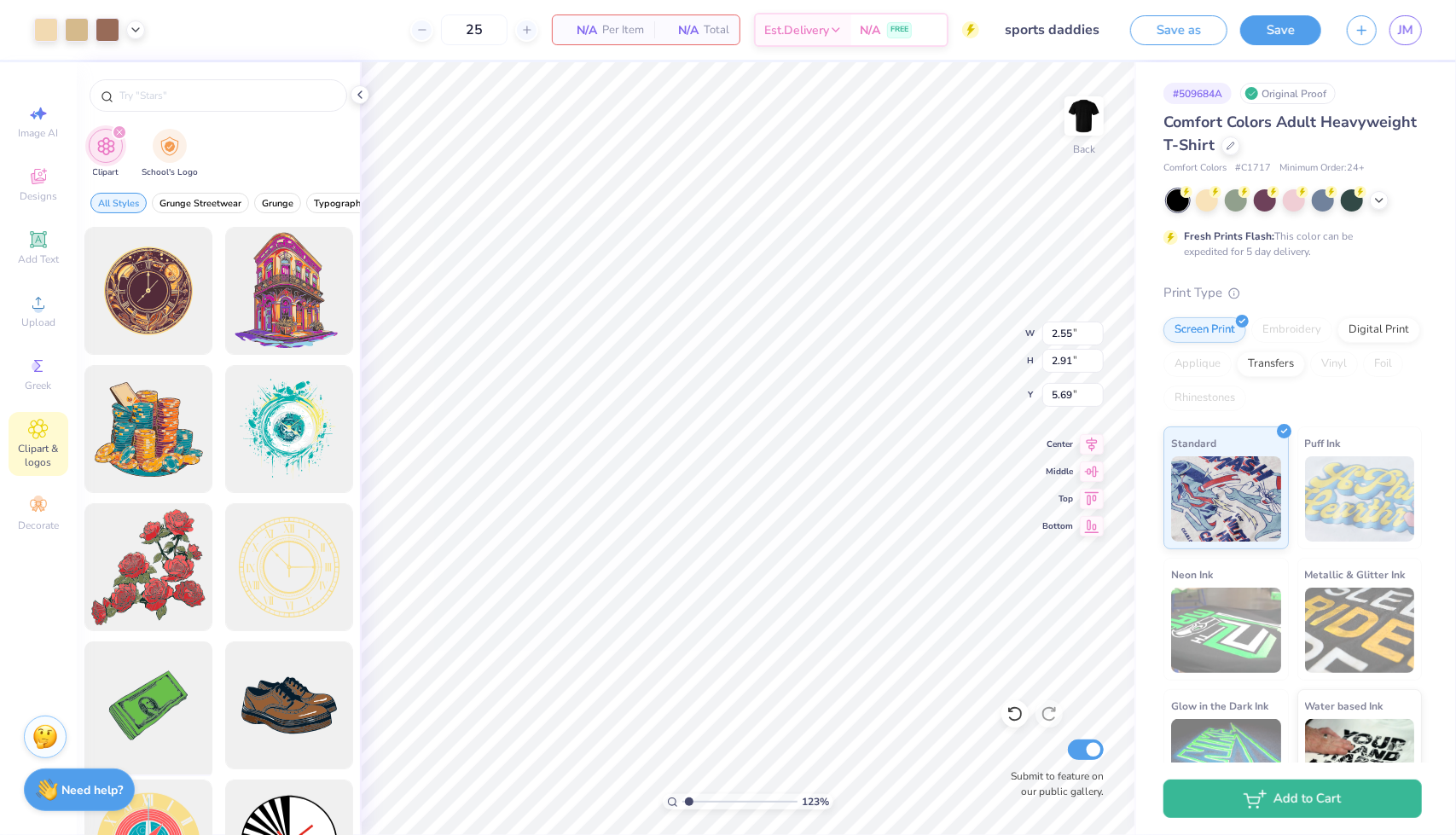
click at [151, 680] on div at bounding box center [148, 705] width 141 height 141
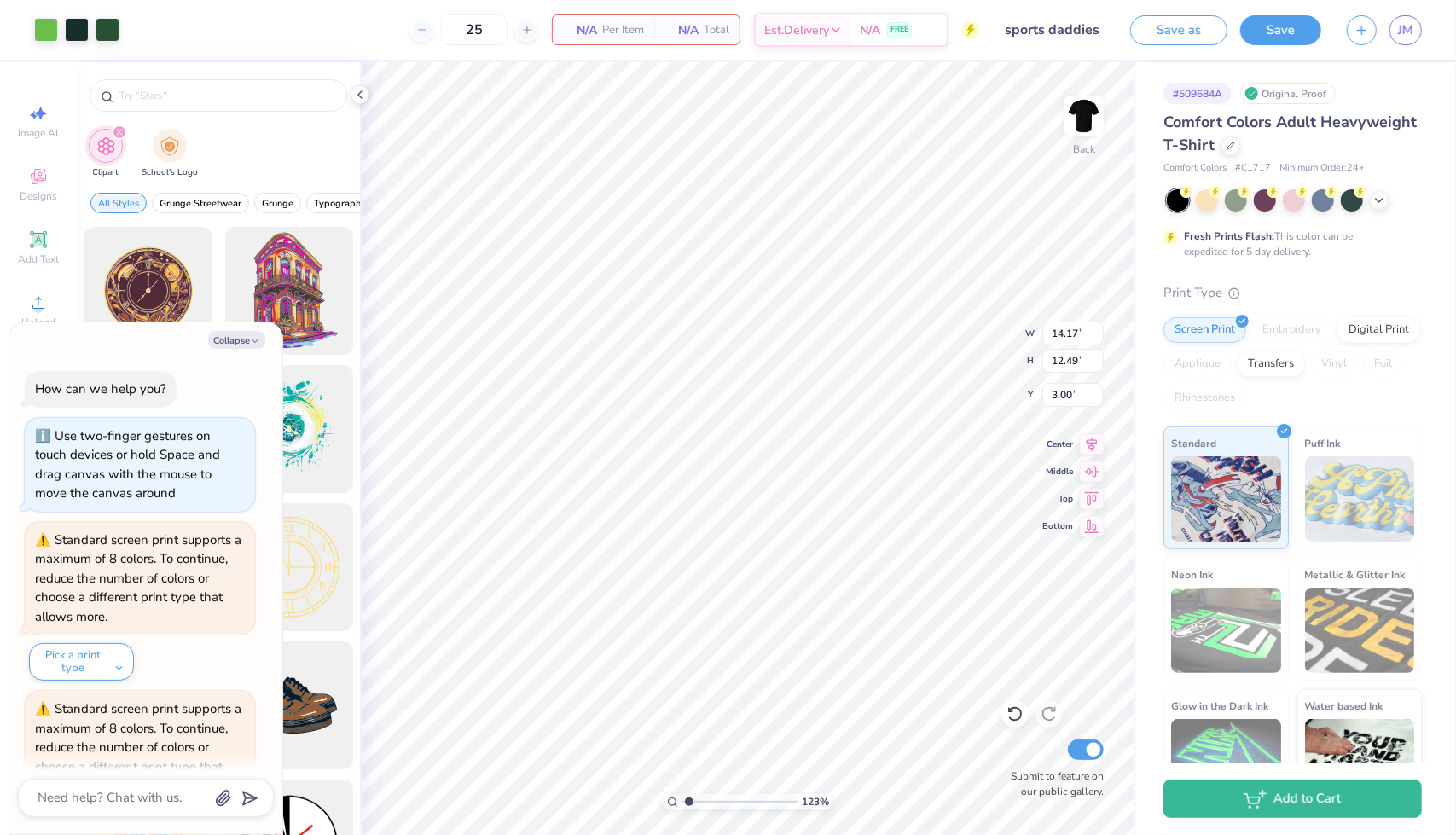
scroll to position [91, 0]
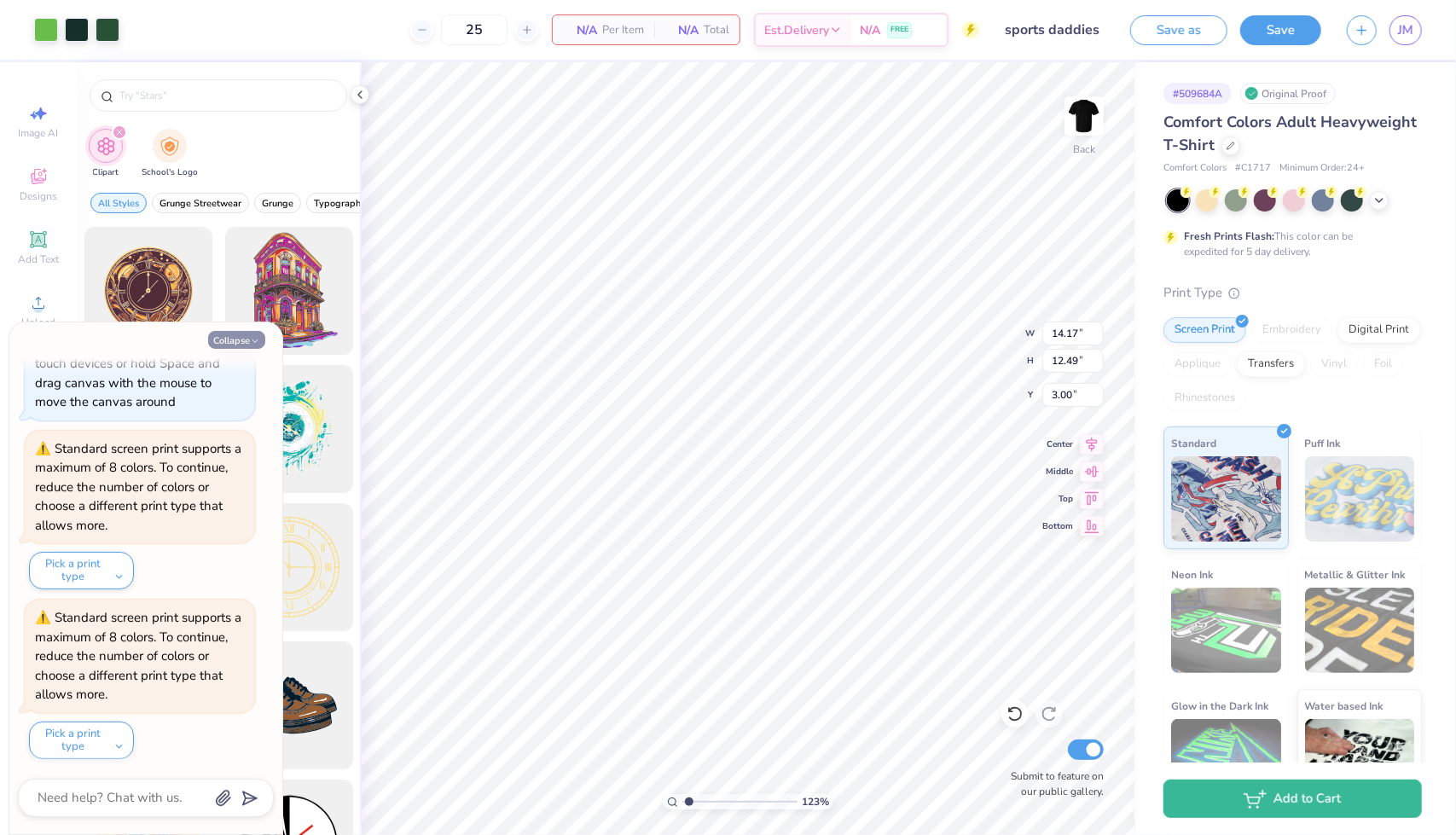
click at [230, 344] on button "Collapse" at bounding box center [237, 339] width 57 height 18
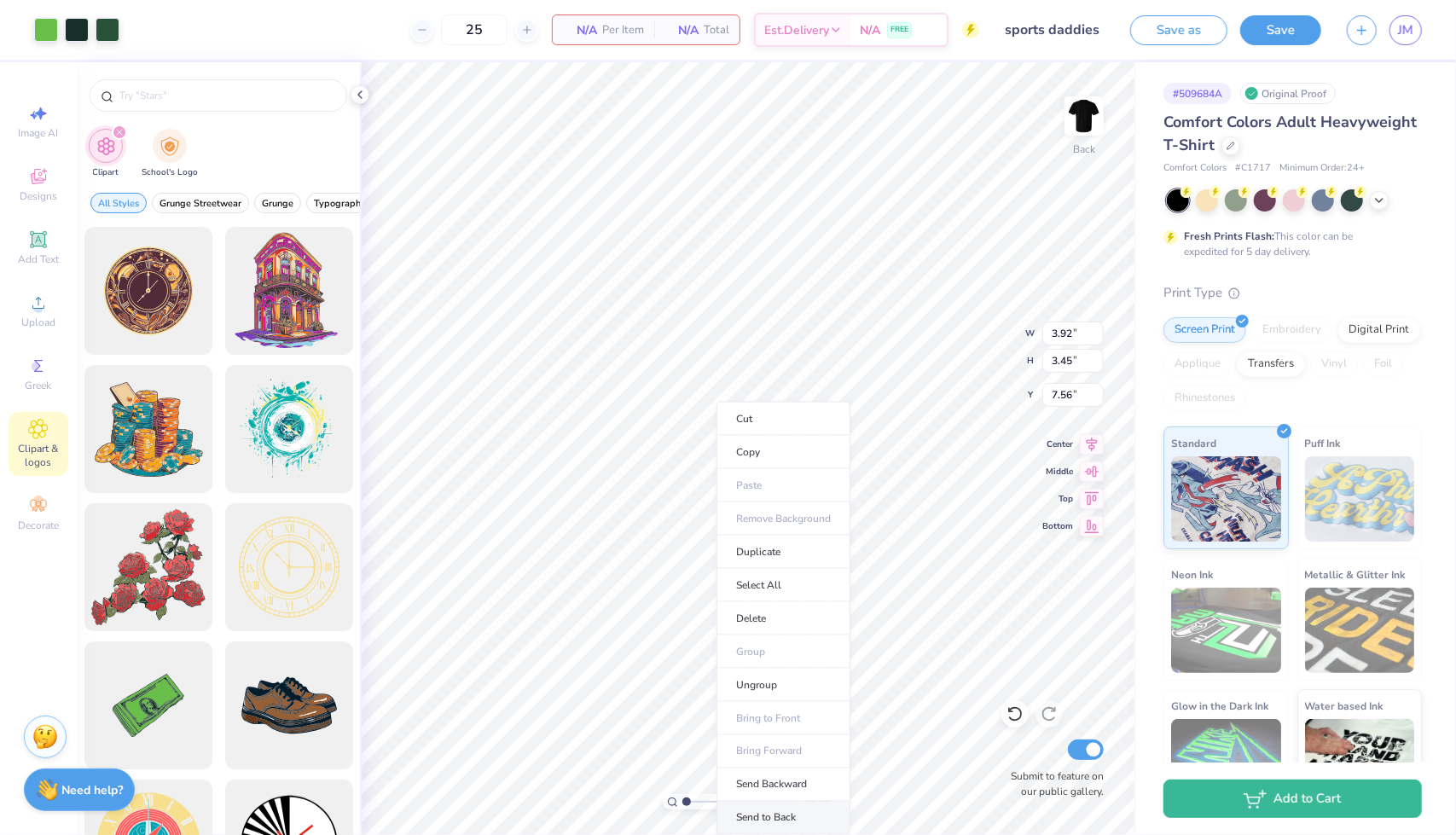
click at [766, 818] on li "Send to Back" at bounding box center [783, 819] width 134 height 33
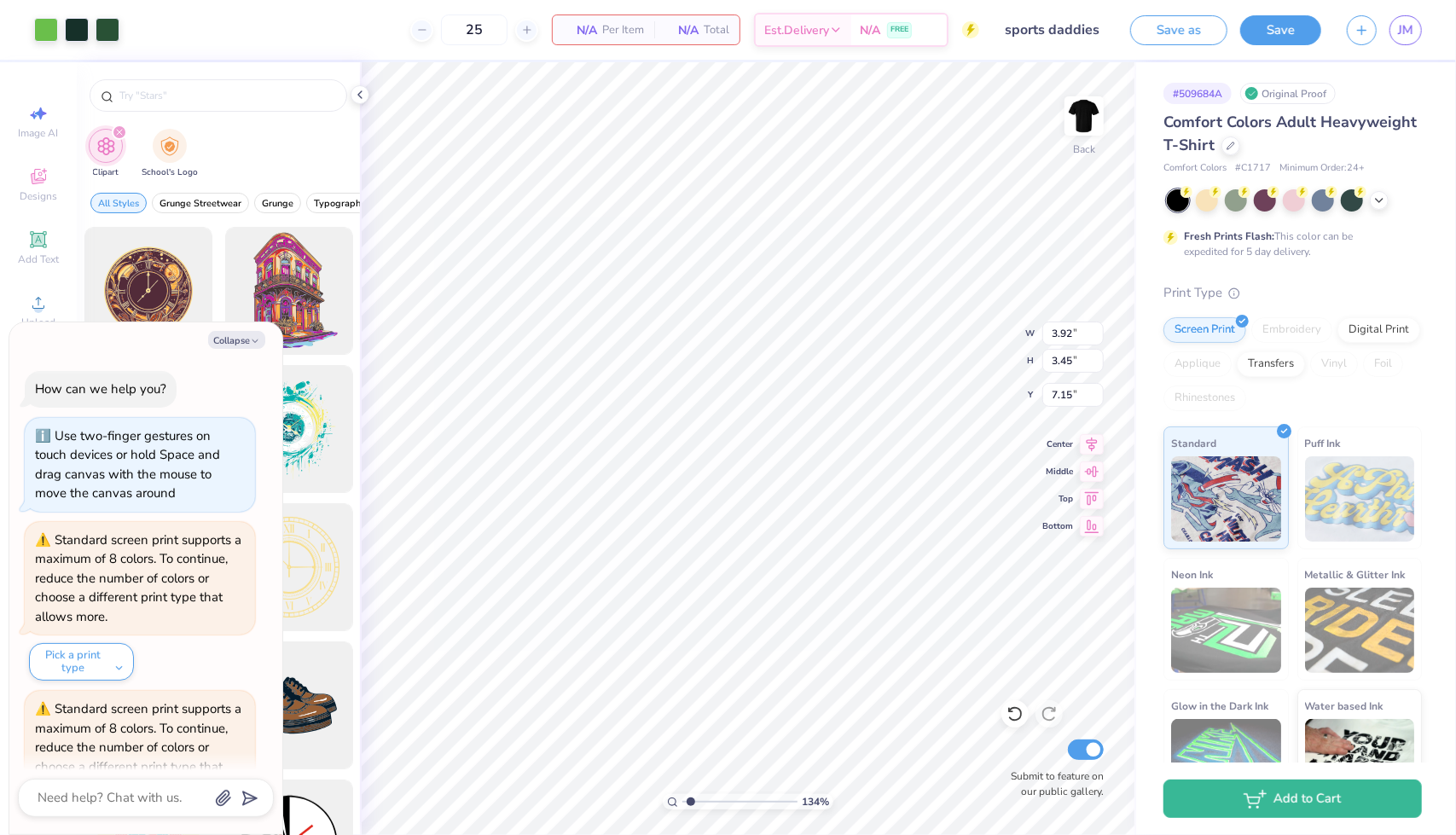
scroll to position [260, 0]
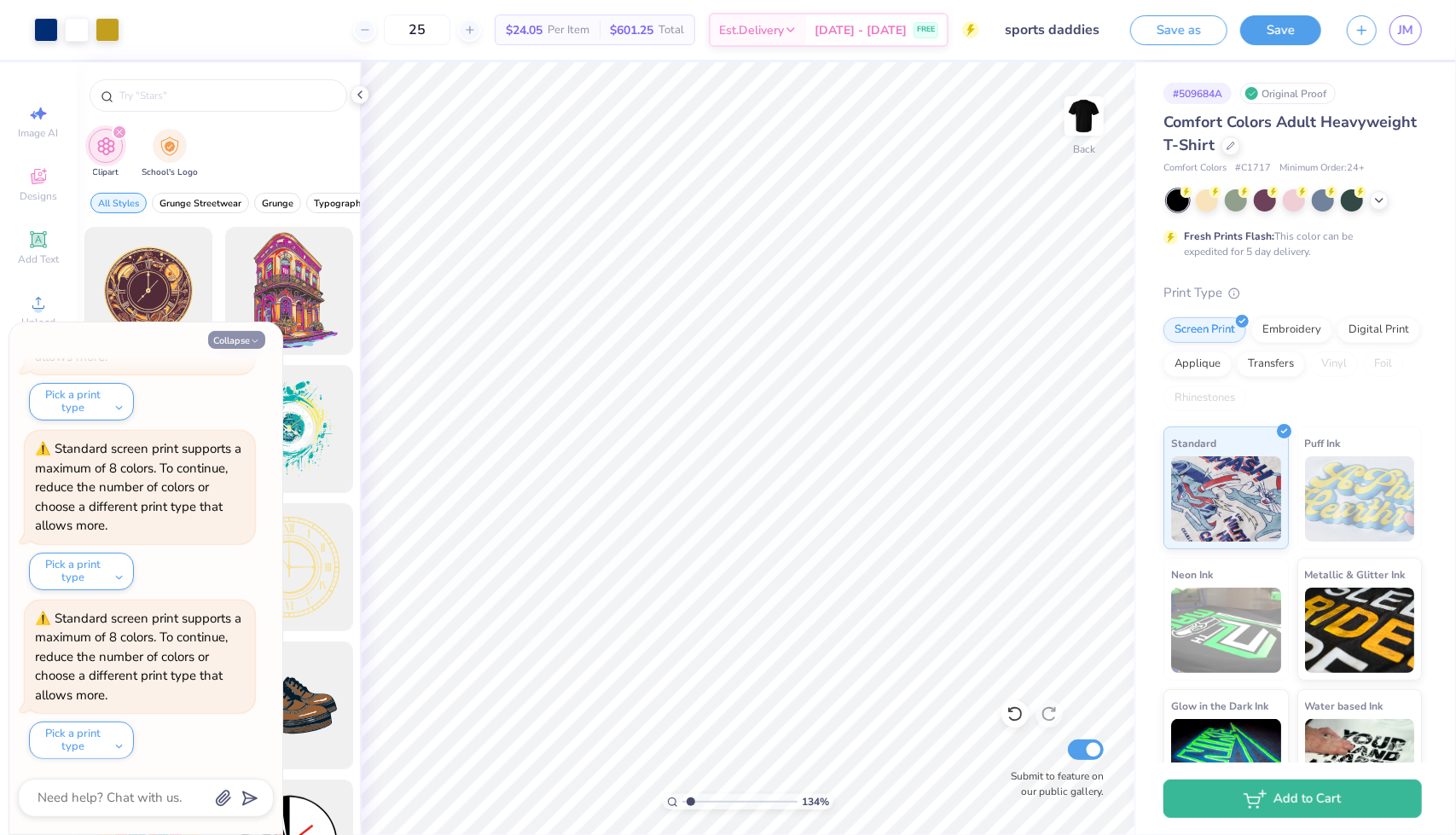
click at [241, 339] on button "Collapse" at bounding box center [237, 339] width 57 height 18
